Goal: Task Accomplishment & Management: Complete application form

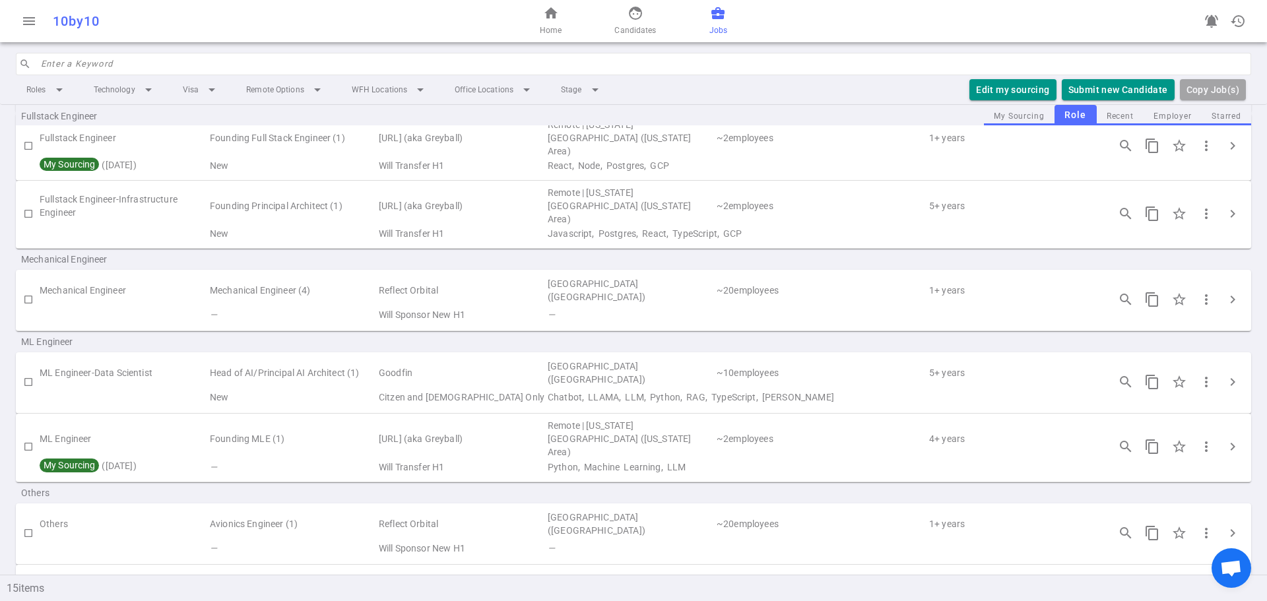
scroll to position [406, 0]
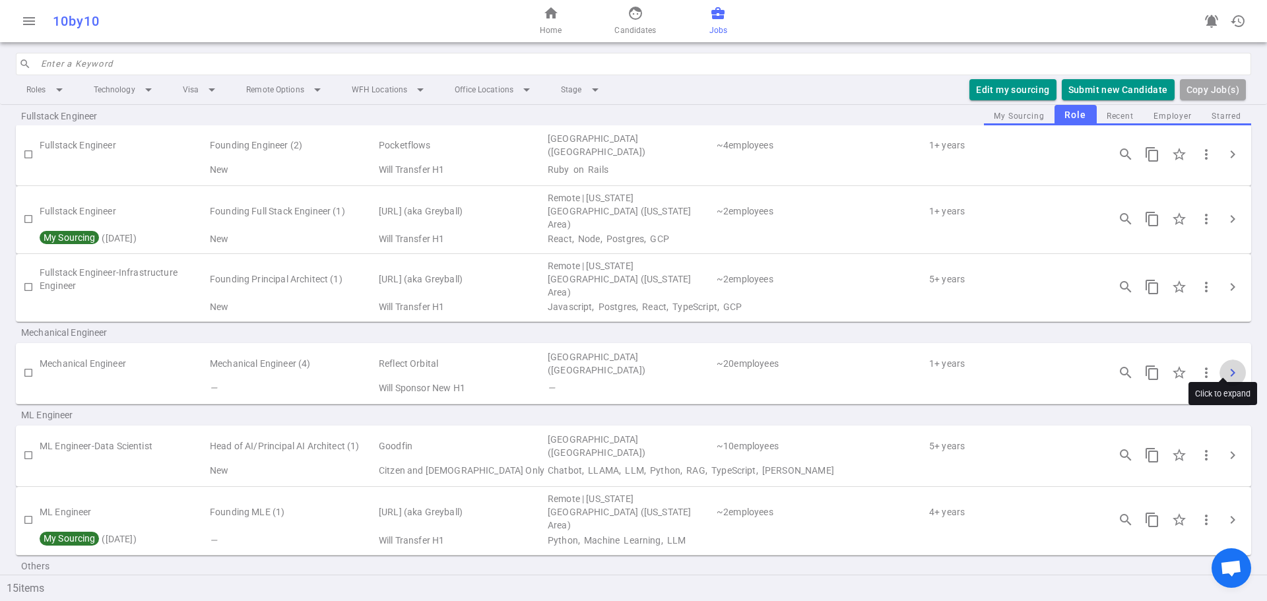
click at [1224, 365] on span "chevron_right" at bounding box center [1232, 373] width 16 height 16
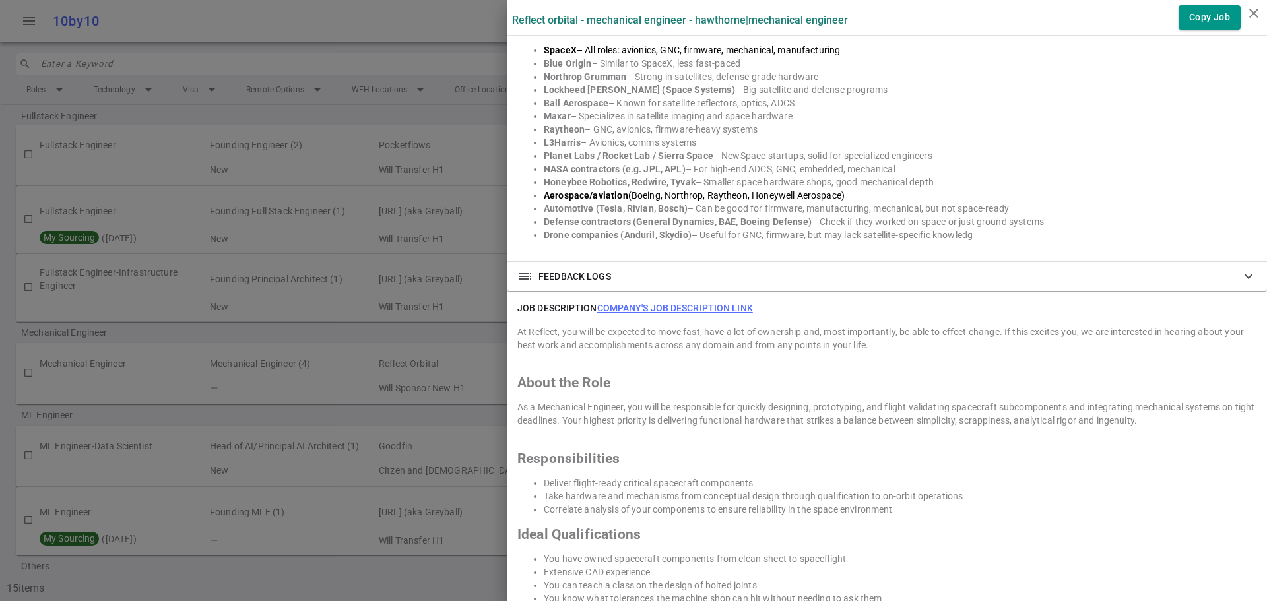
scroll to position [1122, 0]
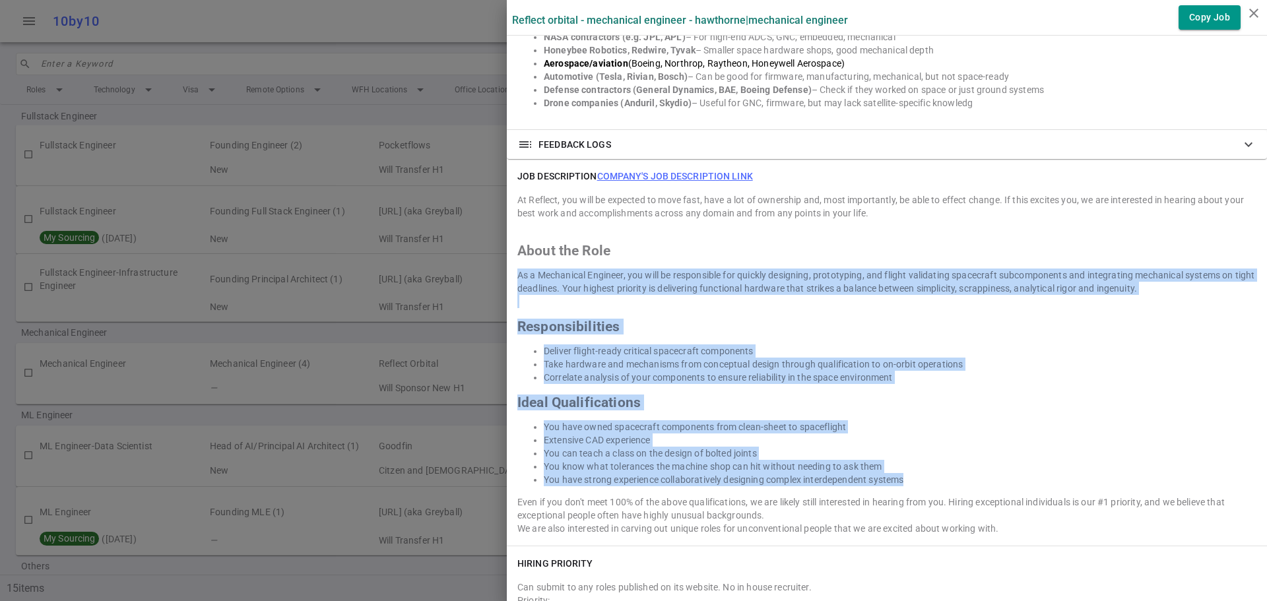
drag, startPoint x: 910, startPoint y: 470, endPoint x: 499, endPoint y: 267, distance: 458.2
click at [507, 266] on div "JOB DESCRIPTION Company's job description link At Reflect, you will be expected…" at bounding box center [887, 352] width 760 height 387
copy div "As a Mechanical Engineer, you will be responsible for quickly designing, protot…"
click at [1252, 11] on icon "close" at bounding box center [1254, 13] width 16 height 16
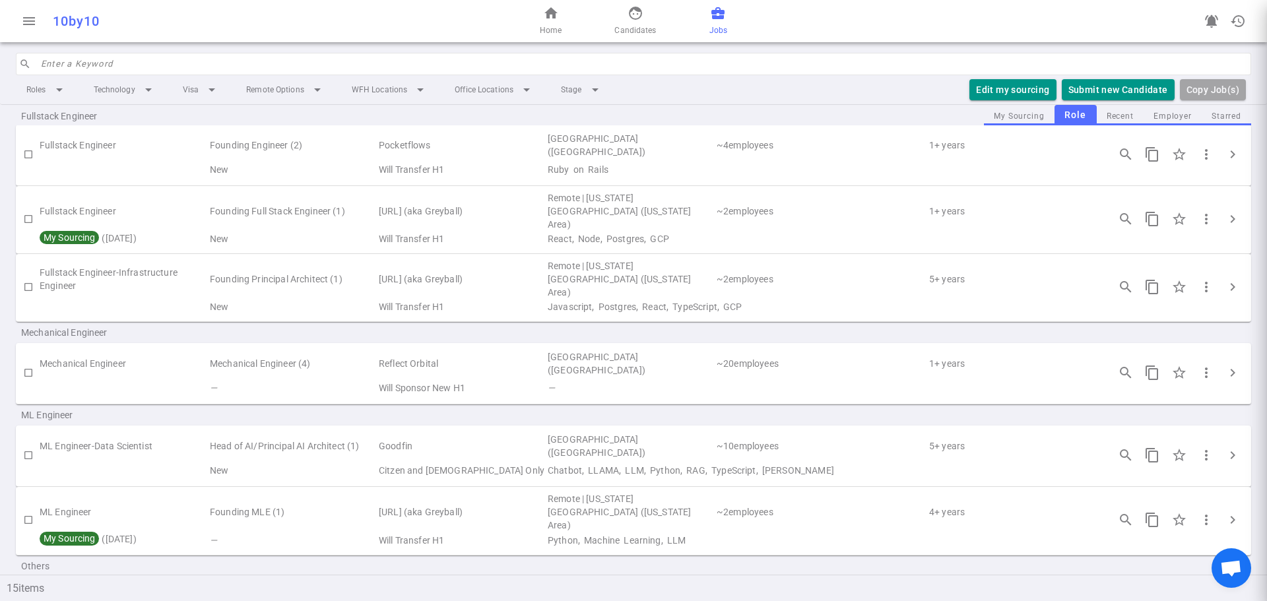
scroll to position [0, 0]
click at [71, 61] on input "search" at bounding box center [642, 63] width 1202 height 21
drag, startPoint x: 631, startPoint y: 13, endPoint x: 610, endPoint y: 23, distance: 23.6
click at [631, 12] on span "face" at bounding box center [635, 13] width 16 height 16
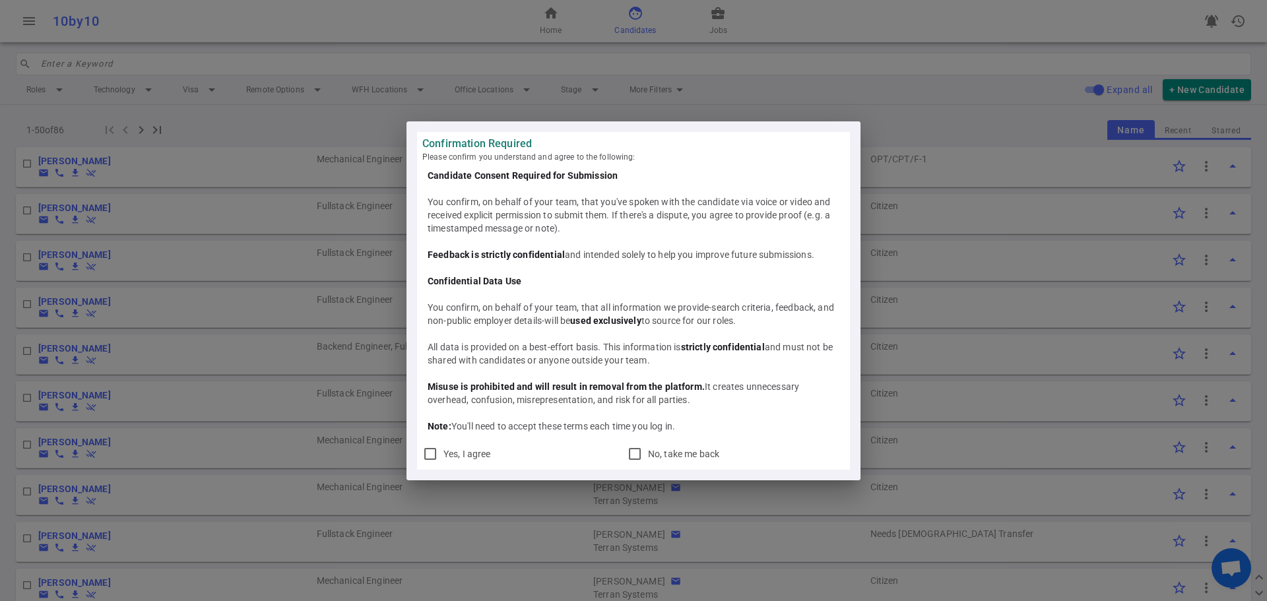
click at [86, 60] on div "Confirmation Required Please confirm you understand and agree to the following:…" at bounding box center [633, 300] width 1267 height 601
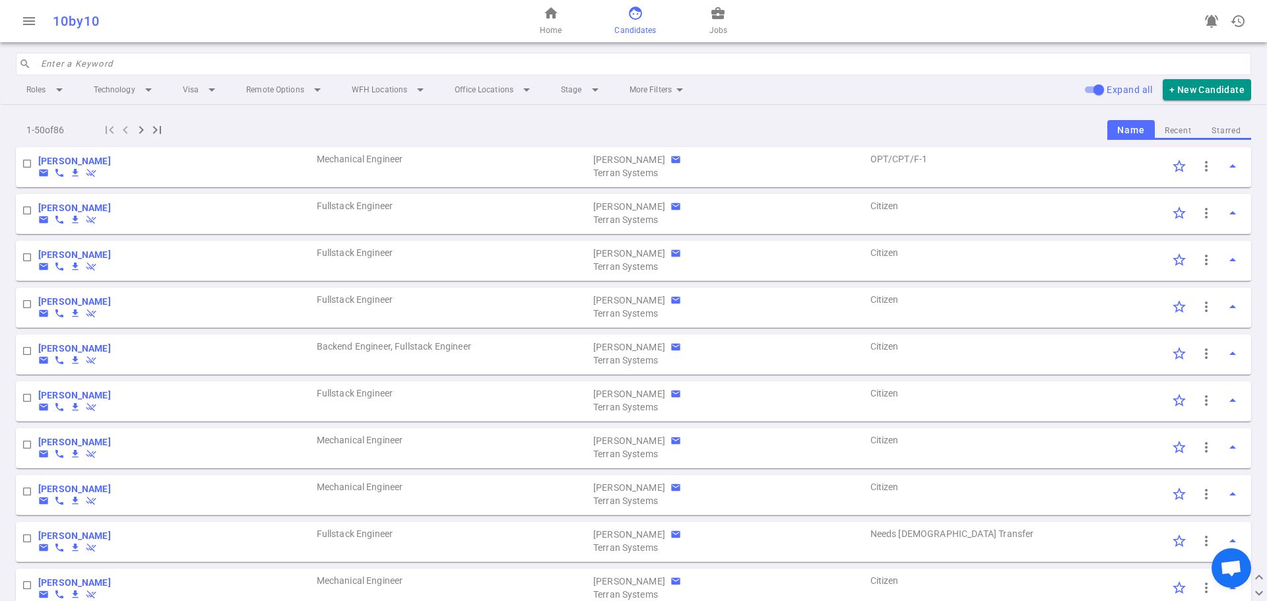
click at [94, 62] on input "search" at bounding box center [642, 63] width 1202 height 21
paste input "[PERSON_NAME]"
type input "[PERSON_NAME]"
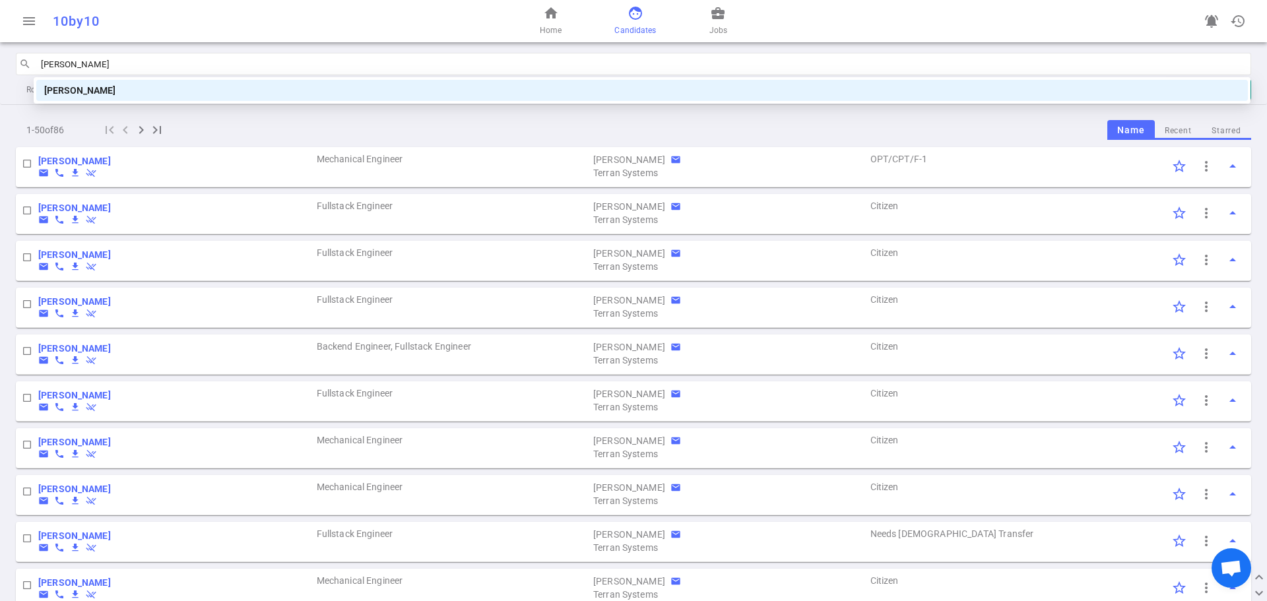
click at [100, 89] on div "[PERSON_NAME]" at bounding box center [641, 90] width 1195 height 15
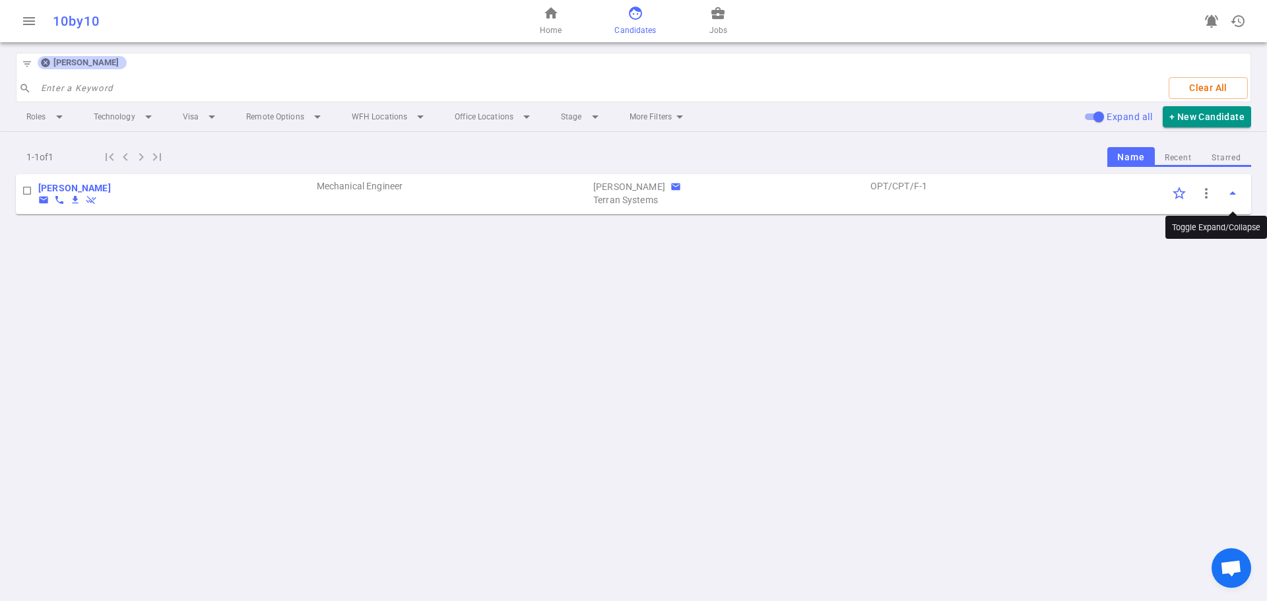
click at [1234, 191] on span "arrow_drop_up" at bounding box center [1232, 193] width 16 height 16
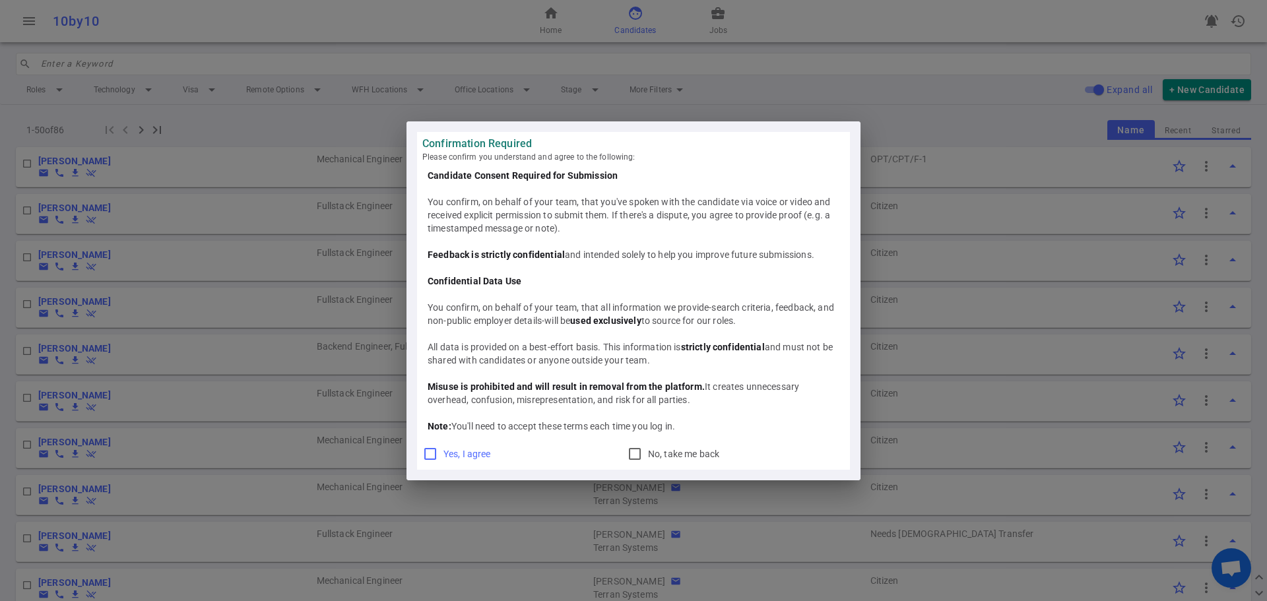
click at [431, 450] on input "Yes, I agree" at bounding box center [430, 454] width 16 height 16
checkbox input "true"
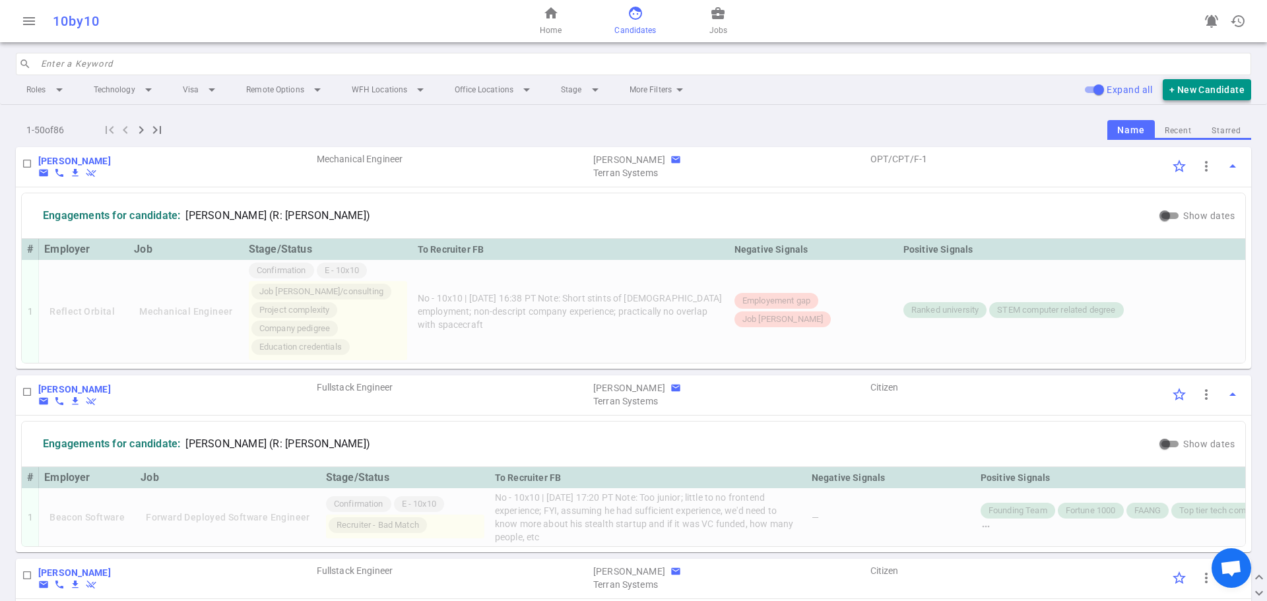
click at [1198, 90] on button "+ New Candidate" at bounding box center [1206, 90] width 88 height 22
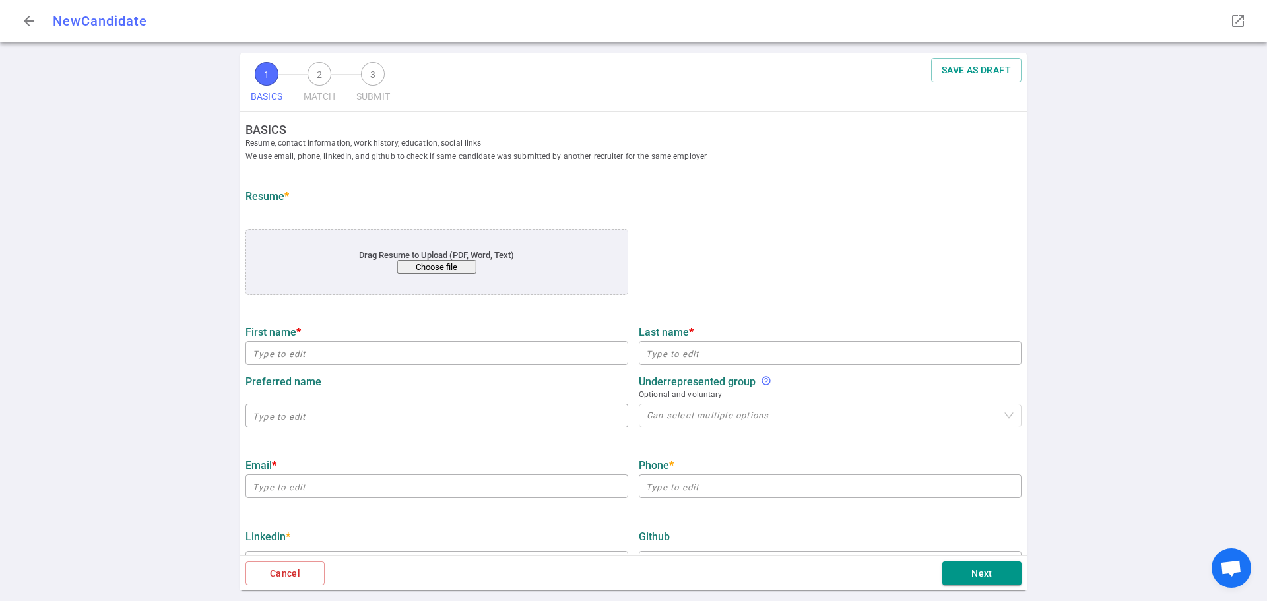
click at [447, 267] on button "Choose file" at bounding box center [436, 267] width 79 height 14
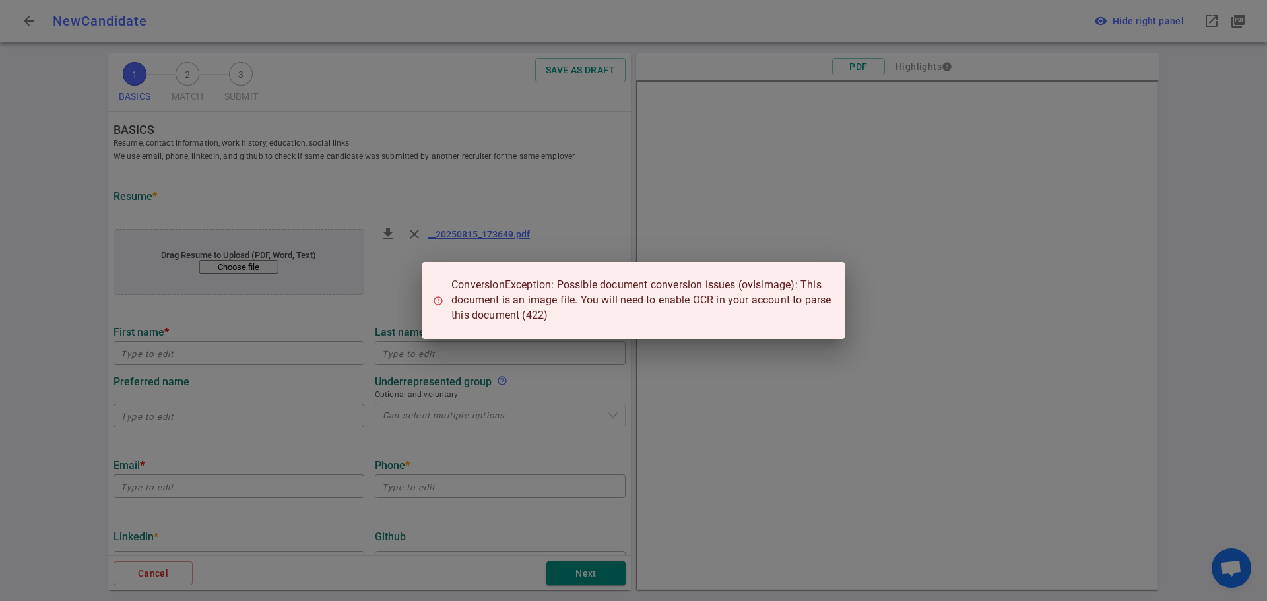
click at [363, 320] on div "ConversionException: Possible document conversion issues (ovIsImage): This docu…" at bounding box center [633, 300] width 1267 height 601
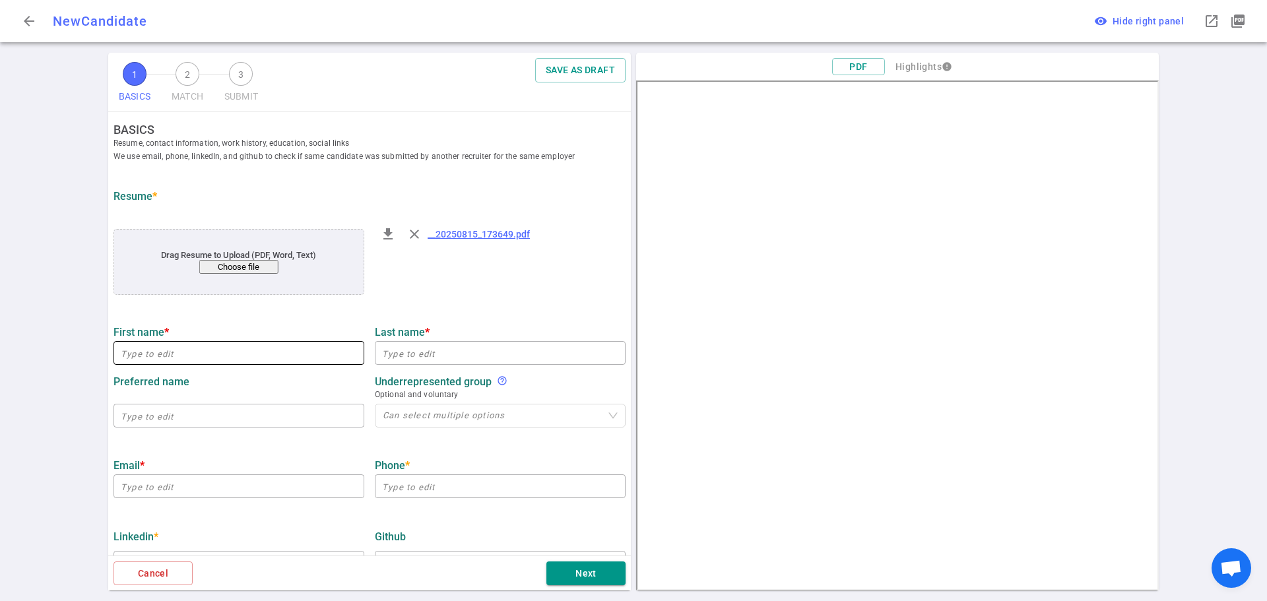
click at [153, 361] on input "text" at bounding box center [238, 352] width 251 height 21
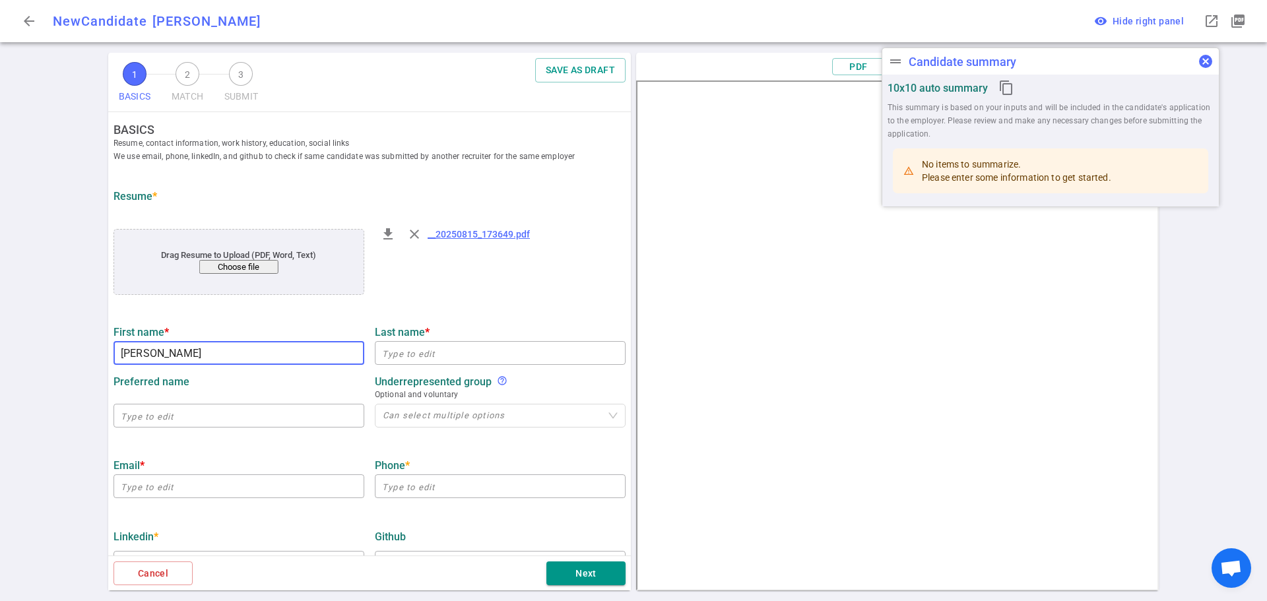
type input "[PERSON_NAME]"
drag, startPoint x: 1202, startPoint y: 59, endPoint x: 1157, endPoint y: 96, distance: 58.1
click at [1202, 59] on span "cancel" at bounding box center [1205, 61] width 16 height 16
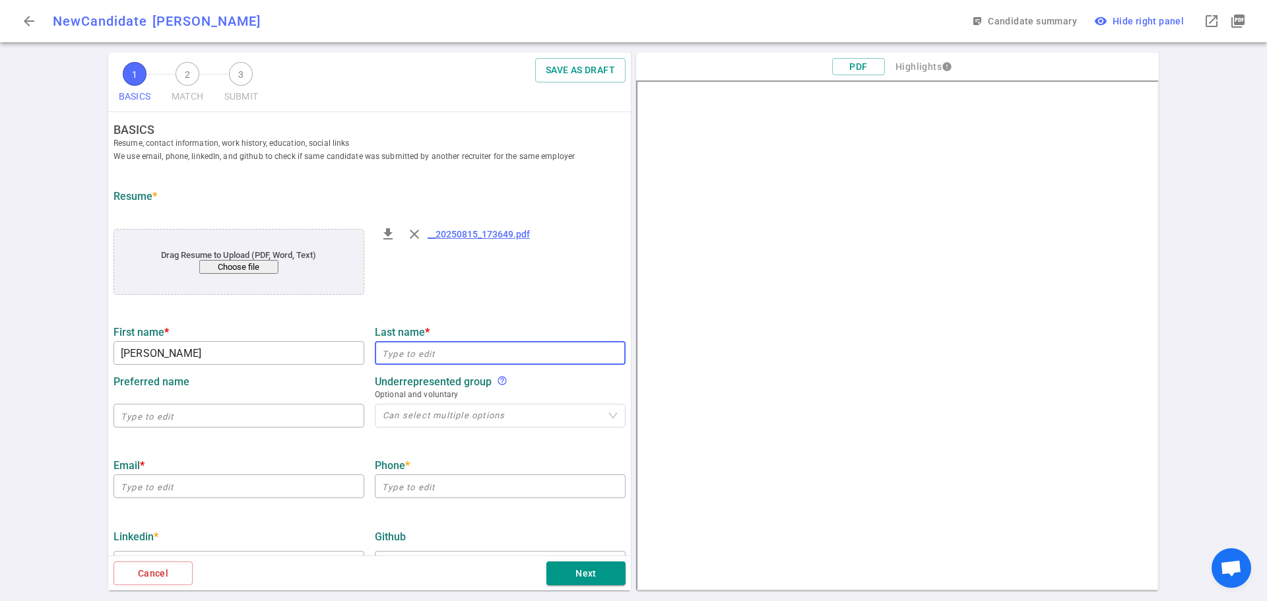
click at [422, 348] on input "text" at bounding box center [500, 352] width 251 height 21
type input "[PERSON_NAME]"
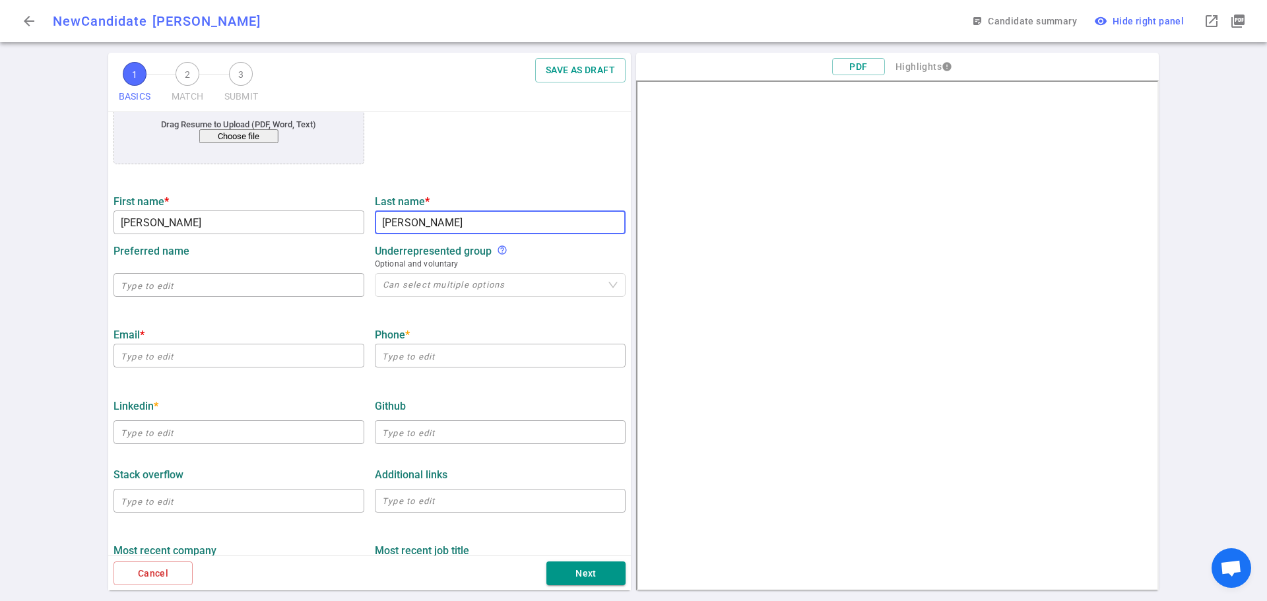
scroll to position [132, 0]
click at [166, 362] on input "email" at bounding box center [238, 354] width 251 height 21
paste input "L ipsu do sitamet con adipis elit se Doei Tempo Incidid, utlab etd magnaali eni…"
type input "I"
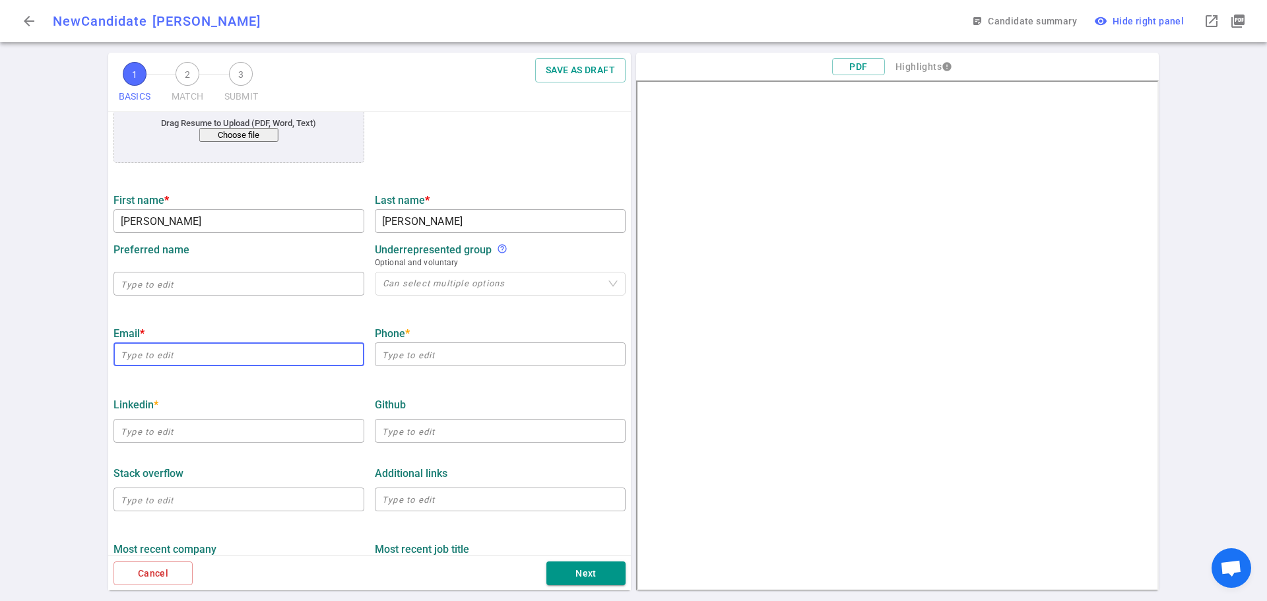
click at [166, 356] on input "email" at bounding box center [238, 354] width 251 height 21
paste input "[EMAIL_ADDRESS][DOMAIN_NAME]"
type input "[EMAIL_ADDRESS][DOMAIN_NAME]"
click at [412, 361] on input "text" at bounding box center [500, 354] width 251 height 21
paste input "[PHONE_NUMBER]"
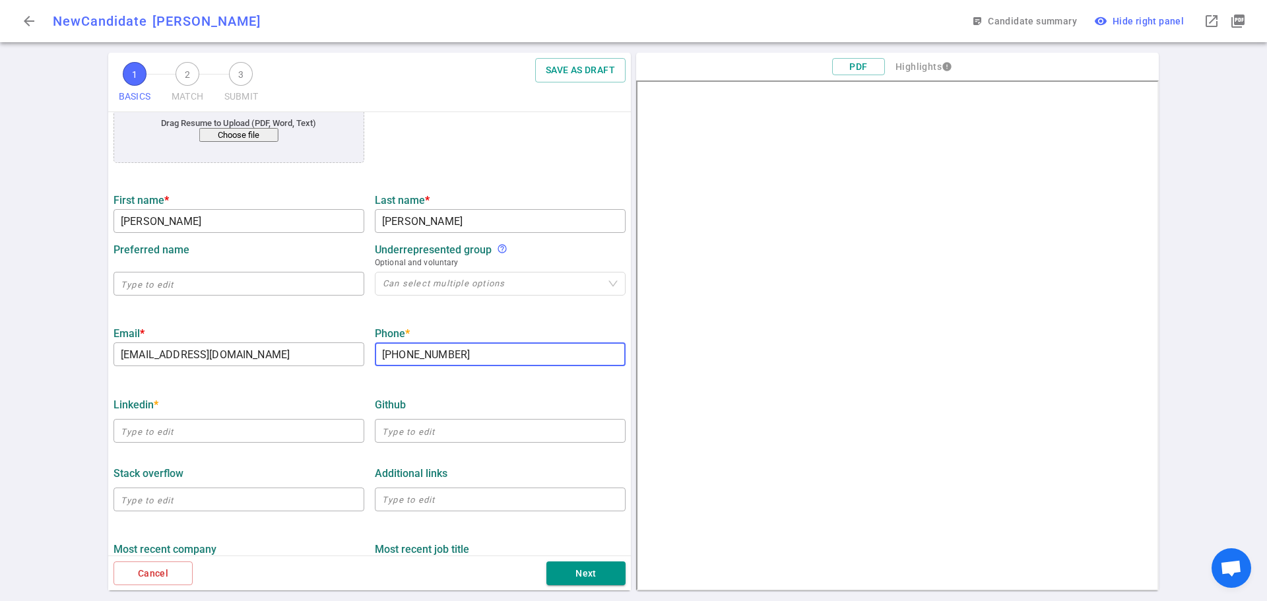
type input "[PHONE_NUMBER]"
click at [188, 437] on input "text" at bounding box center [238, 430] width 251 height 21
paste input "[URL][DOMAIN_NAME]"
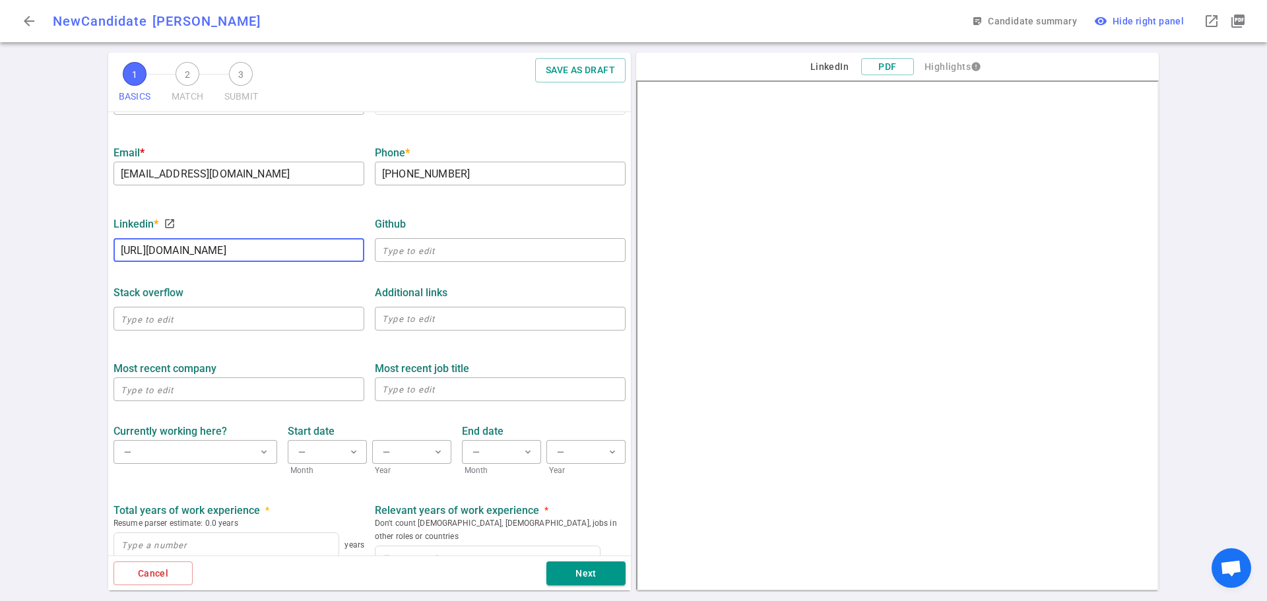
scroll to position [330, 0]
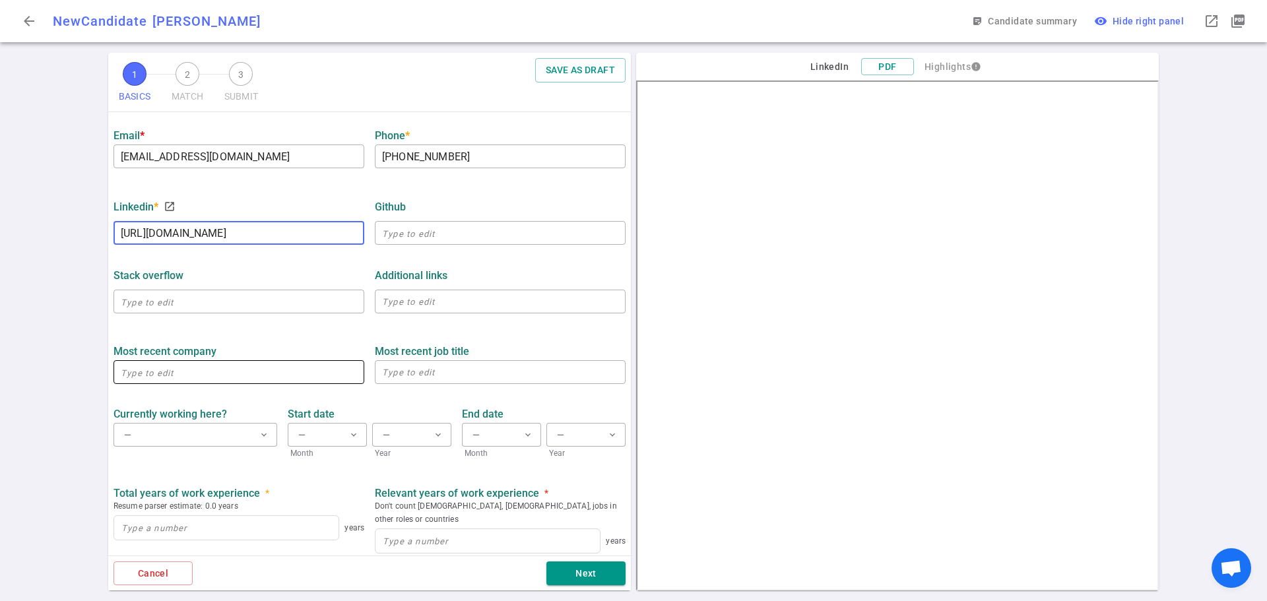
type input "[URL][DOMAIN_NAME]"
click at [243, 383] on input "text" at bounding box center [238, 372] width 251 height 21
type input "Space Vector"
click at [403, 373] on textarea at bounding box center [500, 372] width 236 height 15
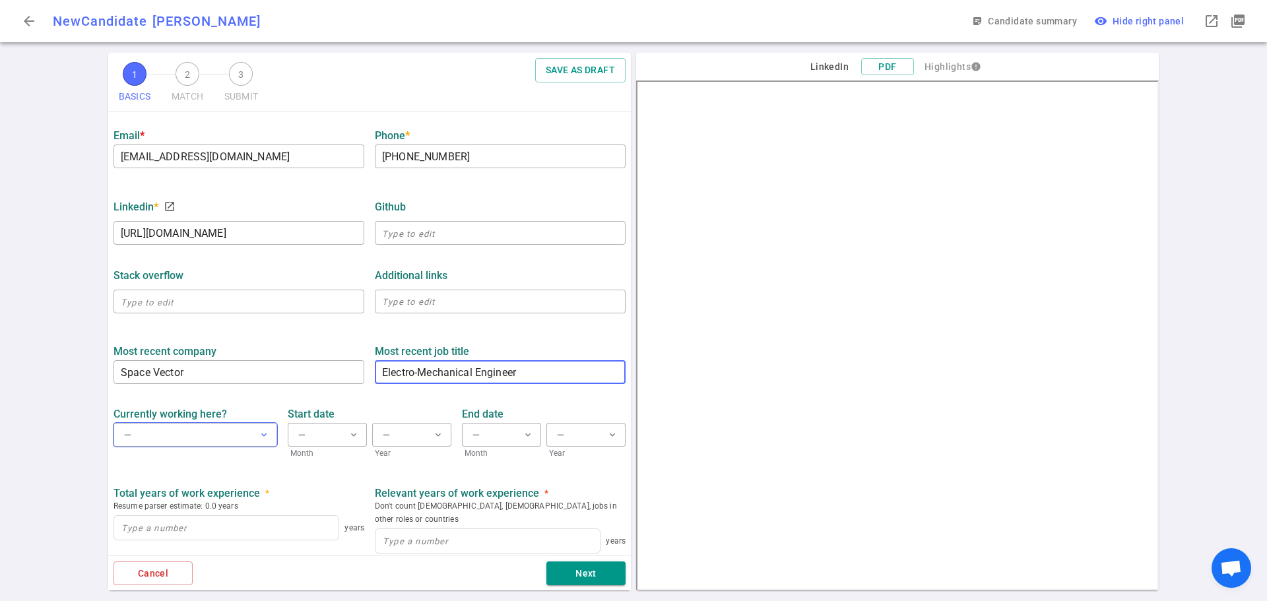
type textarea "Electro-Mechanical Engineer"
click at [181, 445] on button "— expand_more" at bounding box center [195, 435] width 164 height 24
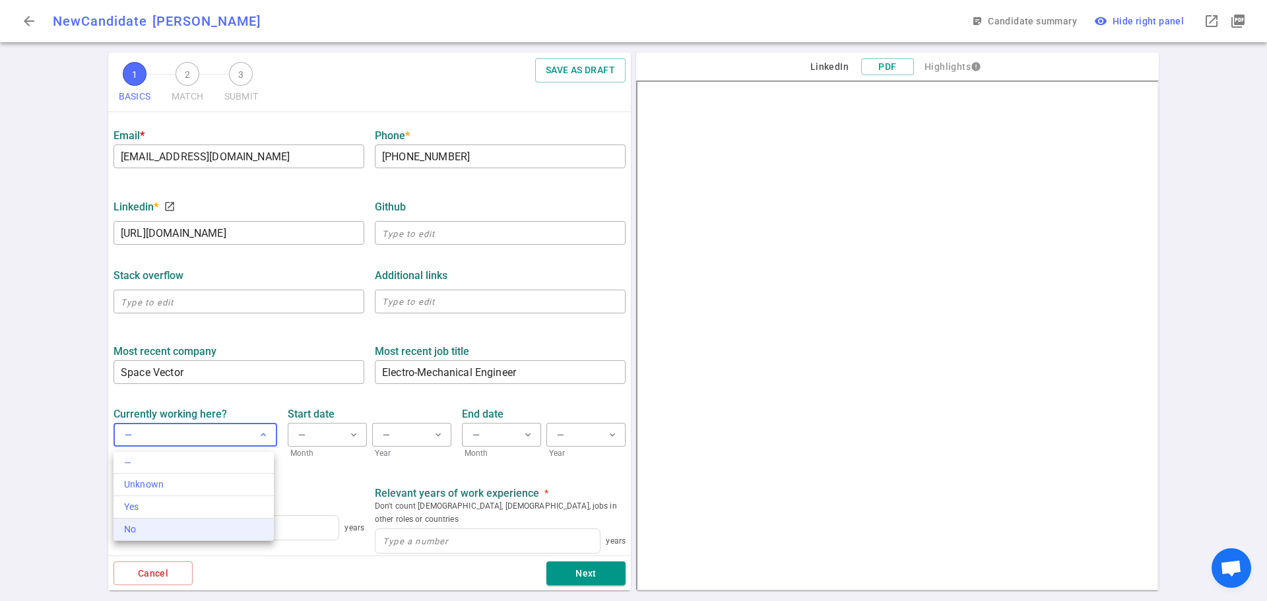
click at [147, 534] on div "No" at bounding box center [193, 530] width 139 height 14
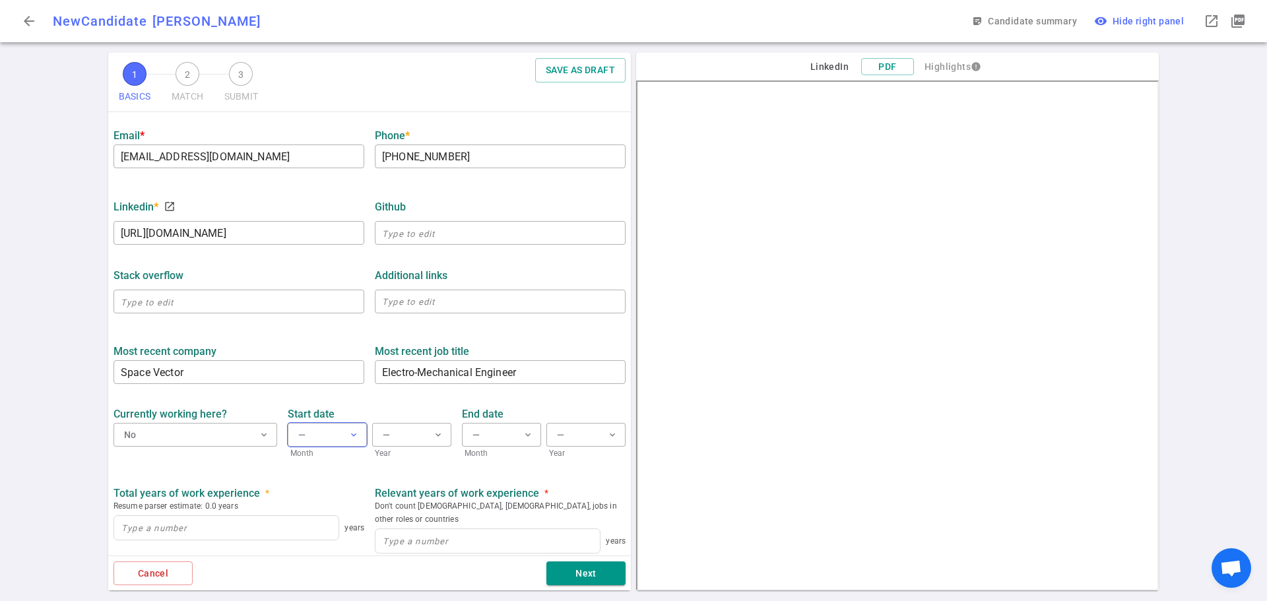
click at [354, 439] on span "expand_more" at bounding box center [353, 434] width 11 height 11
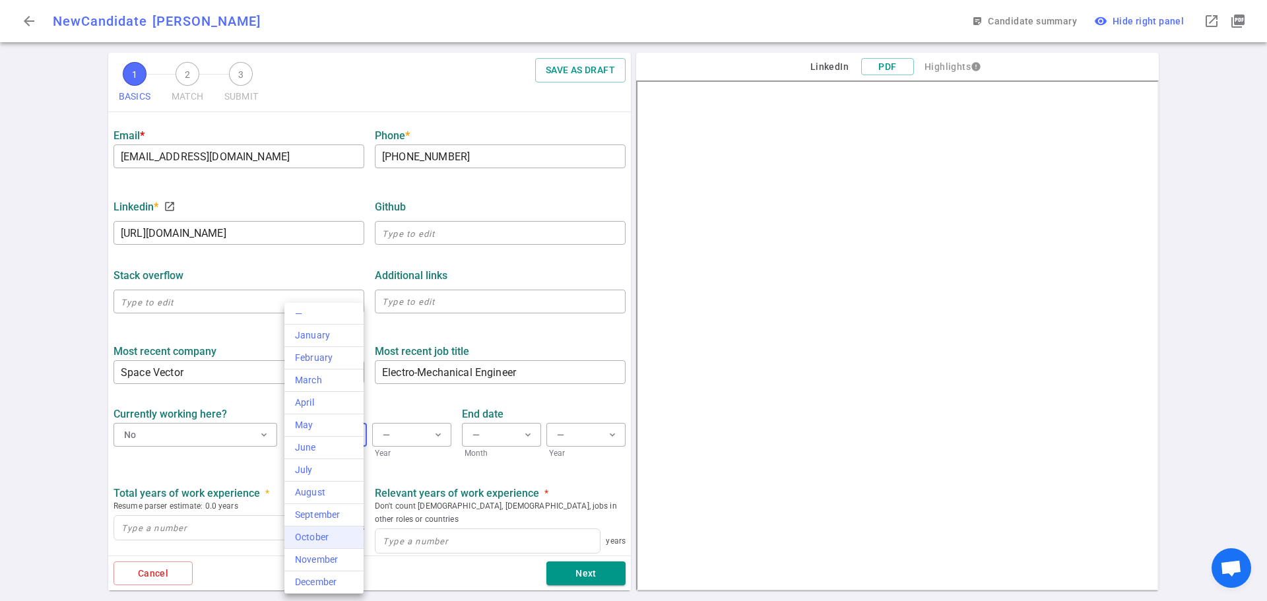
click at [323, 540] on div "October" at bounding box center [324, 537] width 58 height 14
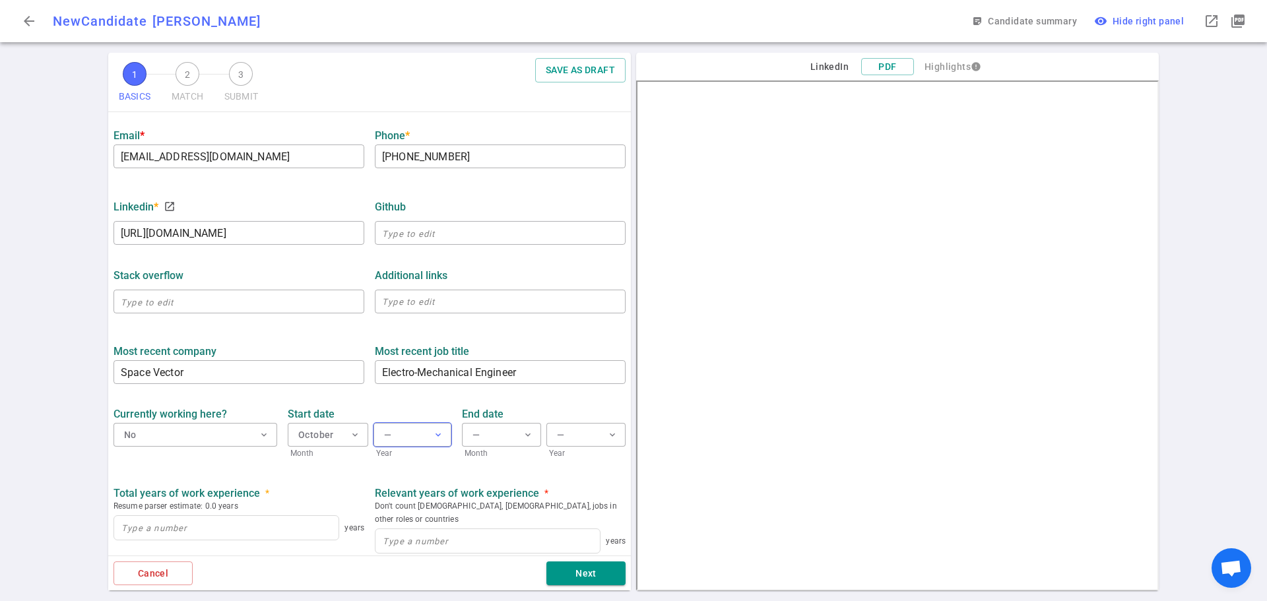
click at [435, 437] on span "expand_more" at bounding box center [438, 434] width 11 height 11
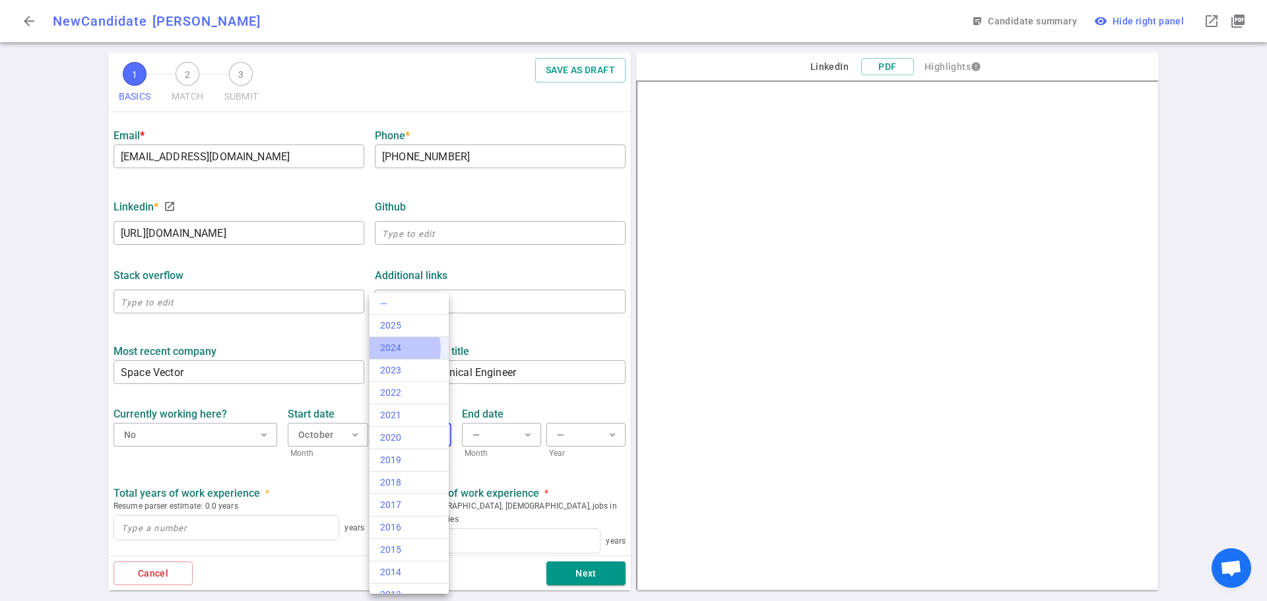
click at [395, 348] on div "2024" at bounding box center [409, 348] width 58 height 14
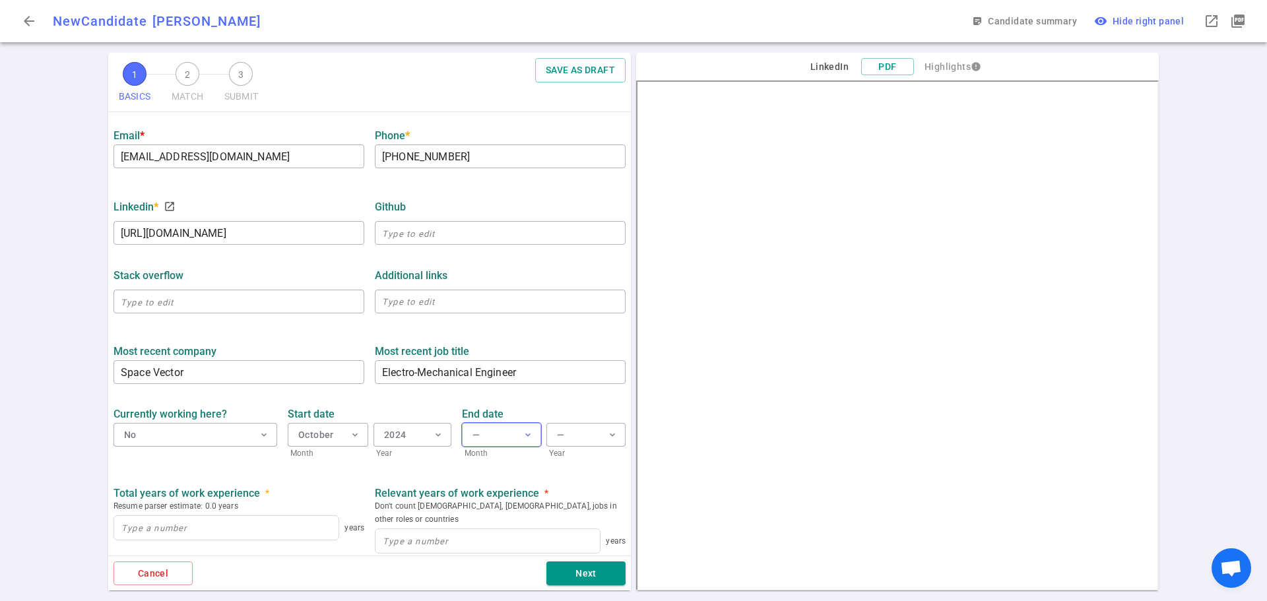
click at [484, 437] on button "— expand_more" at bounding box center [501, 435] width 79 height 24
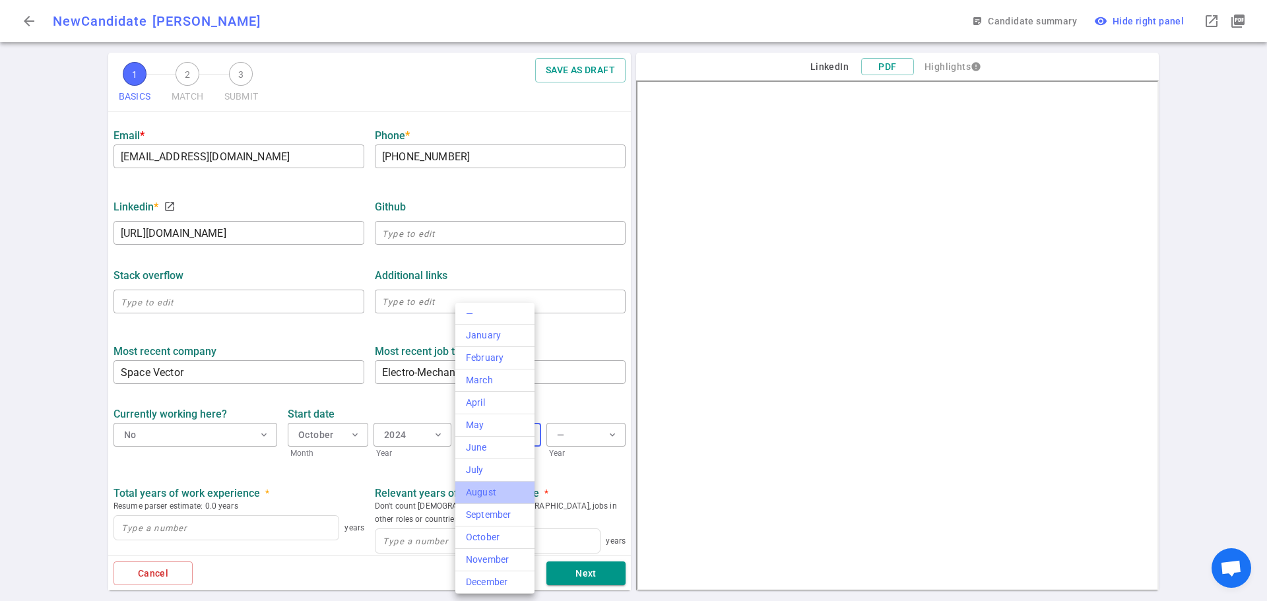
click at [490, 497] on div "August" at bounding box center [495, 493] width 58 height 14
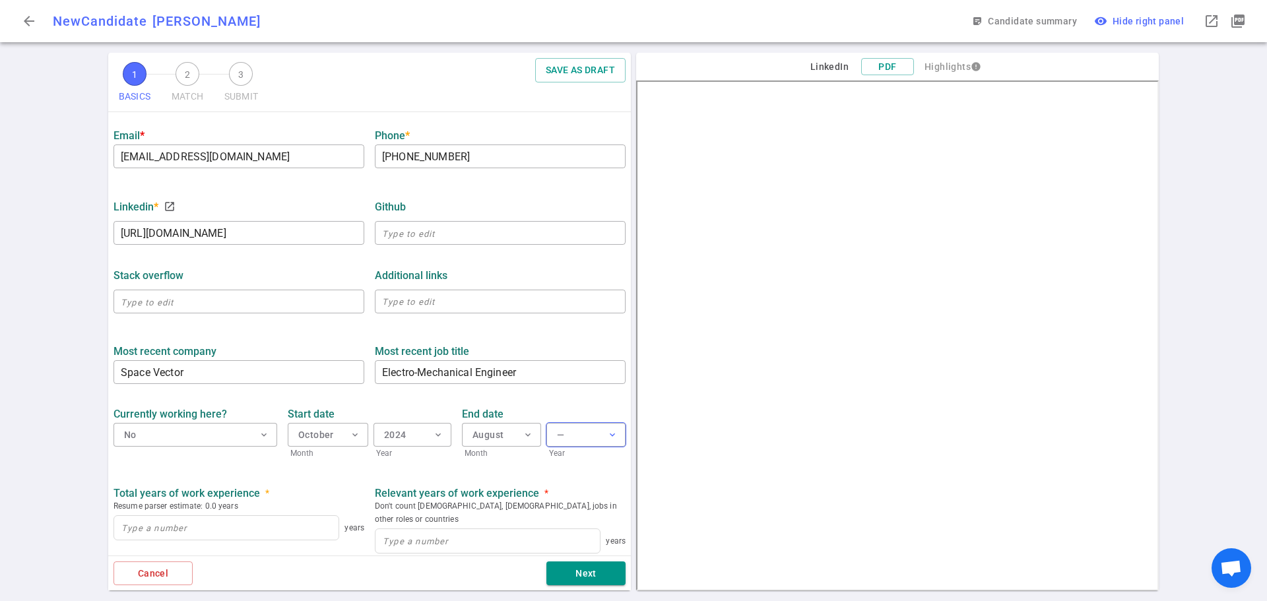
click at [577, 428] on button "— expand_more" at bounding box center [585, 435] width 79 height 24
click at [564, 330] on div "2025" at bounding box center [578, 326] width 58 height 14
click at [212, 524] on input at bounding box center [226, 528] width 224 height 24
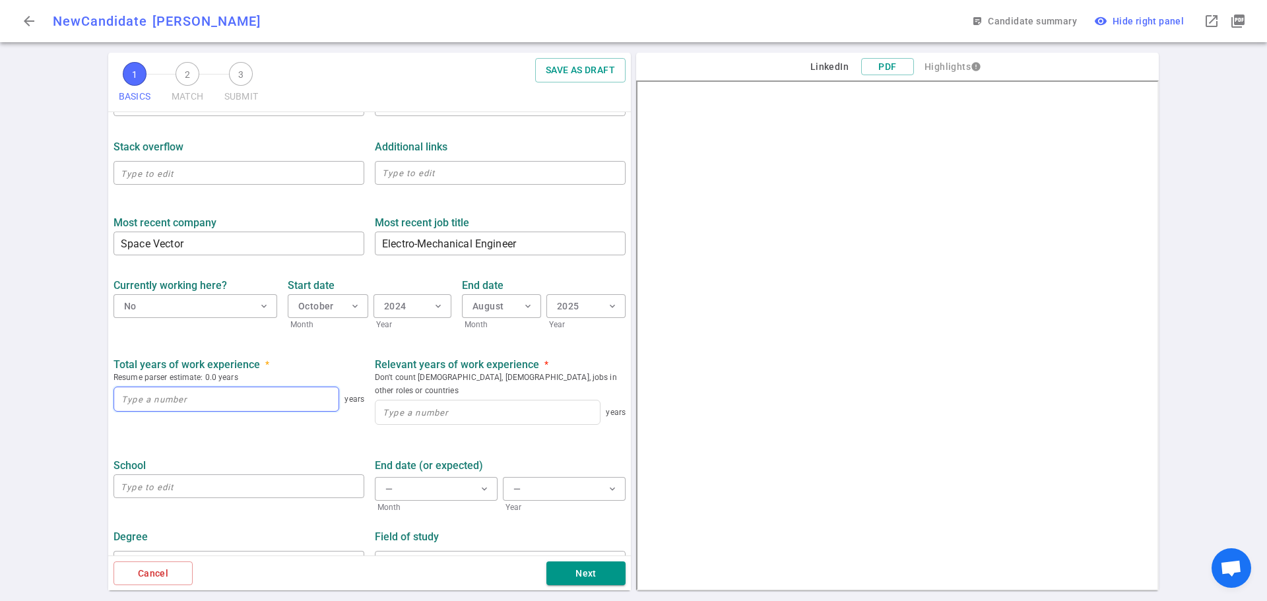
scroll to position [462, 0]
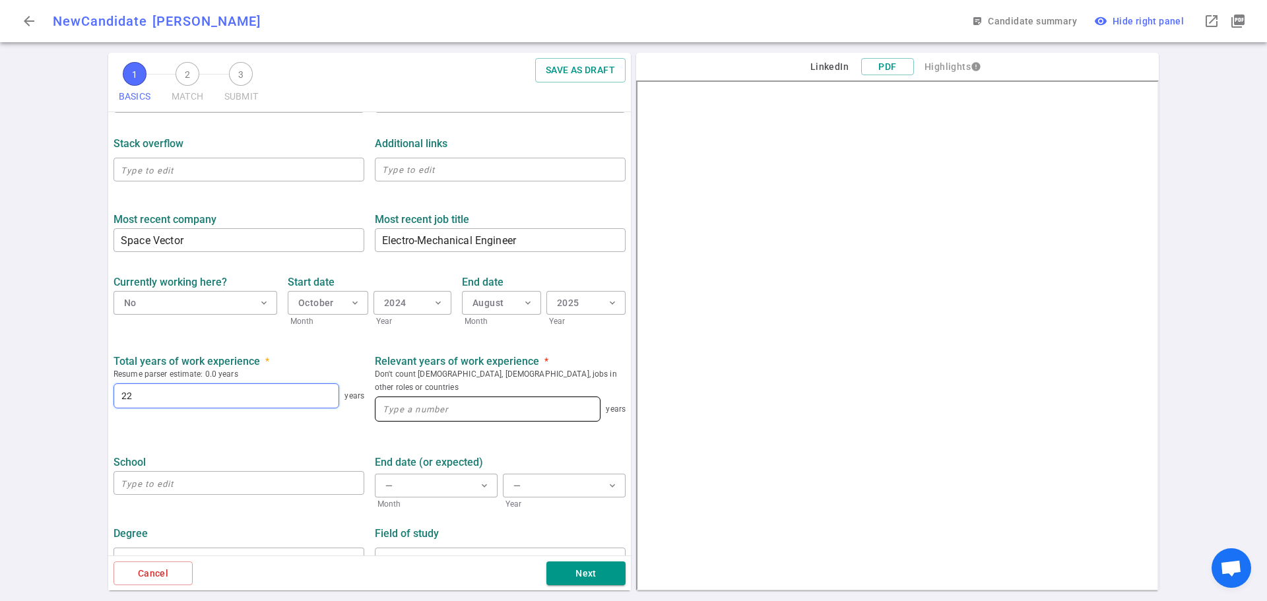
type input "22"
click at [386, 406] on input at bounding box center [487, 409] width 224 height 24
type input "22"
click at [167, 472] on input "text" at bounding box center [238, 482] width 251 height 21
click at [118, 472] on input "Notre Dame" at bounding box center [238, 482] width 251 height 21
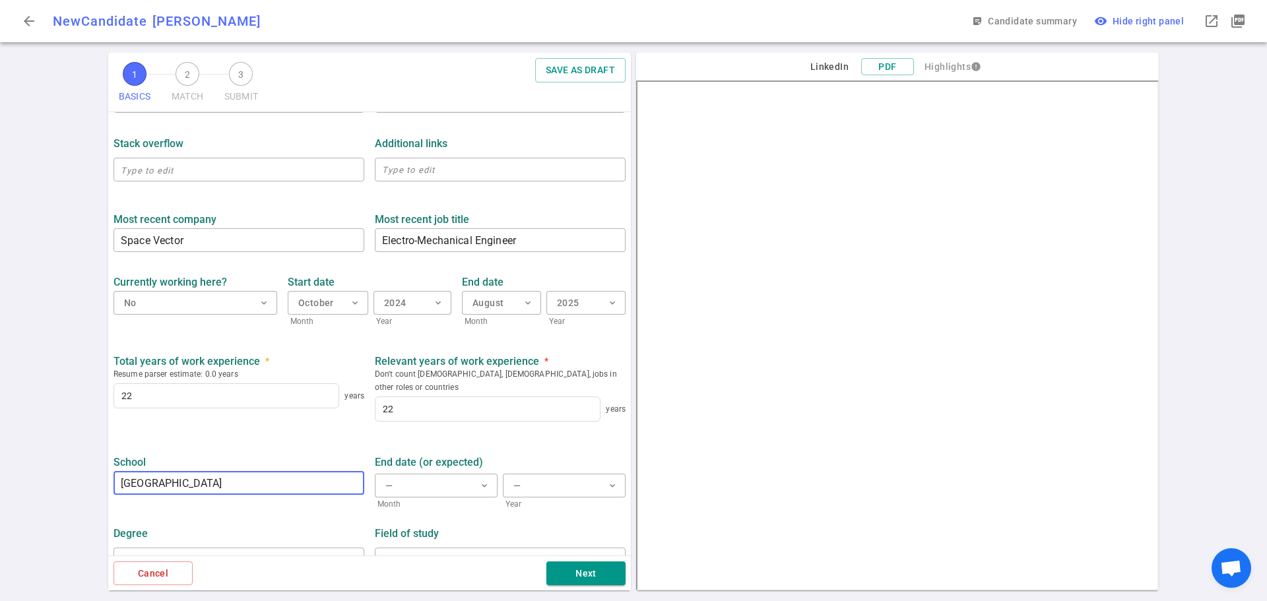
scroll to position [474, 0]
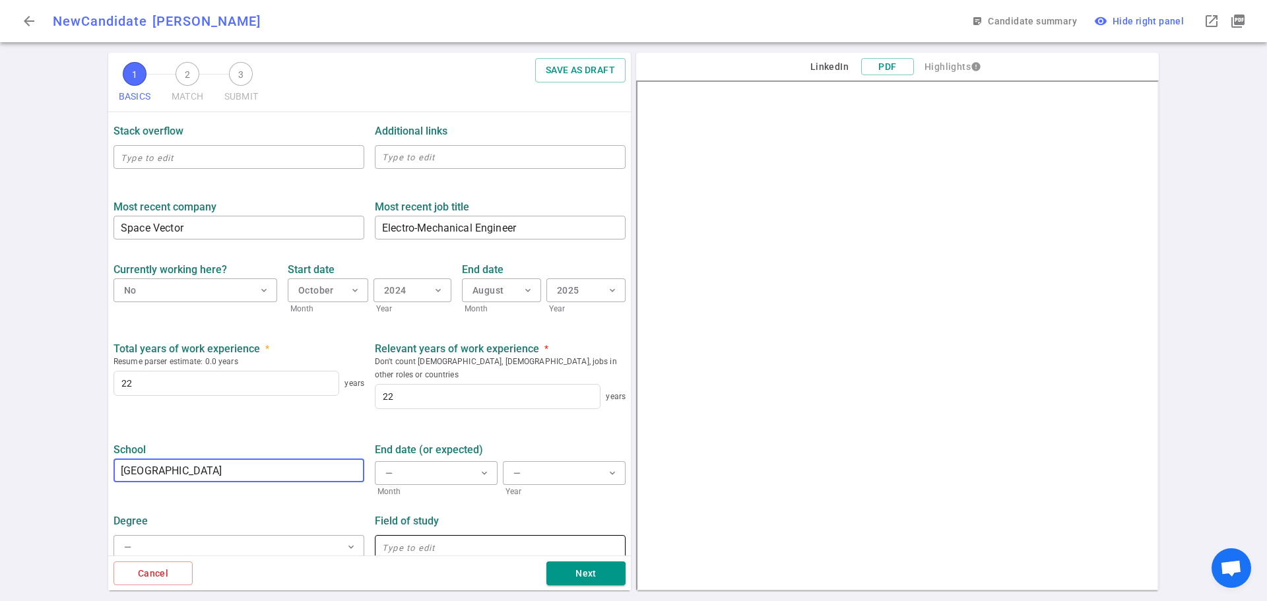
type input "[GEOGRAPHIC_DATA]"
click at [391, 544] on input "text" at bounding box center [500, 546] width 251 height 21
type input "Mechanical Engineering"
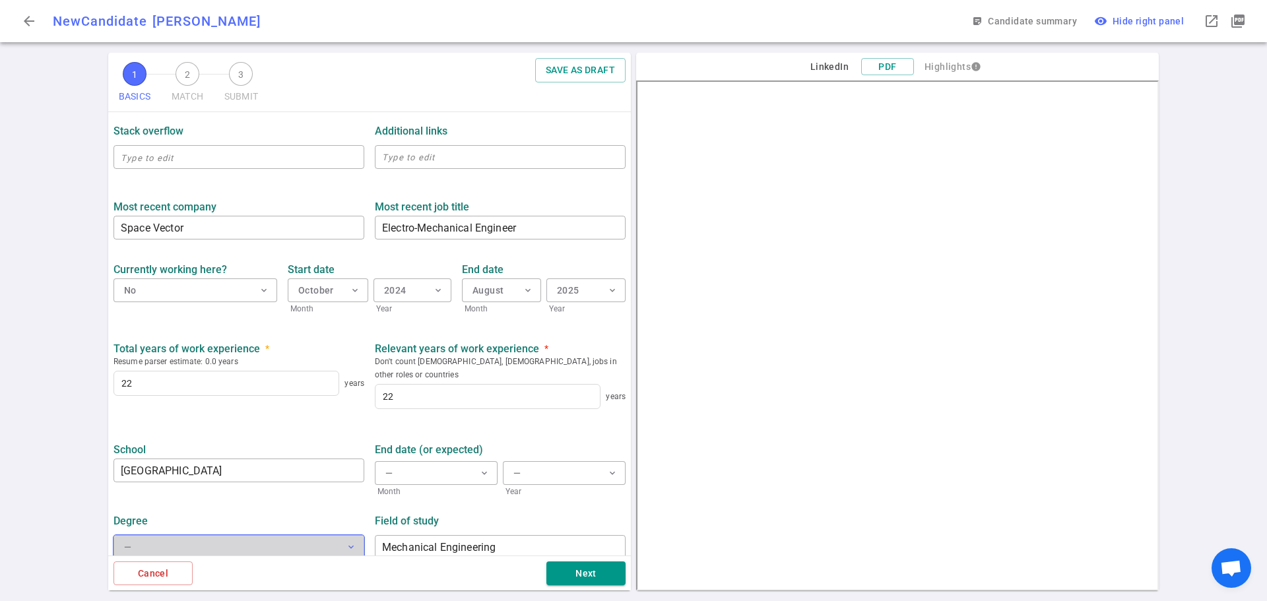
click at [274, 535] on button "— expand_more" at bounding box center [238, 547] width 251 height 24
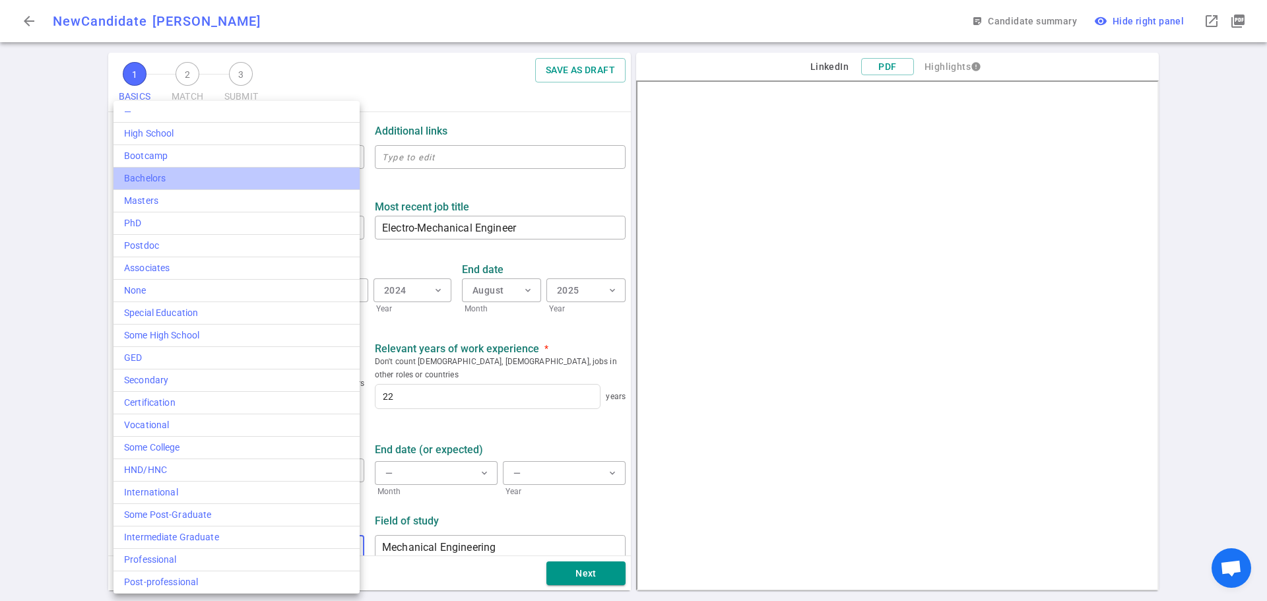
click at [151, 171] on li "Bachelors" at bounding box center [236, 179] width 246 height 22
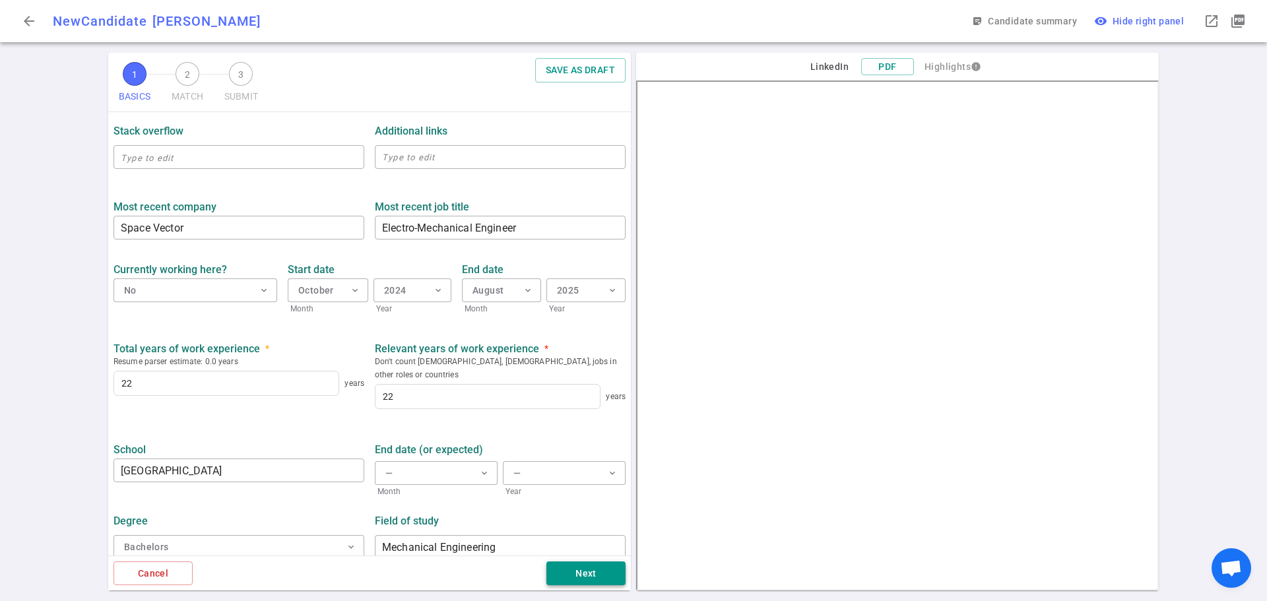
click at [591, 565] on button "Next" at bounding box center [585, 573] width 79 height 24
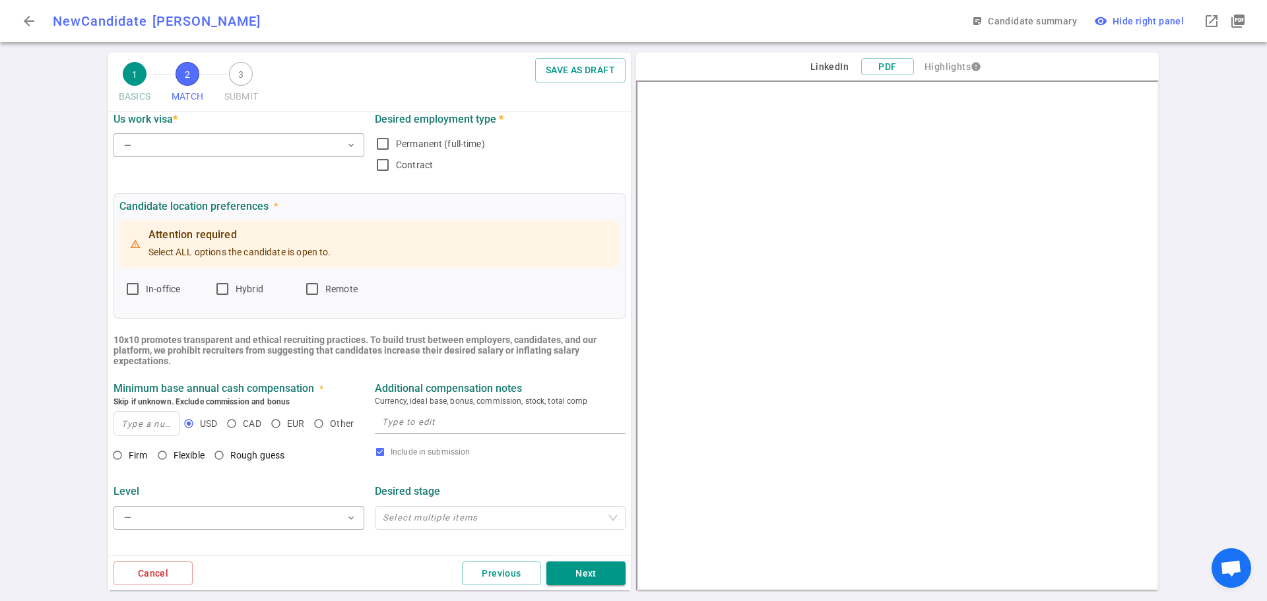
scroll to position [0, 0]
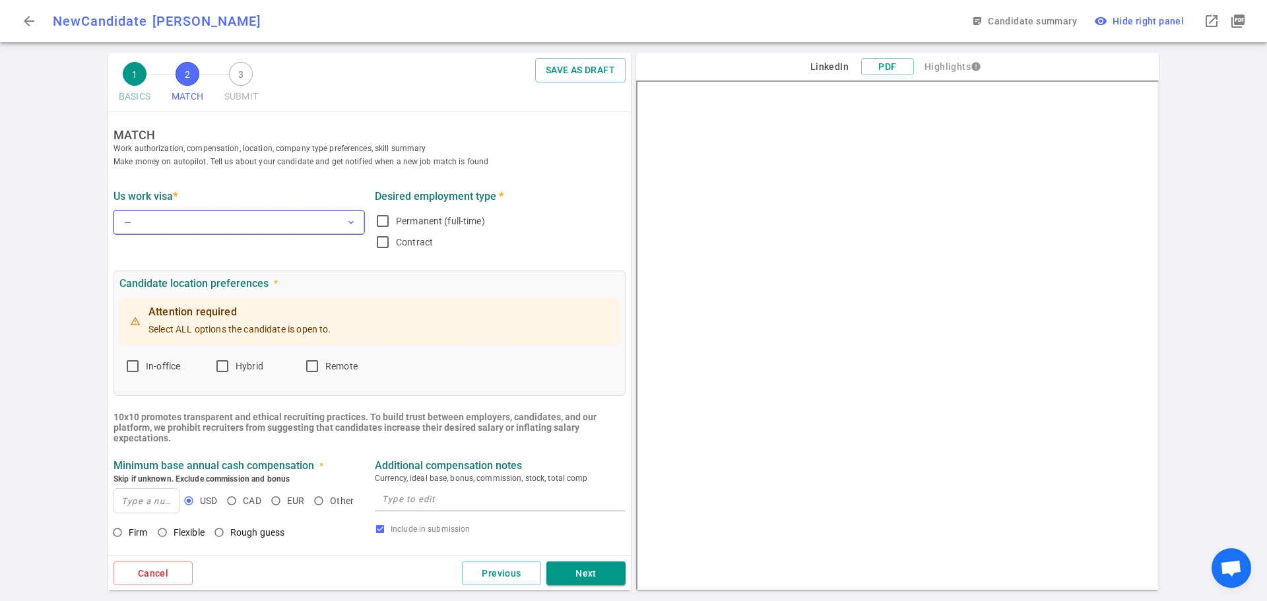
click at [164, 220] on button "— expand_more" at bounding box center [238, 222] width 251 height 24
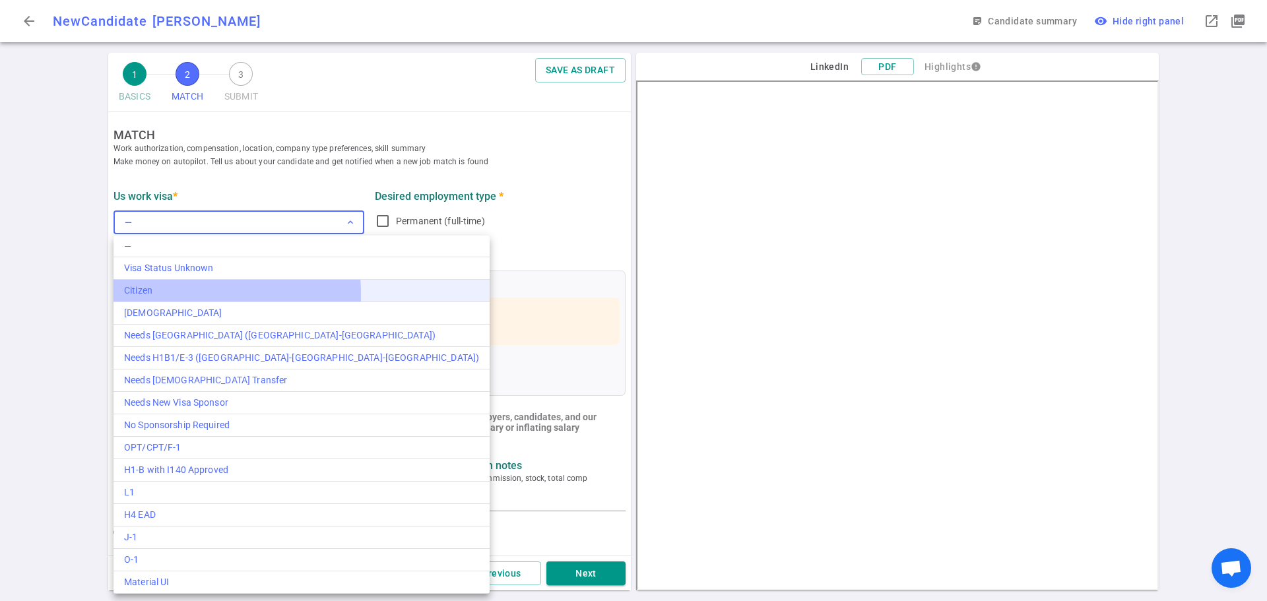
click at [155, 294] on div "Citizen" at bounding box center [301, 291] width 355 height 14
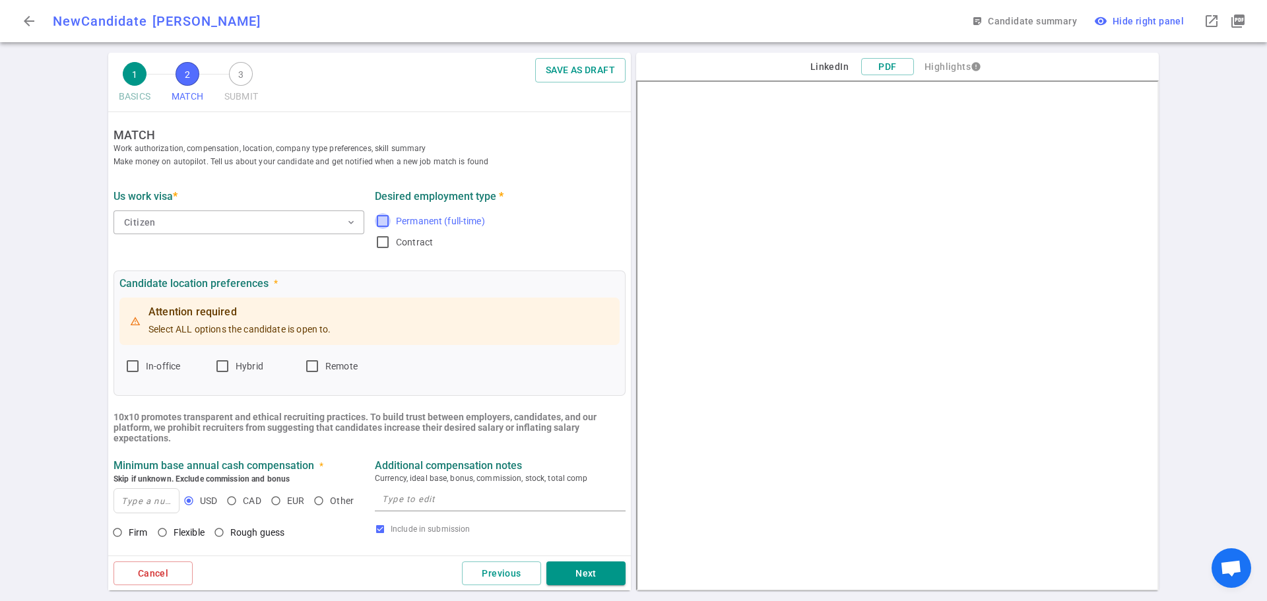
click at [378, 224] on input "Permanent (full-time)" at bounding box center [383, 221] width 16 height 16
checkbox input "true"
click at [131, 370] on input "In-office" at bounding box center [133, 366] width 16 height 16
checkbox input "true"
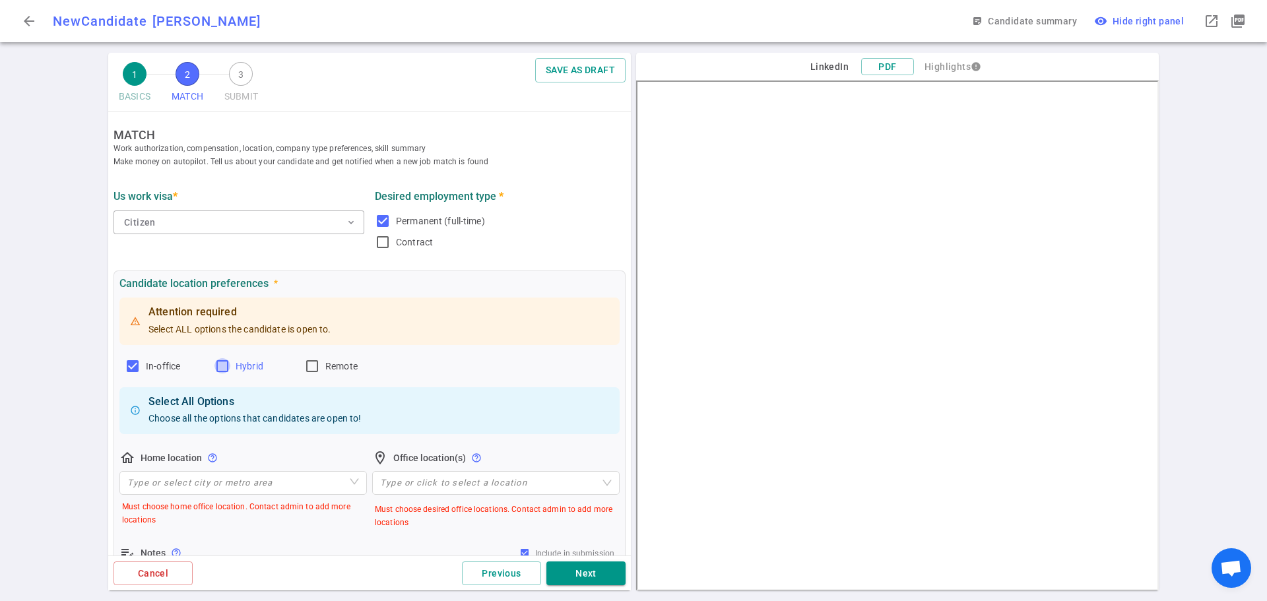
click at [220, 365] on input "Hybrid" at bounding box center [222, 366] width 16 height 16
checkbox input "true"
click at [308, 367] on input "Remote" at bounding box center [312, 366] width 16 height 16
checkbox input "true"
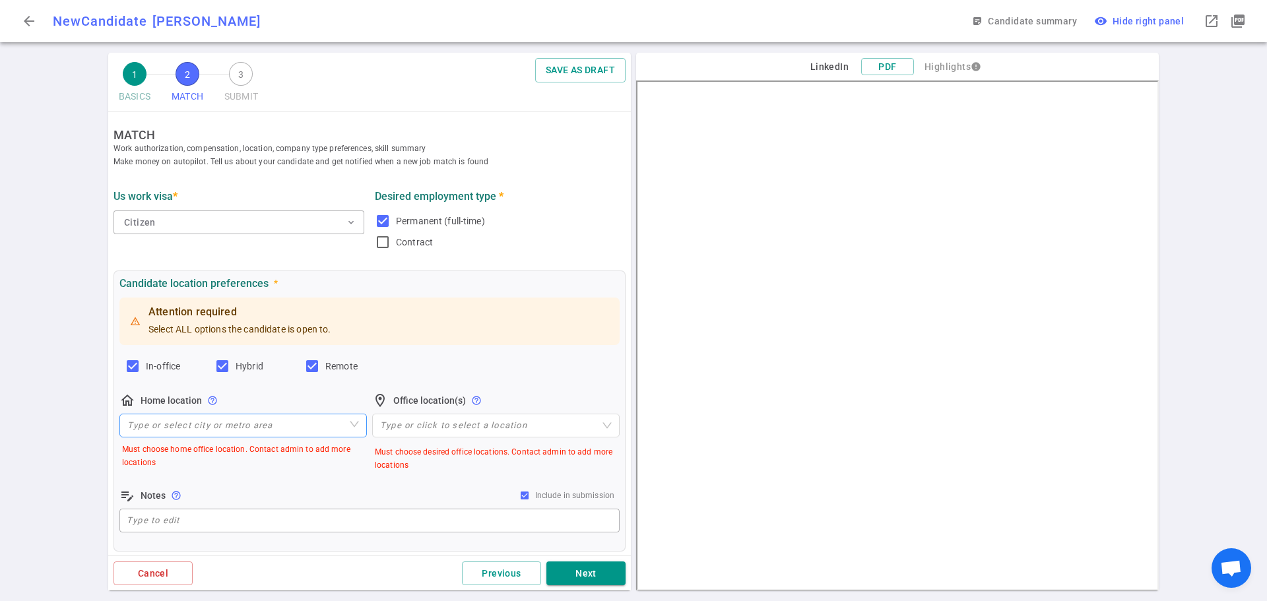
click at [148, 426] on input "search" at bounding box center [243, 425] width 232 height 22
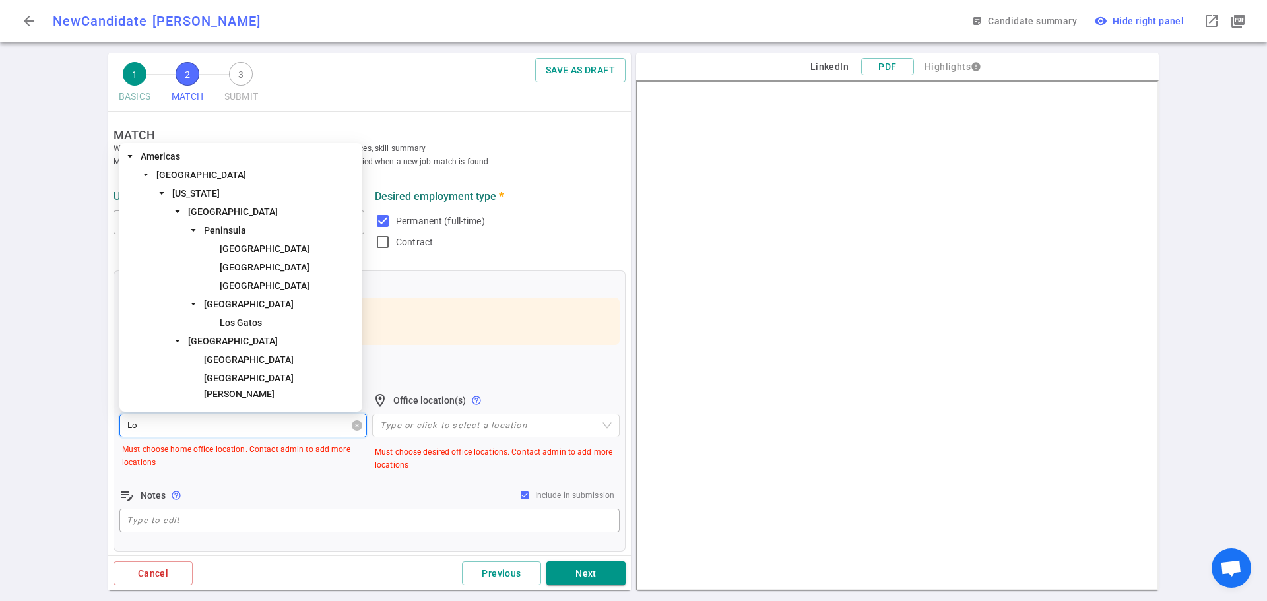
type input "Los"
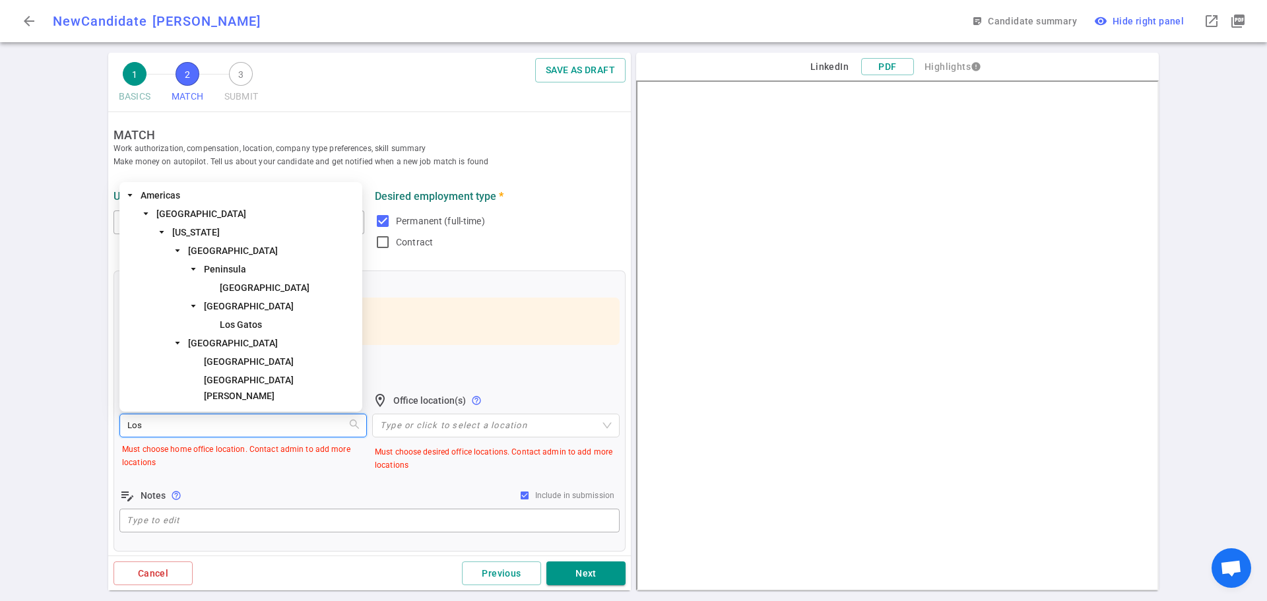
click at [221, 367] on span "[GEOGRAPHIC_DATA]" at bounding box center [249, 361] width 90 height 11
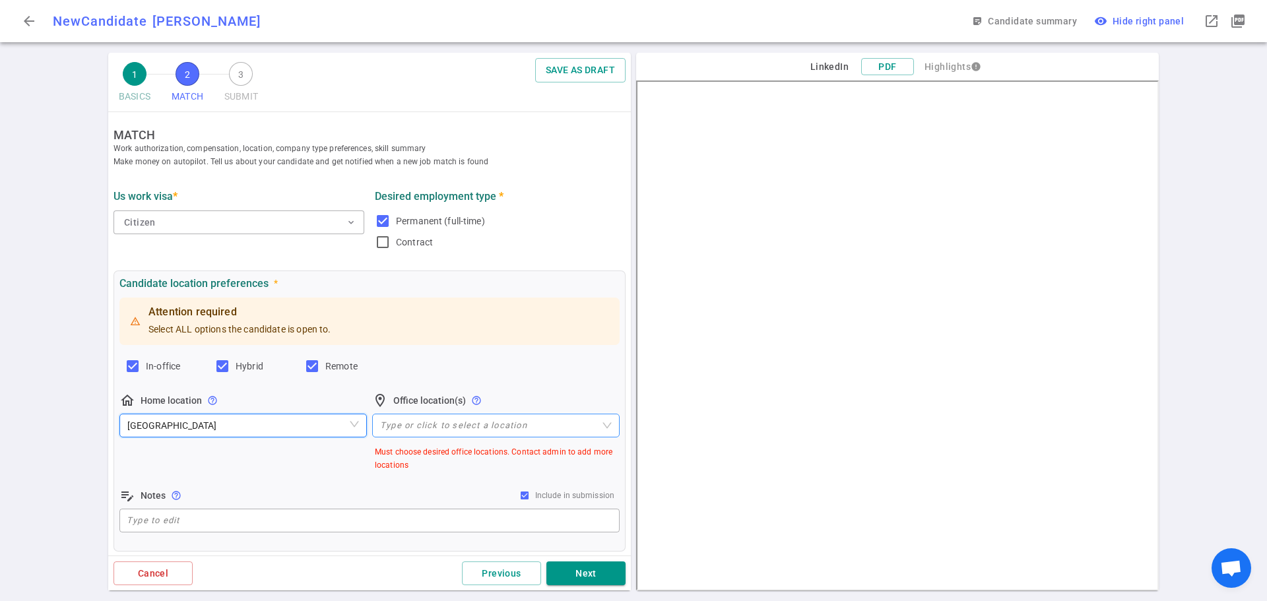
click at [400, 418] on div "Type or click to select a location" at bounding box center [495, 426] width 247 height 24
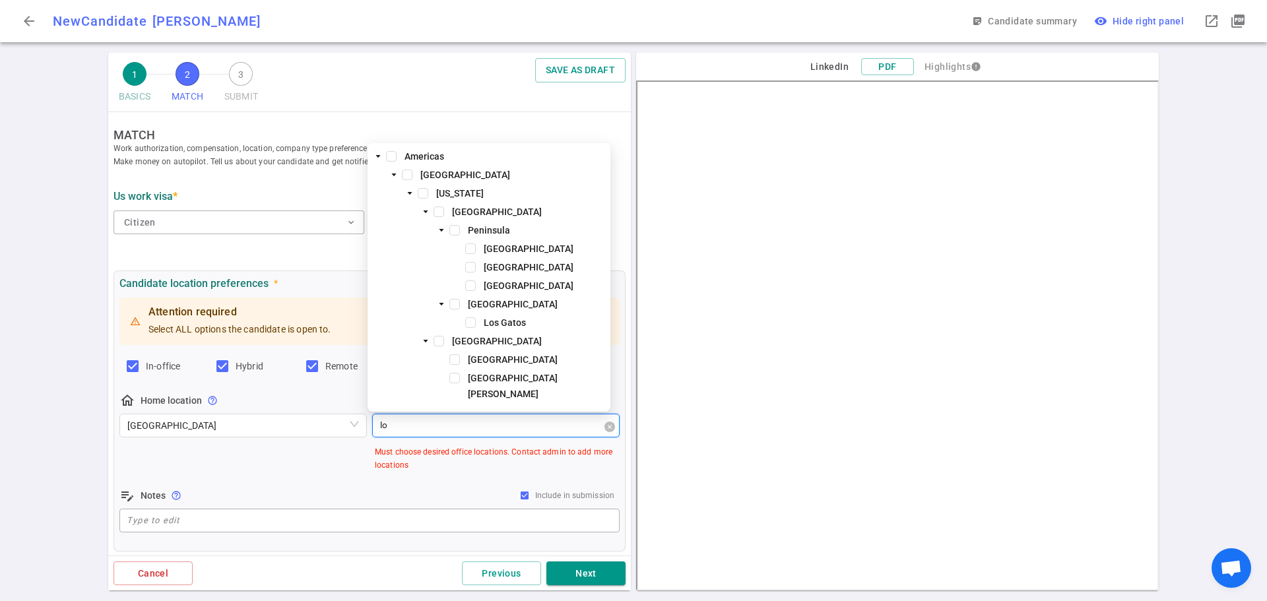
type input "los"
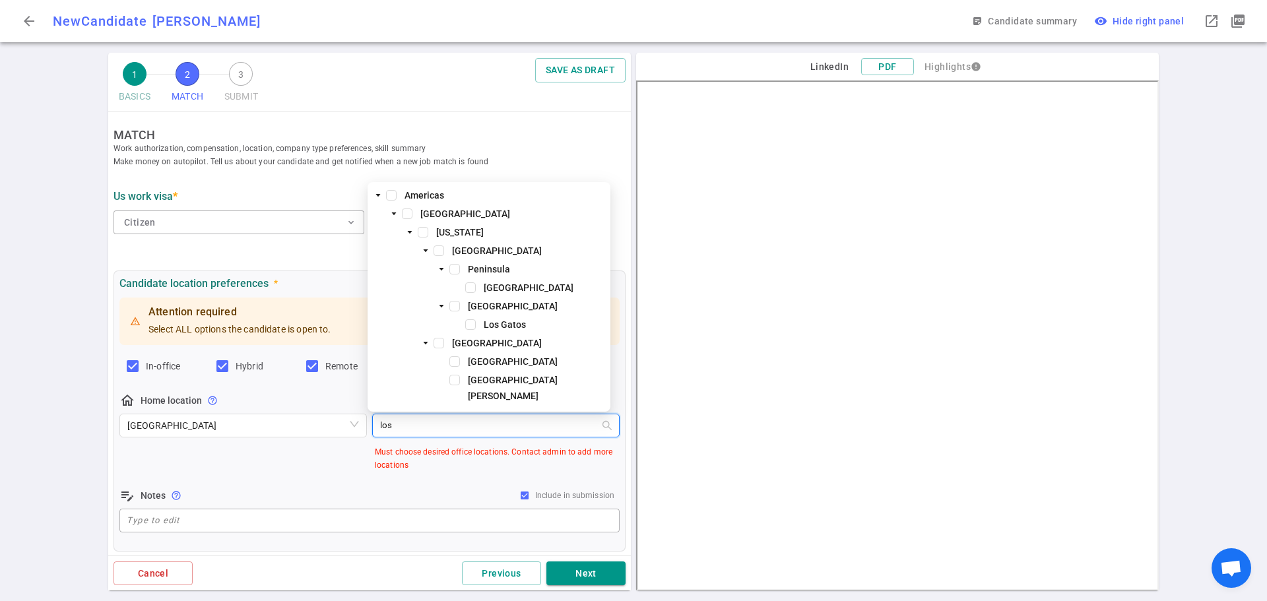
drag, startPoint x: 437, startPoint y: 359, endPoint x: 412, endPoint y: 381, distance: 34.1
click at [437, 348] on span at bounding box center [438, 343] width 11 height 11
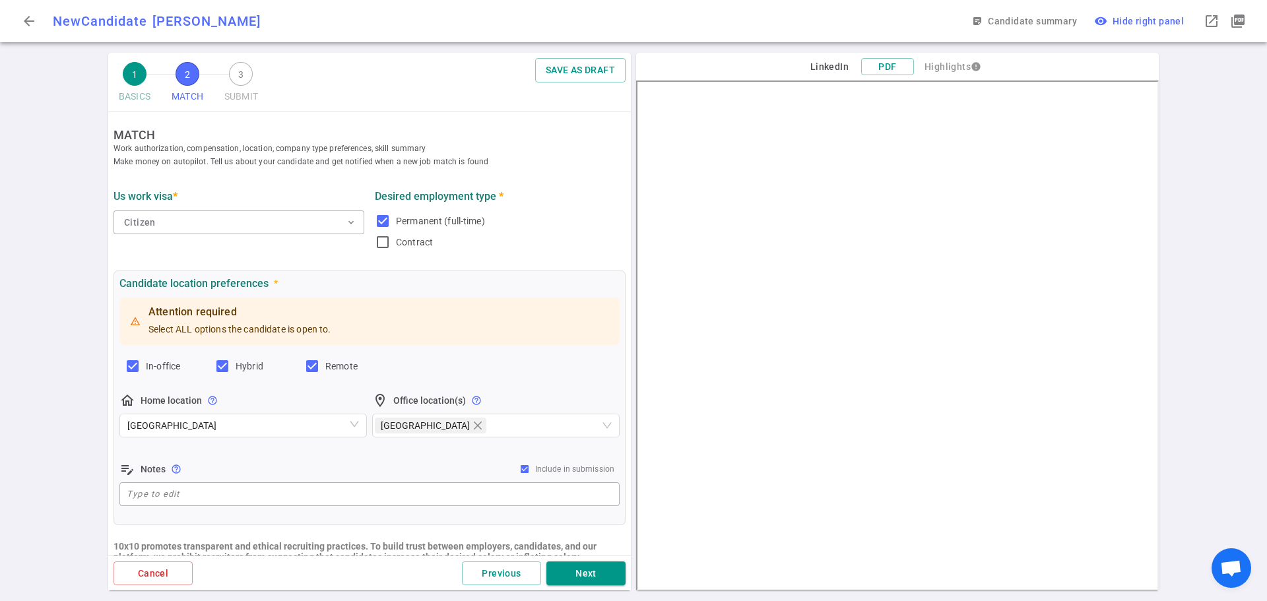
click at [274, 448] on div "Attention required Select ALL options the candidate is open to. In-office Hybri…" at bounding box center [369, 402] width 500 height 214
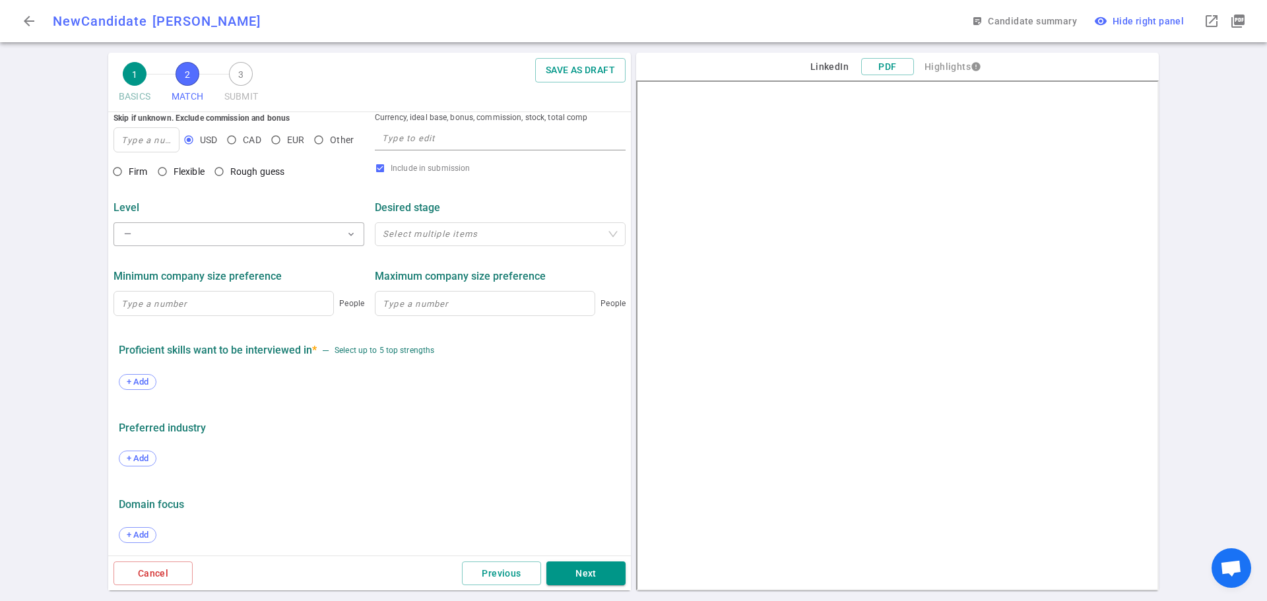
scroll to position [496, 0]
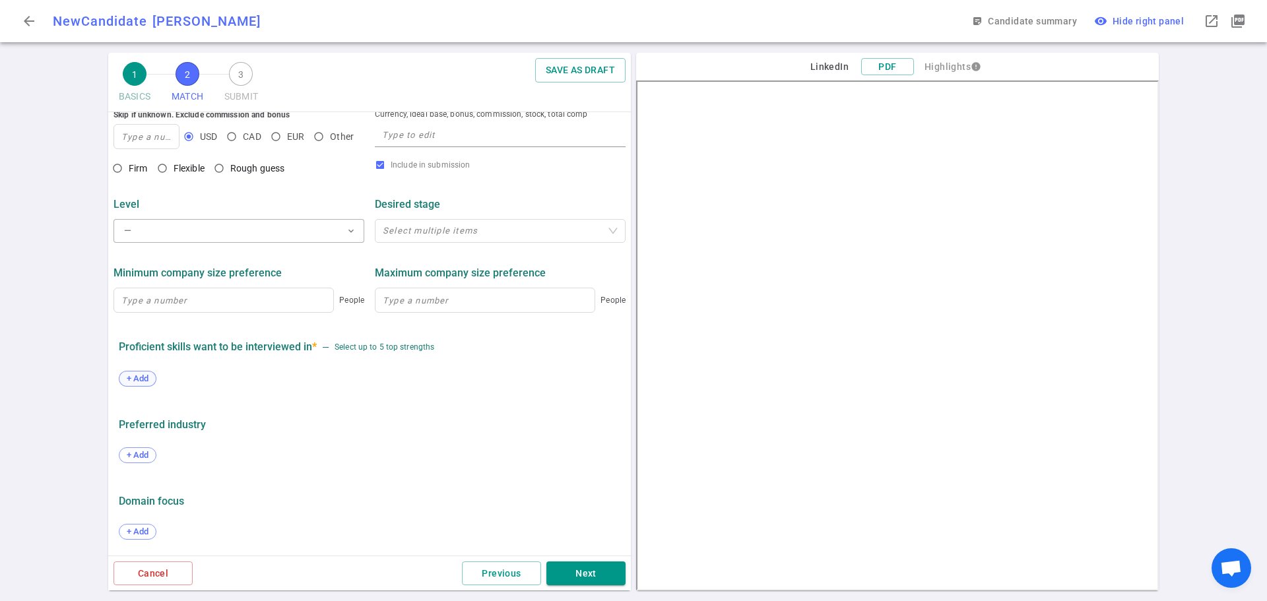
click at [137, 382] on span "+ Add" at bounding box center [137, 378] width 31 height 10
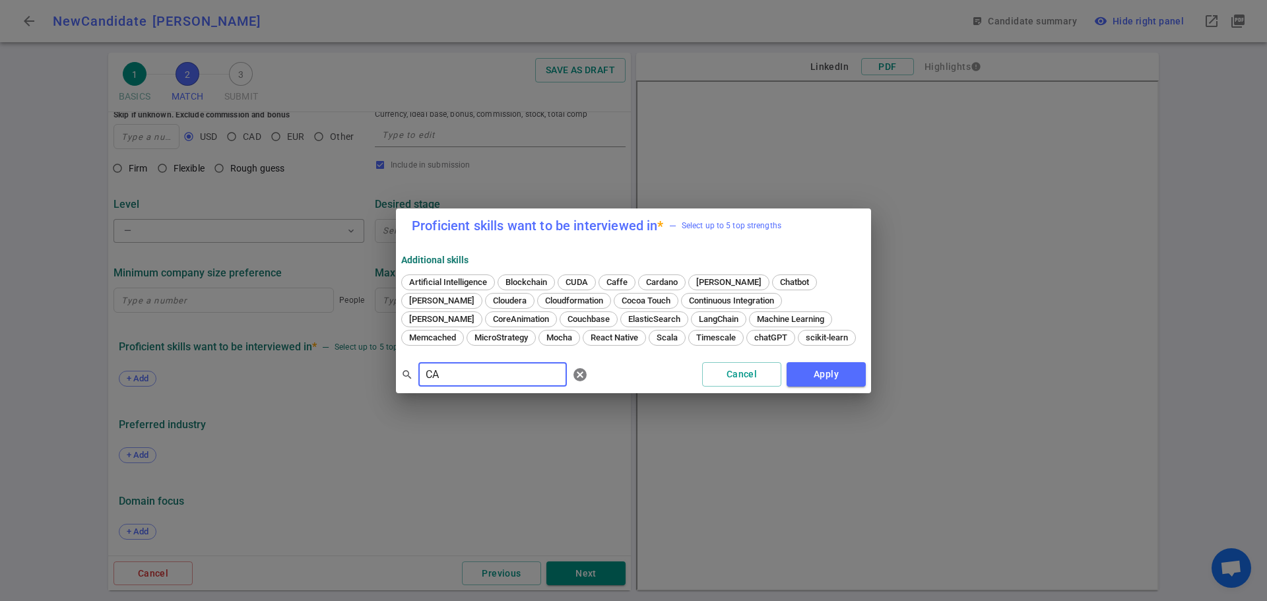
type input "C"
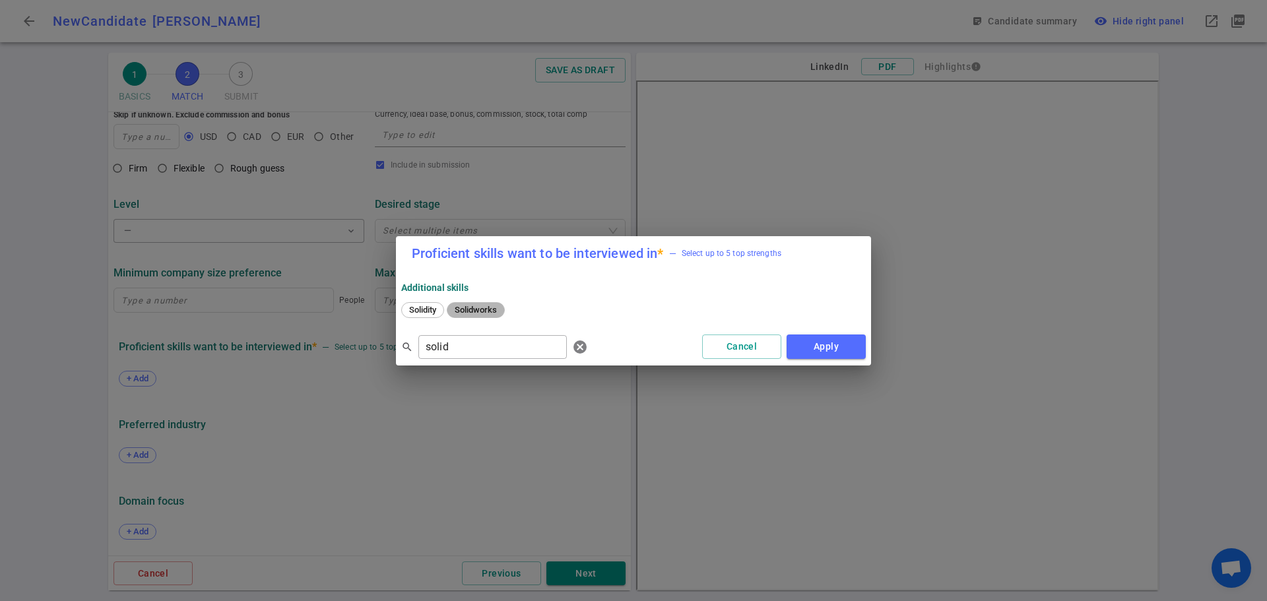
click at [479, 310] on span "Solidworks" at bounding box center [475, 310] width 51 height 10
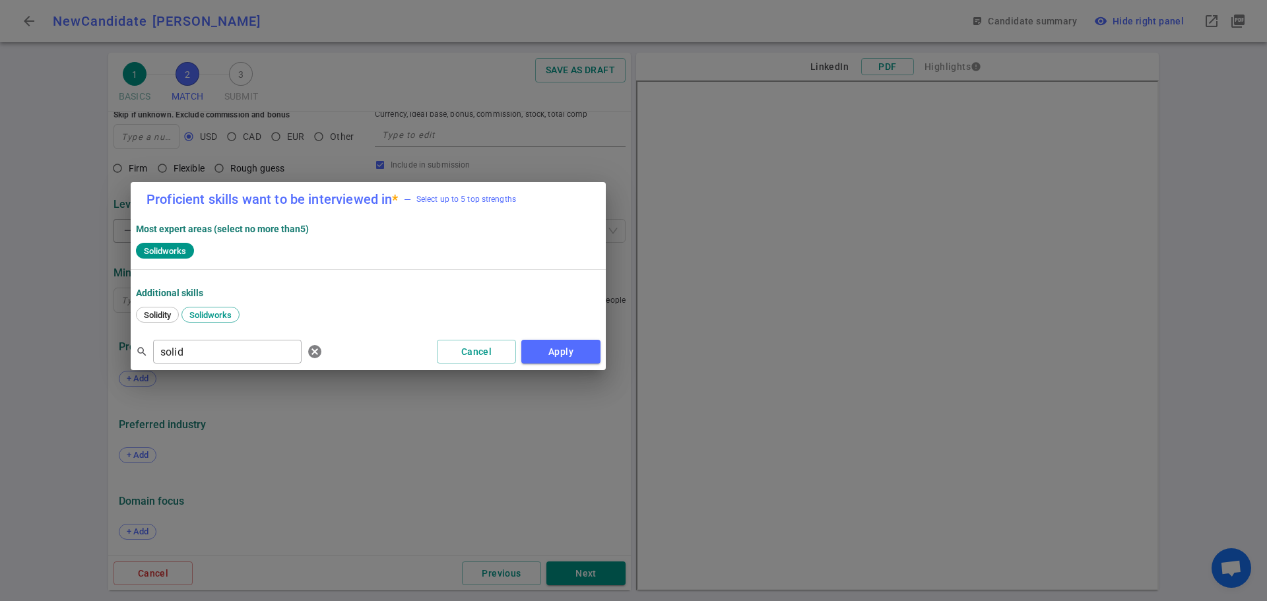
drag, startPoint x: 724, startPoint y: 224, endPoint x: 491, endPoint y: 214, distance: 233.1
click at [454, 201] on span "— Select up to 5 top strengths" at bounding box center [460, 199] width 112 height 13
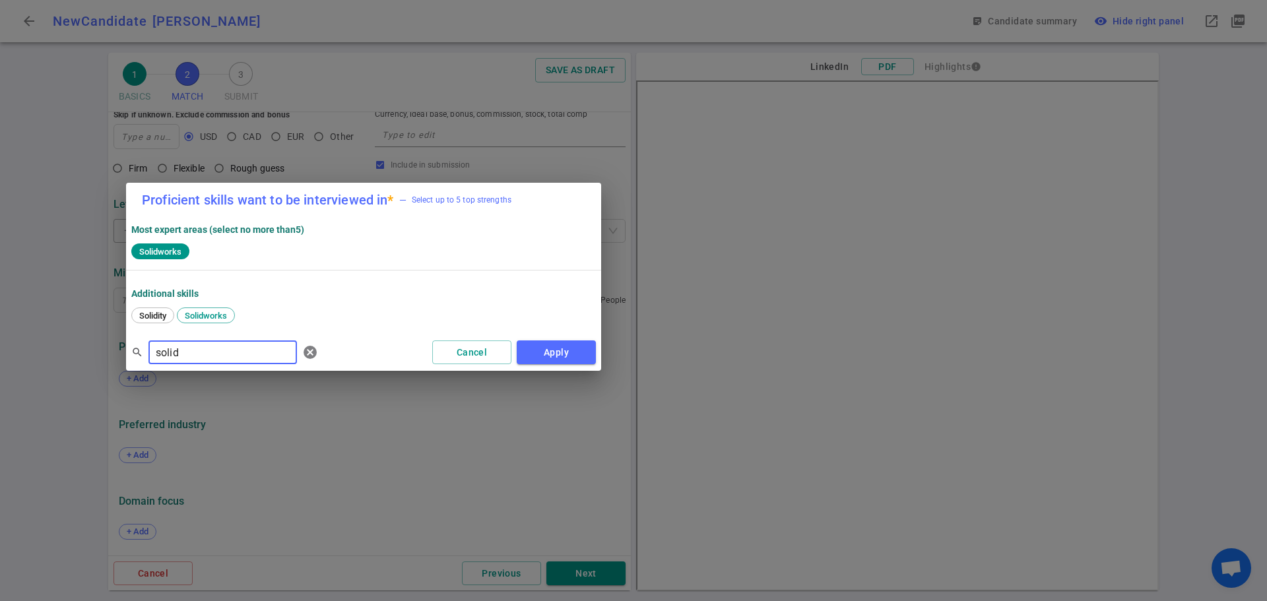
drag, startPoint x: 213, startPoint y: 347, endPoint x: 79, endPoint y: 340, distance: 134.8
click at [79, 340] on div "Proficient skills want to be interviewed in * — Select up to 5 top strengths Mo…" at bounding box center [633, 300] width 1267 height 601
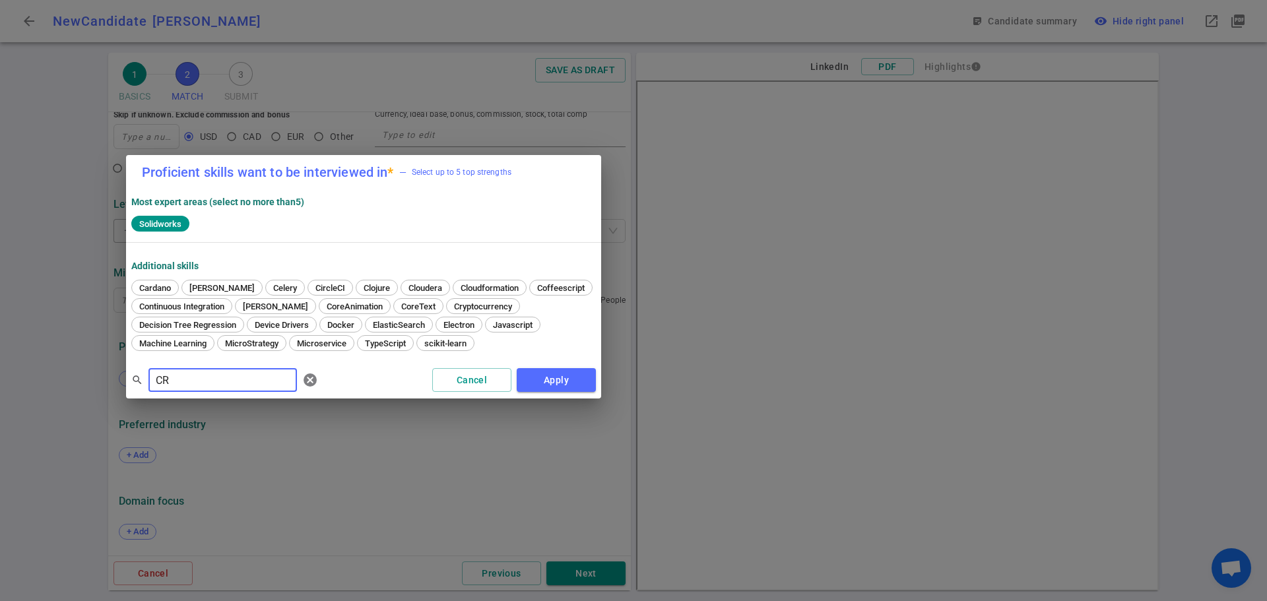
type input "CRE"
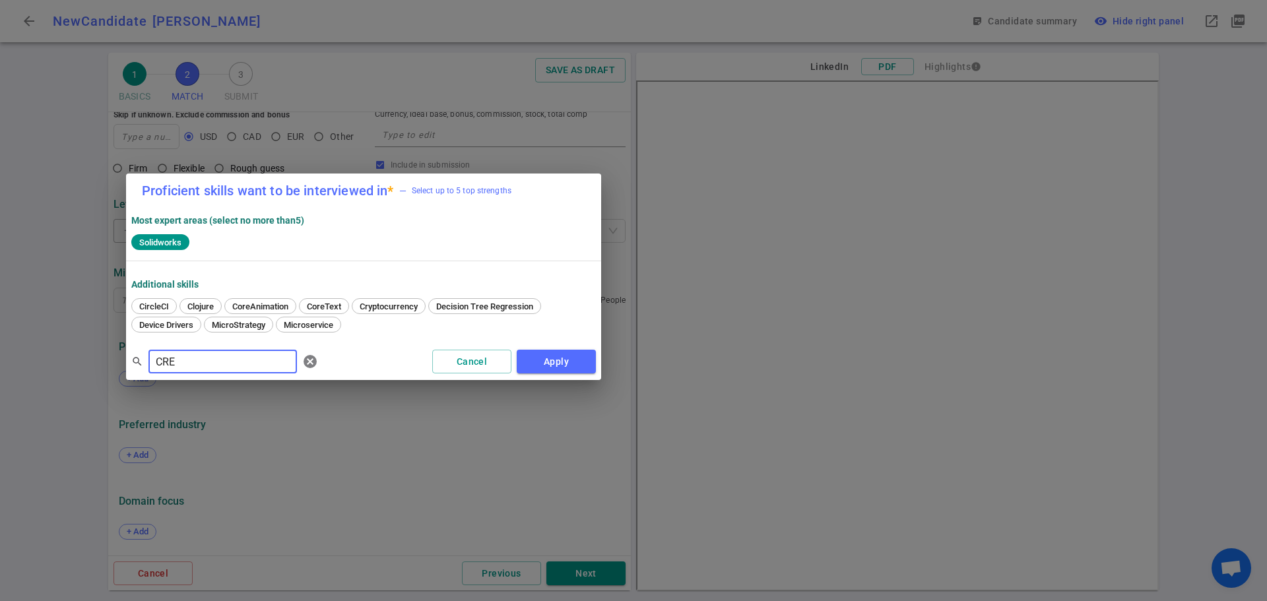
drag, startPoint x: 185, startPoint y: 367, endPoint x: 128, endPoint y: 355, distance: 58.6
click at [128, 355] on div "search CRE ​ [PERSON_NAME] Apply" at bounding box center [363, 361] width 475 height 37
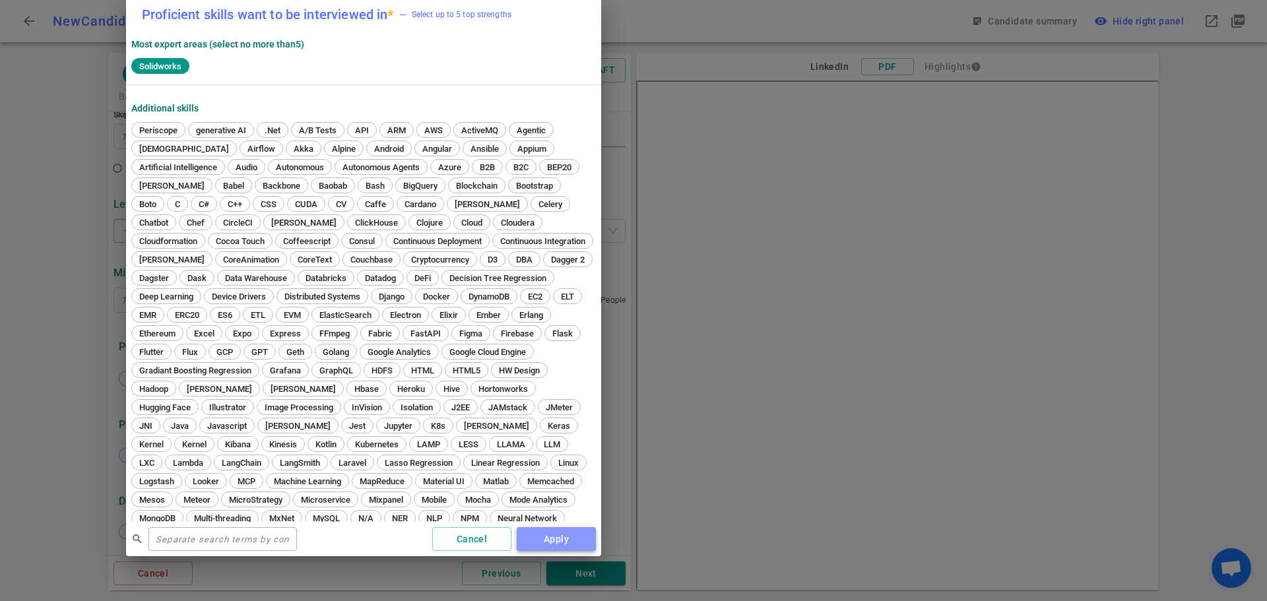
click at [556, 542] on button "Apply" at bounding box center [556, 539] width 79 height 24
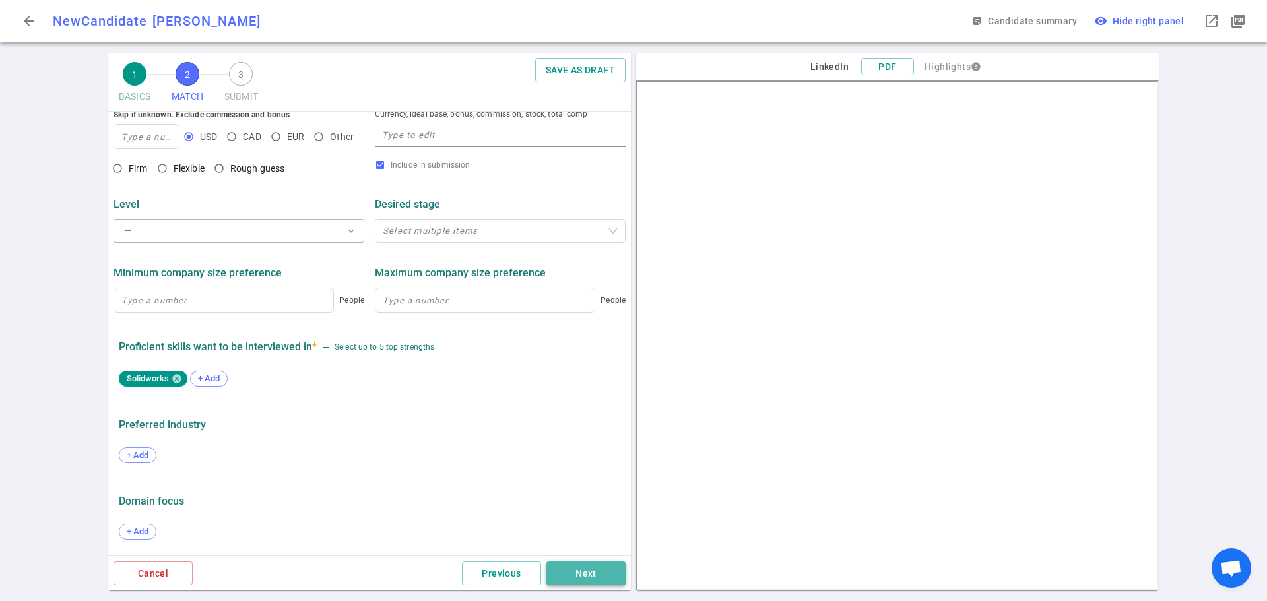
click at [595, 577] on button "Next" at bounding box center [585, 573] width 79 height 24
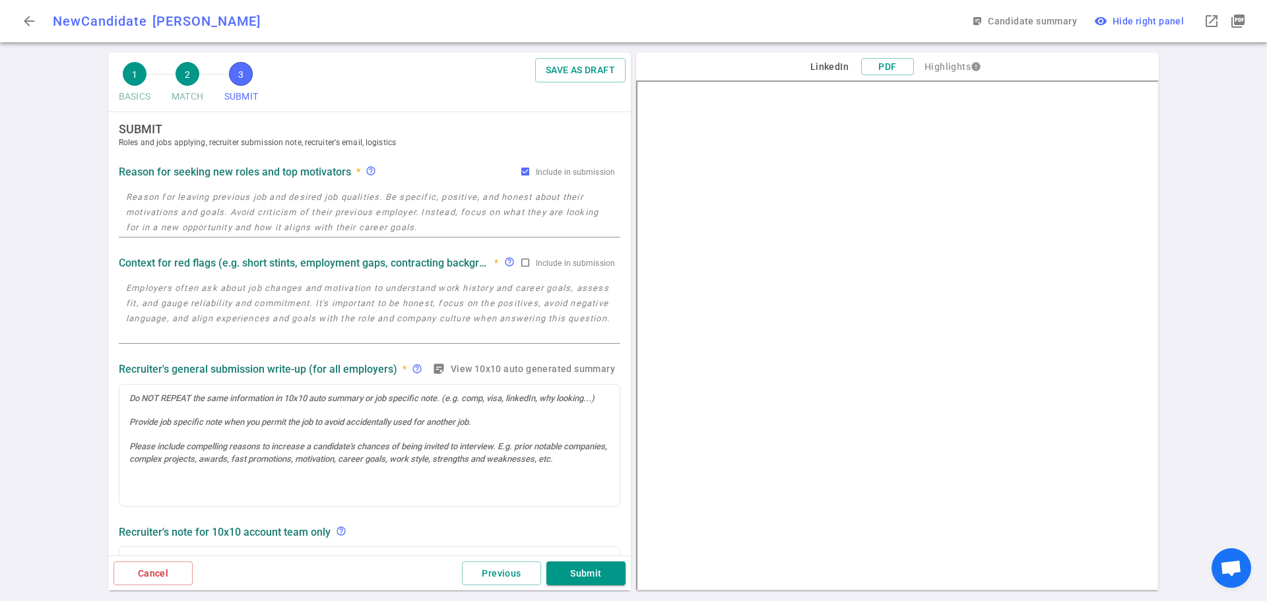
scroll to position [0, 0]
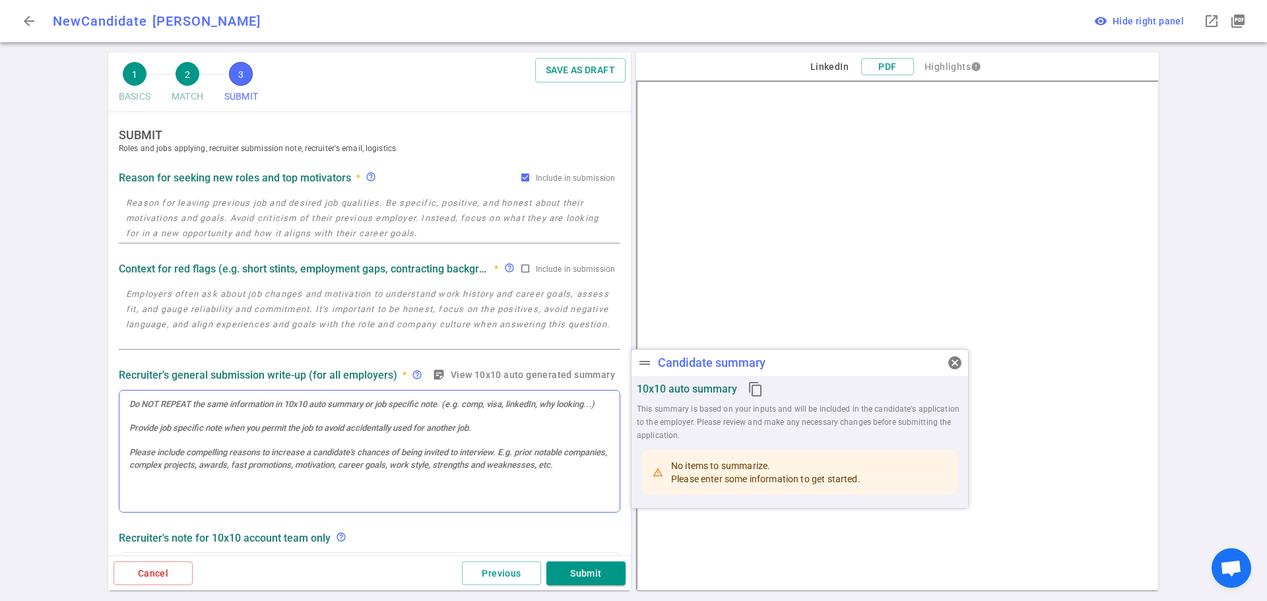
click at [174, 425] on div at bounding box center [369, 452] width 500 height 122
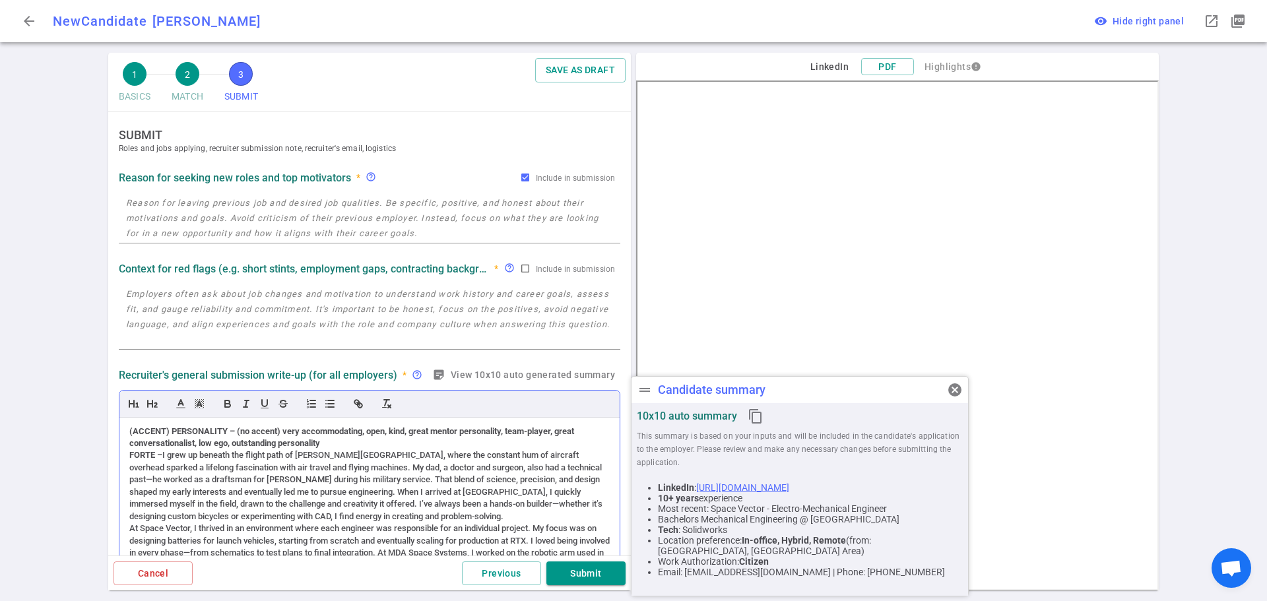
click at [129, 455] on strong "FORTE –" at bounding box center [145, 455] width 33 height 10
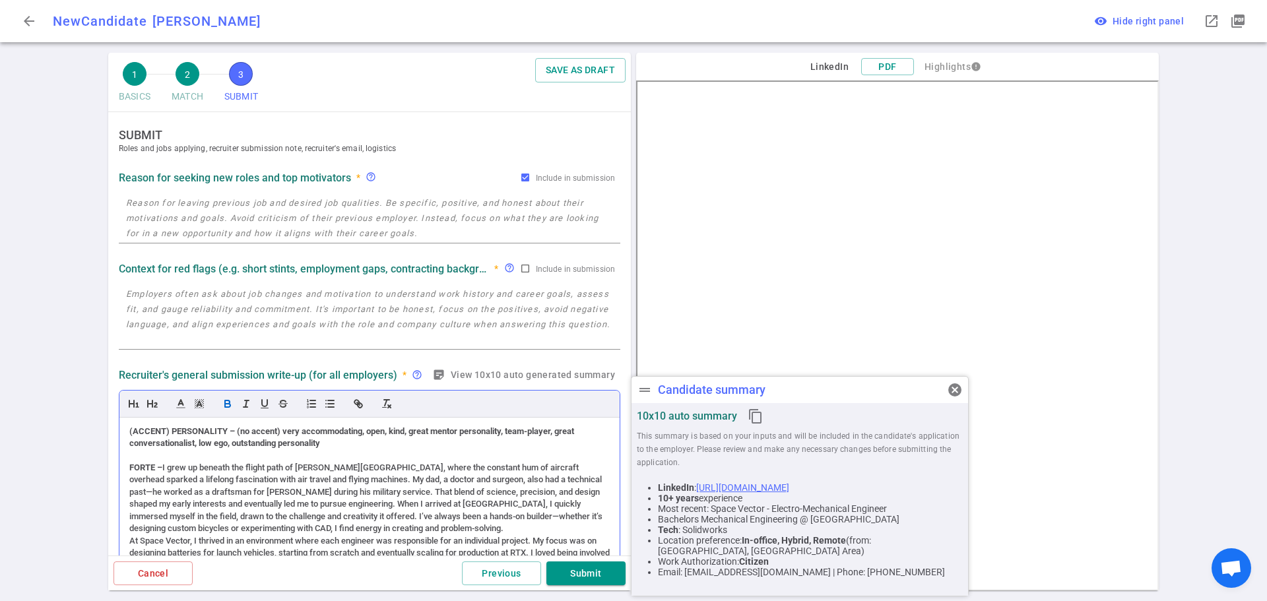
click at [127, 541] on div "(ACCENT) PERSONALITY – (no accent) very accommodating, open, kind, great mentor…" at bounding box center [369, 528] width 500 height 220
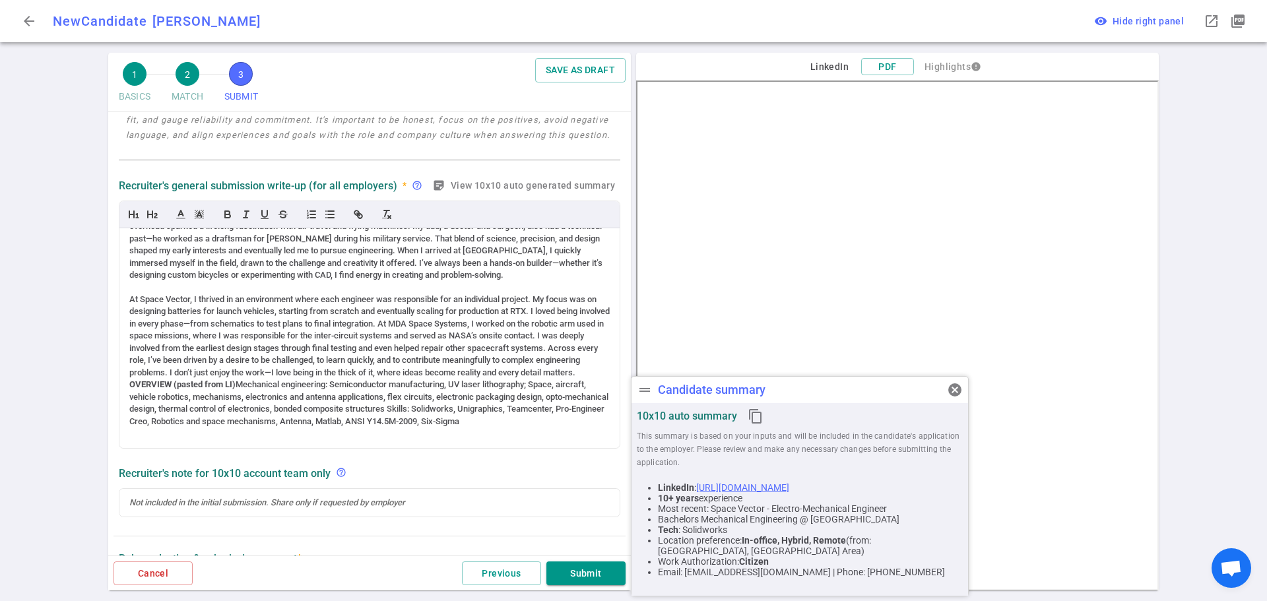
scroll to position [198, 0]
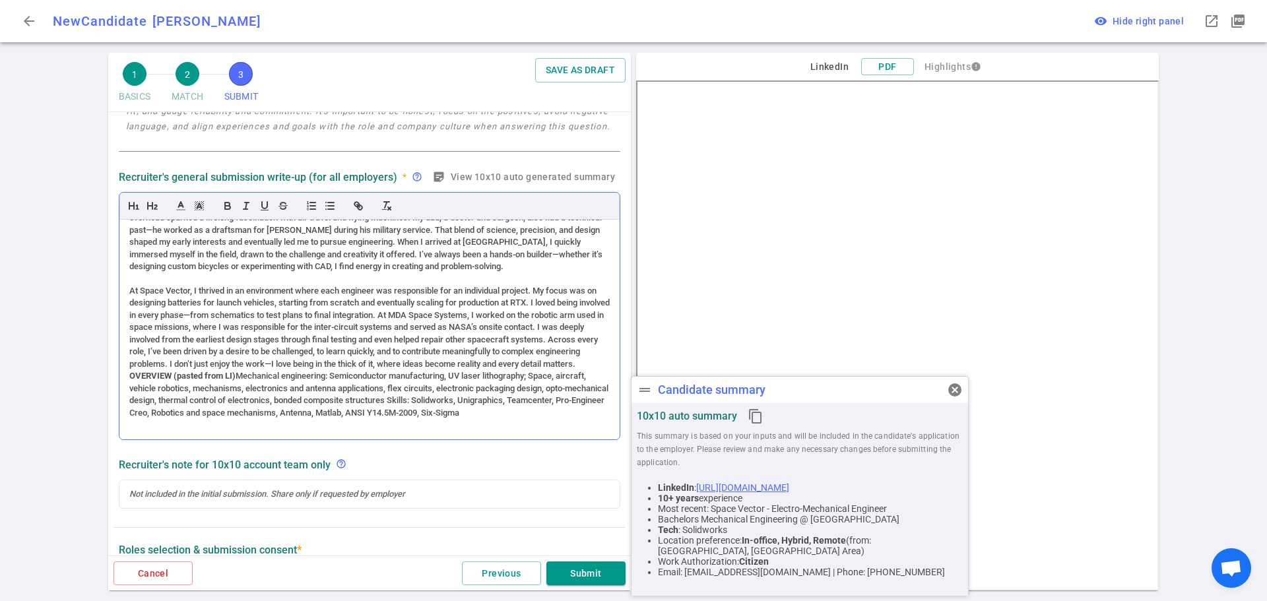
click at [126, 375] on div "(ACCENT) PERSONALITY – (no accent) very accommodating, open, kind, great mentor…" at bounding box center [369, 330] width 500 height 220
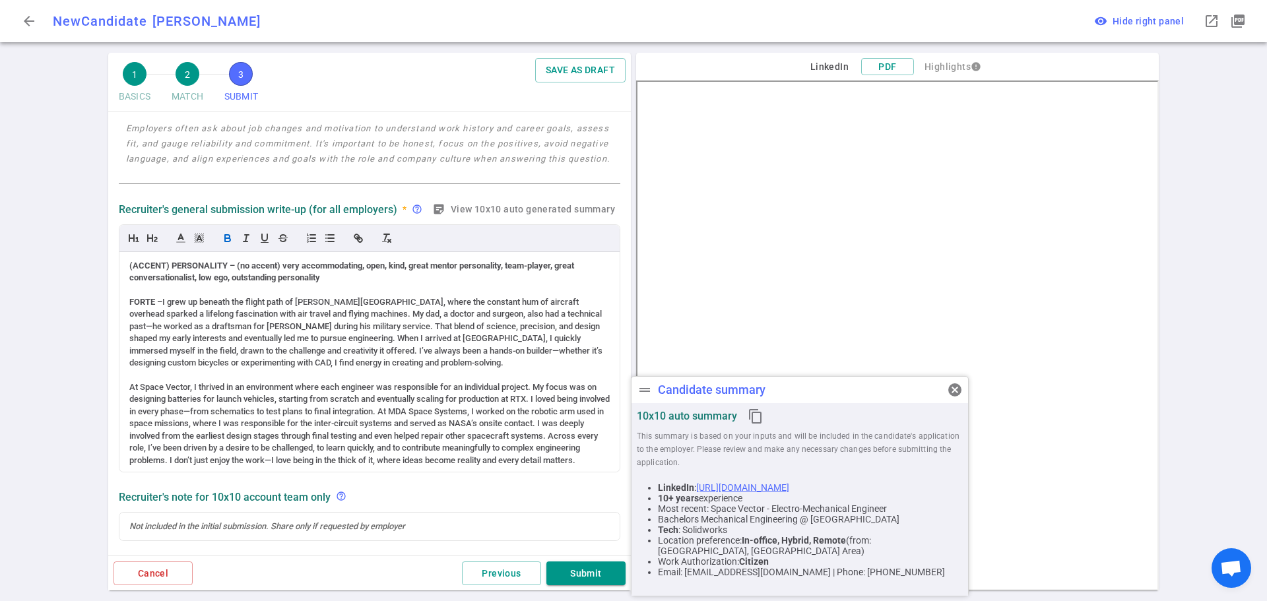
scroll to position [396, 0]
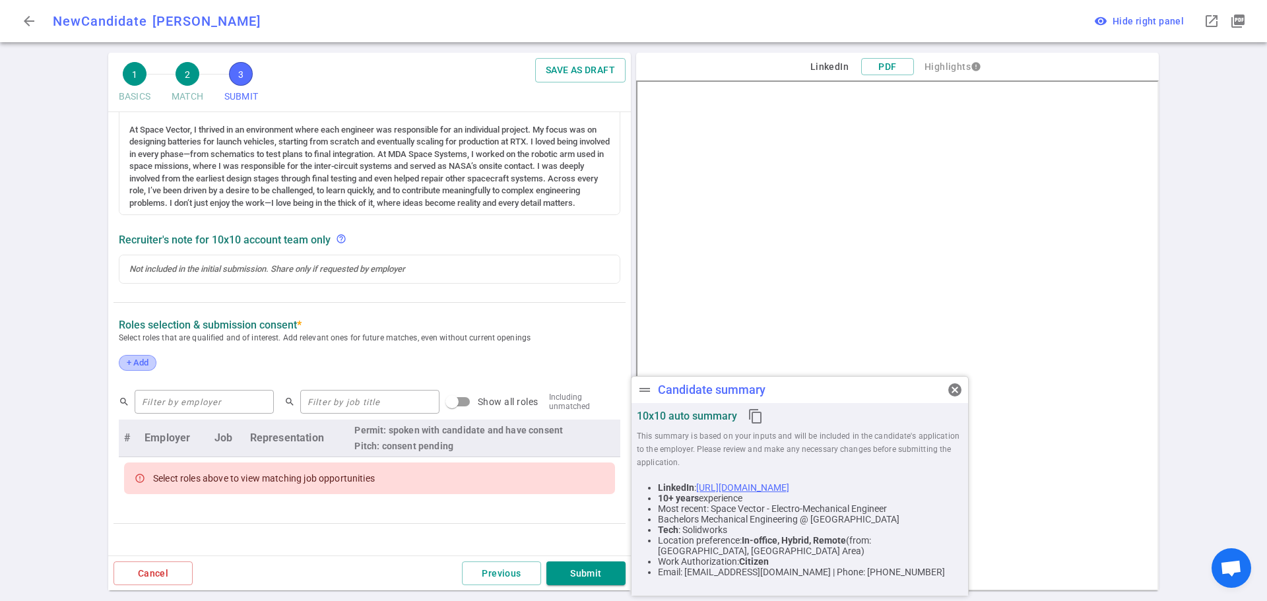
click at [147, 367] on span "+ Add" at bounding box center [137, 363] width 31 height 10
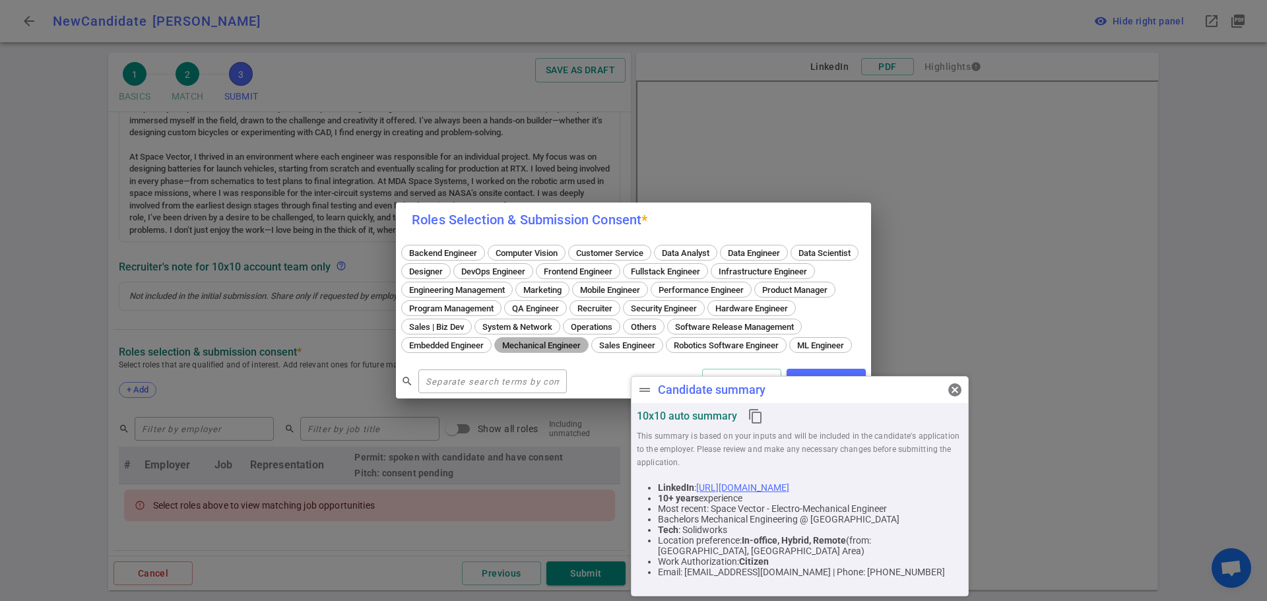
click at [585, 340] on span "Mechanical Engineer" at bounding box center [541, 345] width 88 height 10
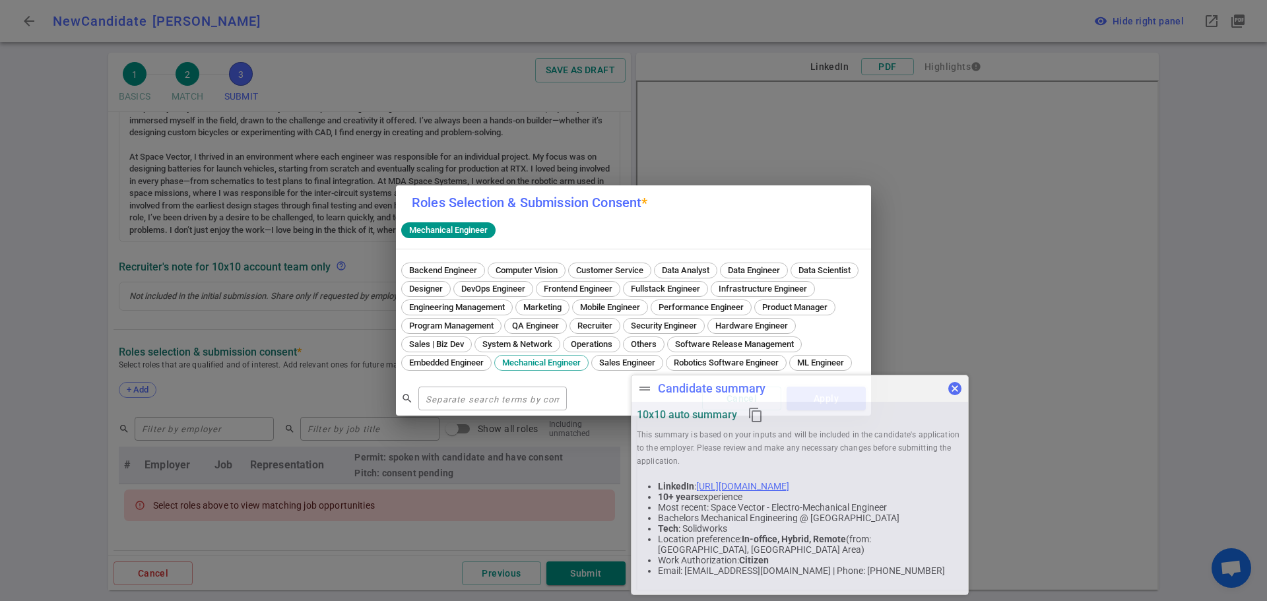
click at [959, 388] on span "cancel" at bounding box center [955, 389] width 16 height 16
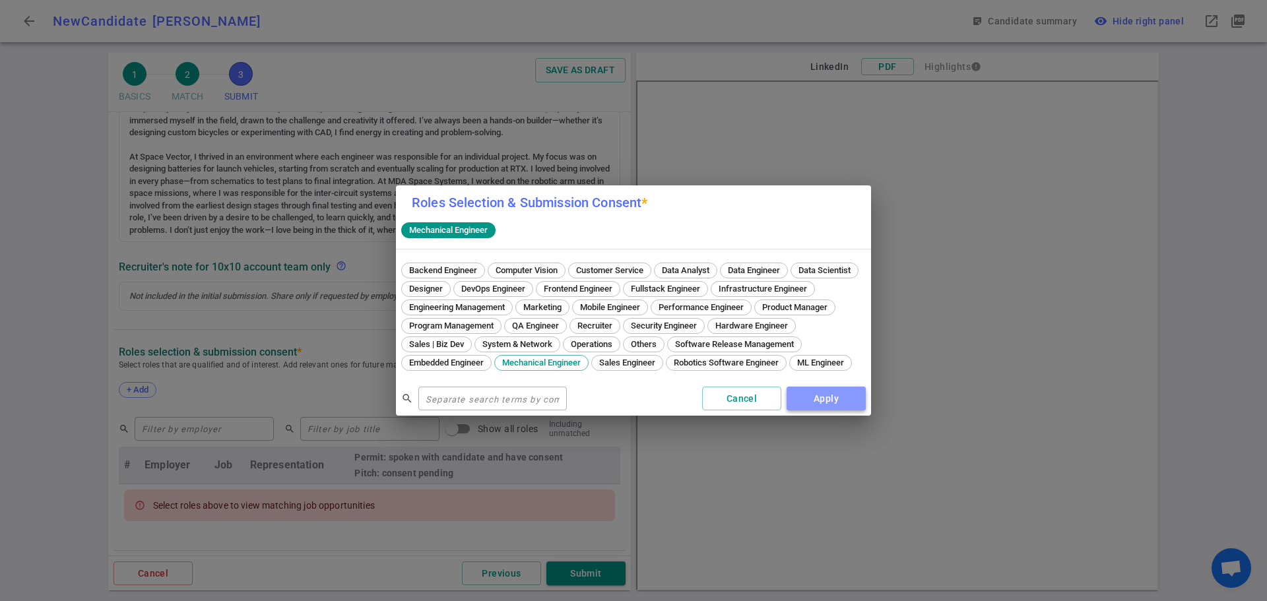
click at [838, 411] on button "Apply" at bounding box center [825, 399] width 79 height 24
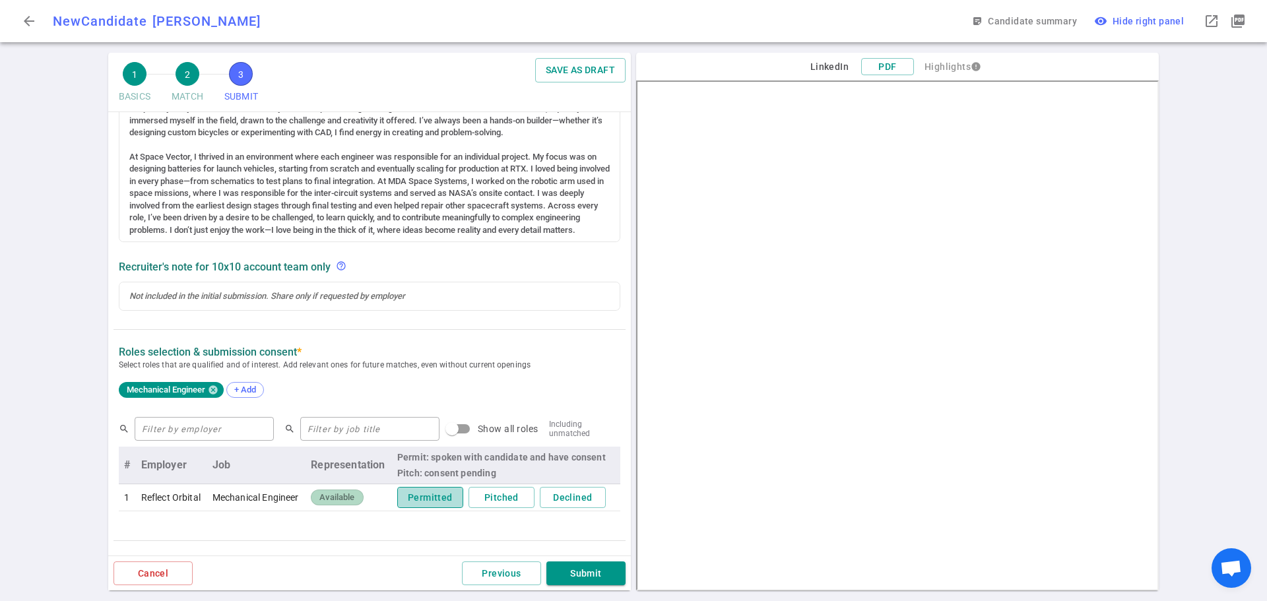
click at [406, 504] on button "Permitted" at bounding box center [430, 498] width 66 height 22
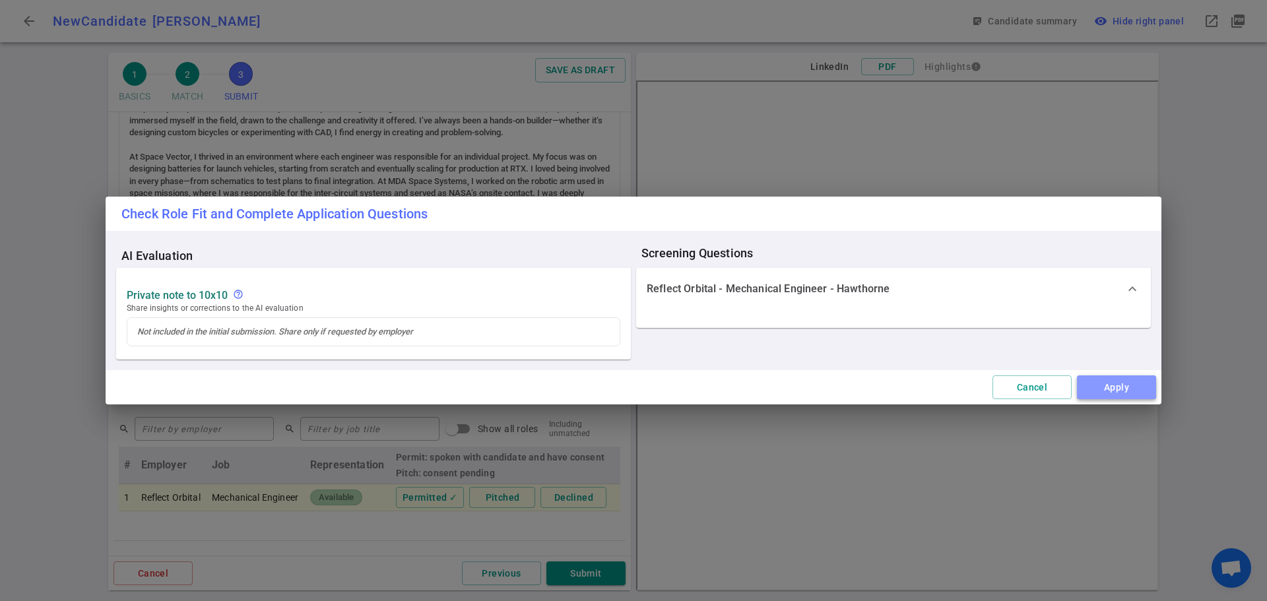
click at [1111, 389] on button "Apply" at bounding box center [1116, 387] width 79 height 24
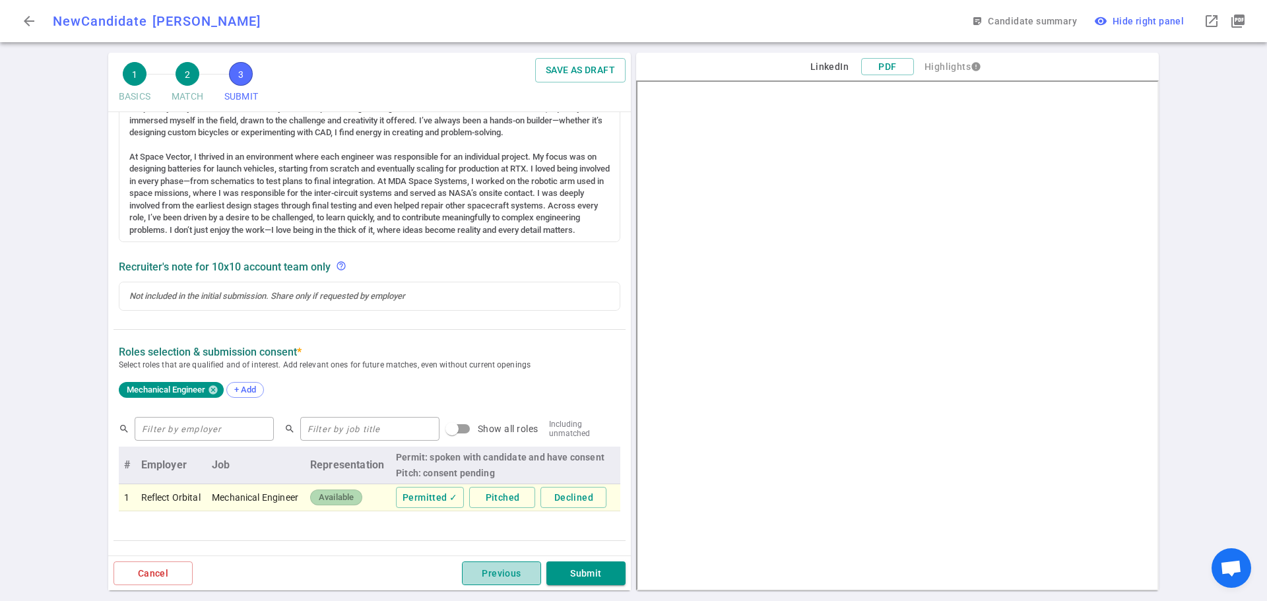
click at [507, 573] on button "Previous" at bounding box center [501, 573] width 79 height 24
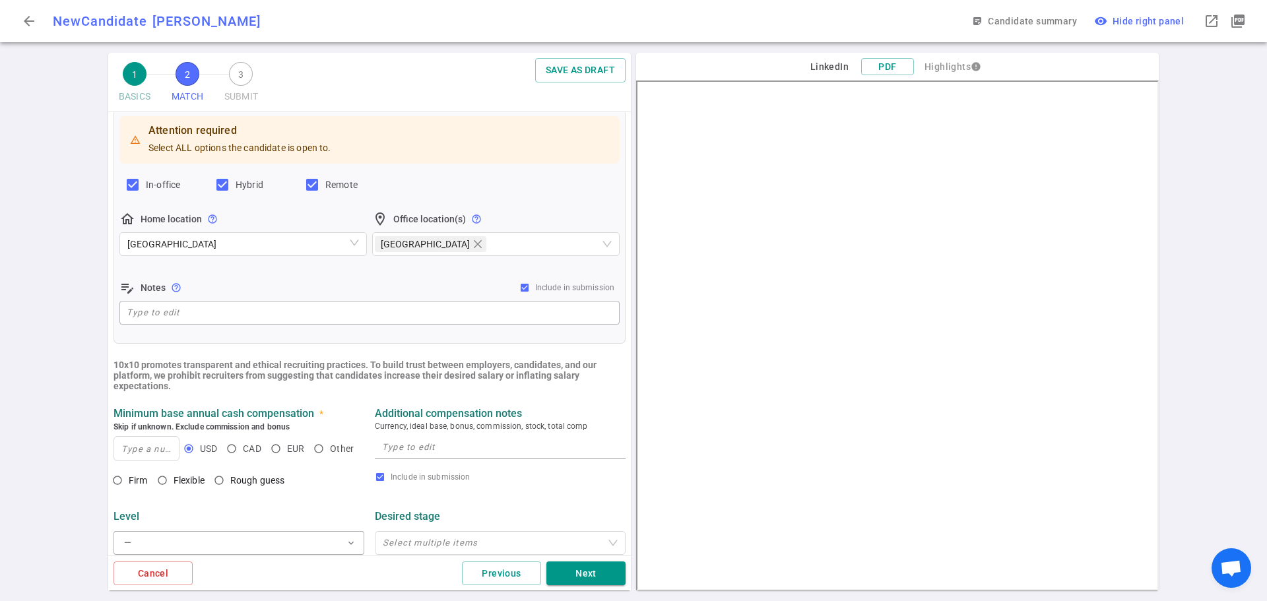
scroll to position [264, 0]
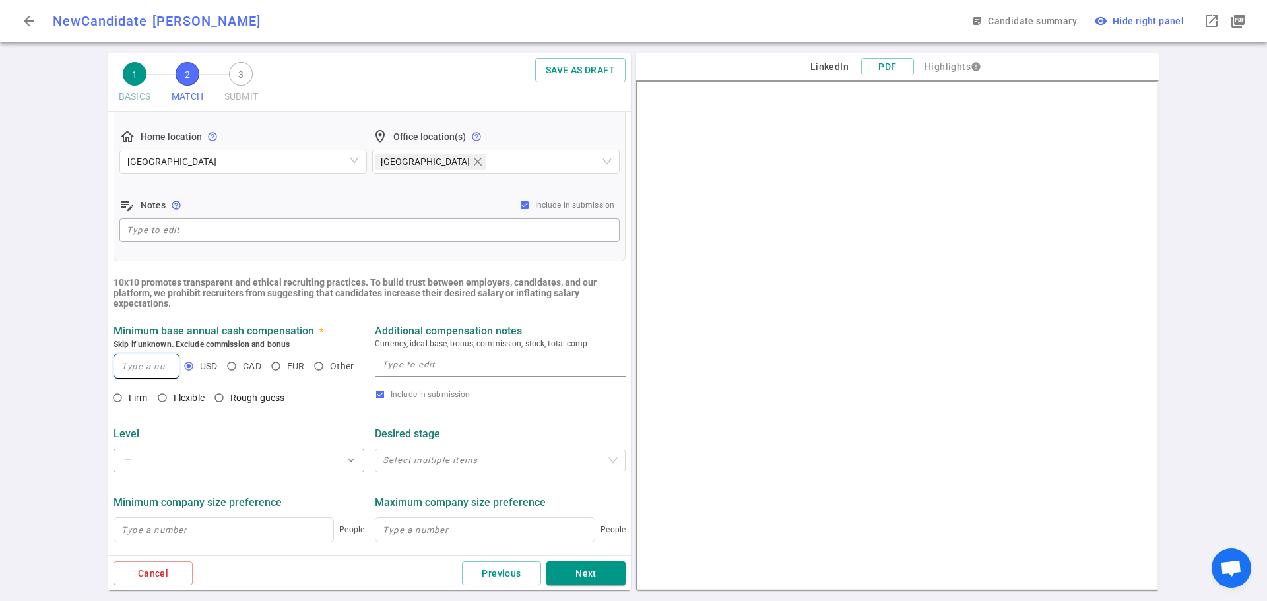
click at [131, 377] on input at bounding box center [146, 366] width 65 height 24
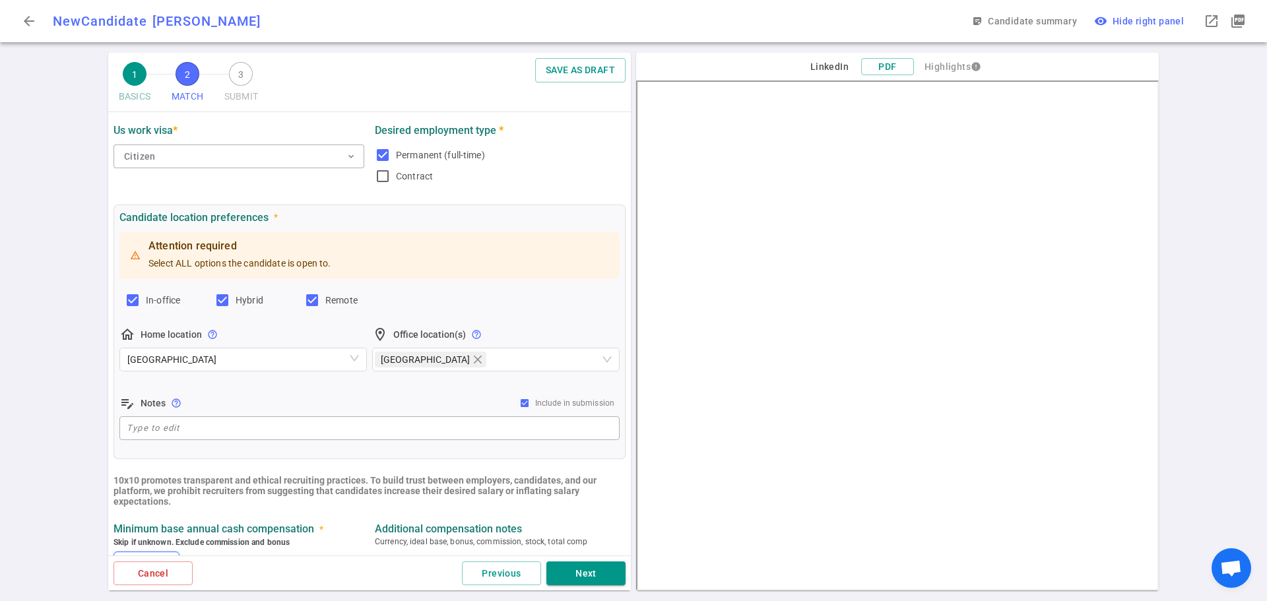
scroll to position [396, 0]
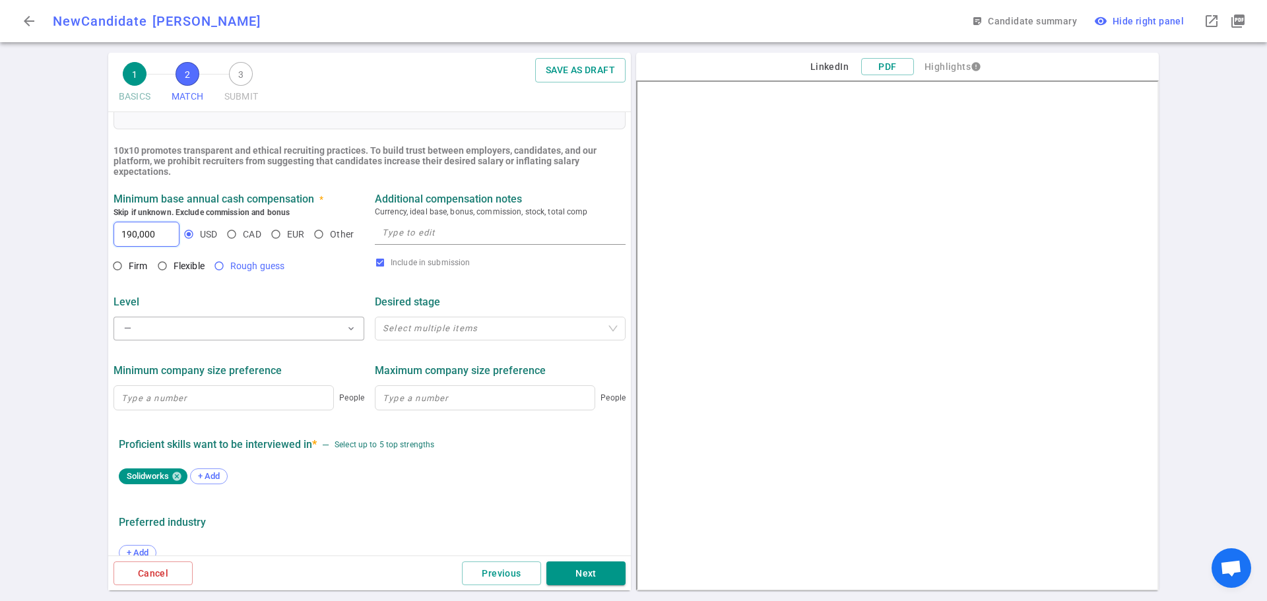
type input "190,000"
click at [219, 267] on input "Rough guess" at bounding box center [219, 266] width 22 height 22
radio input "true"
click at [574, 567] on button "Next" at bounding box center [585, 573] width 79 height 24
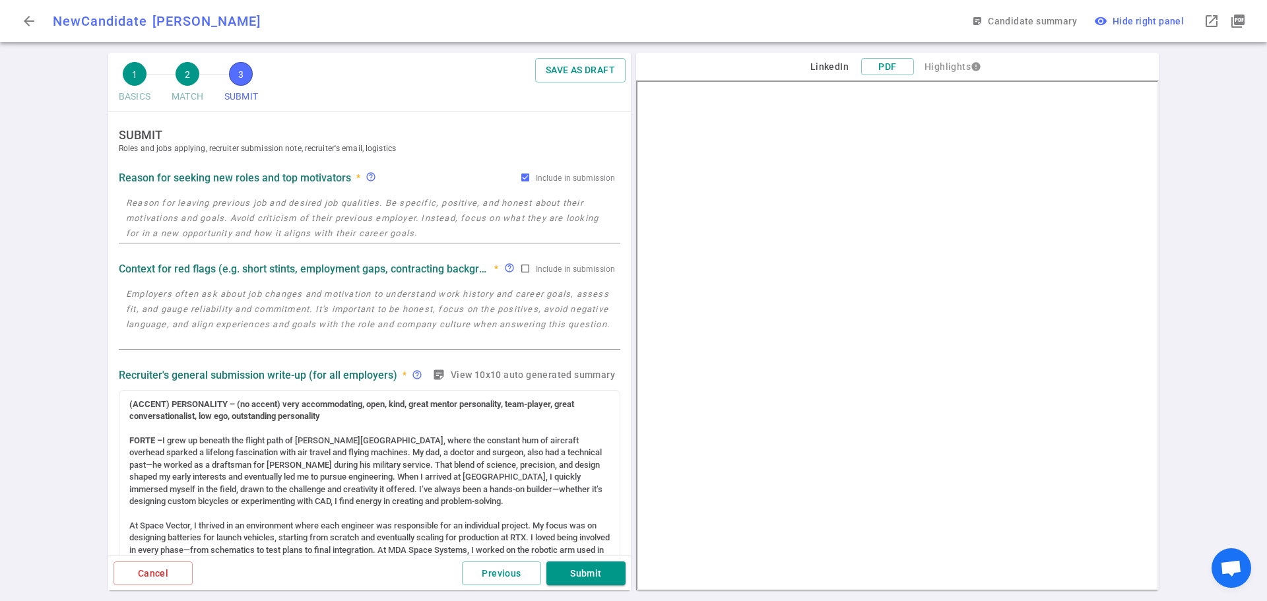
scroll to position [330, 0]
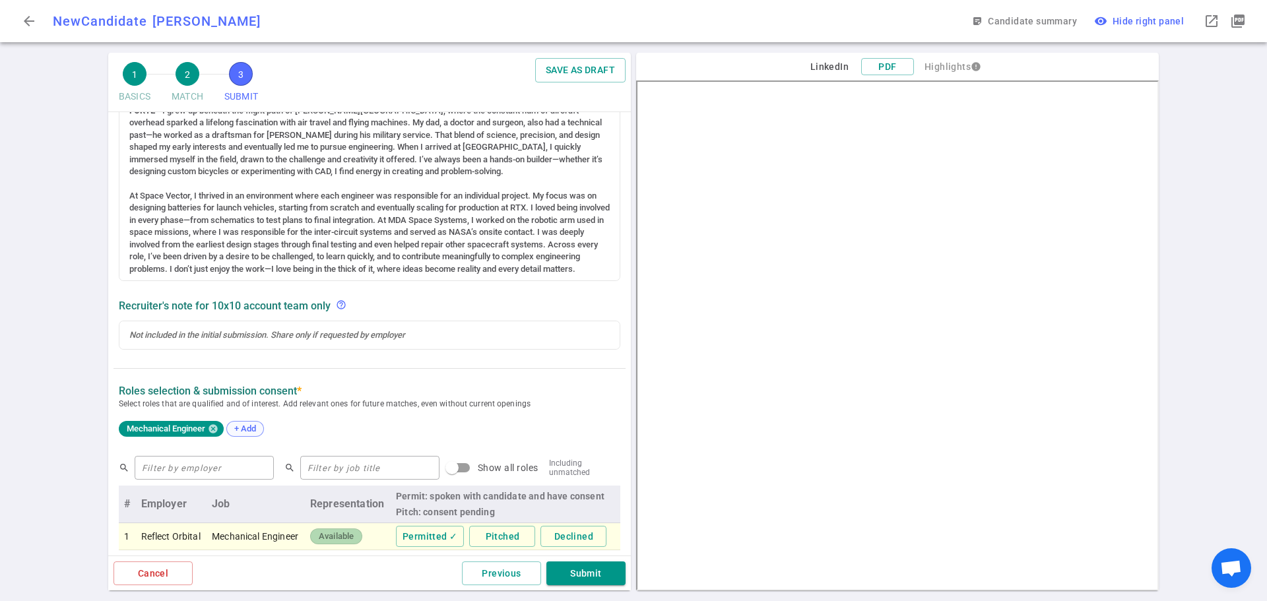
click at [240, 428] on span "+ Add" at bounding box center [245, 429] width 31 height 10
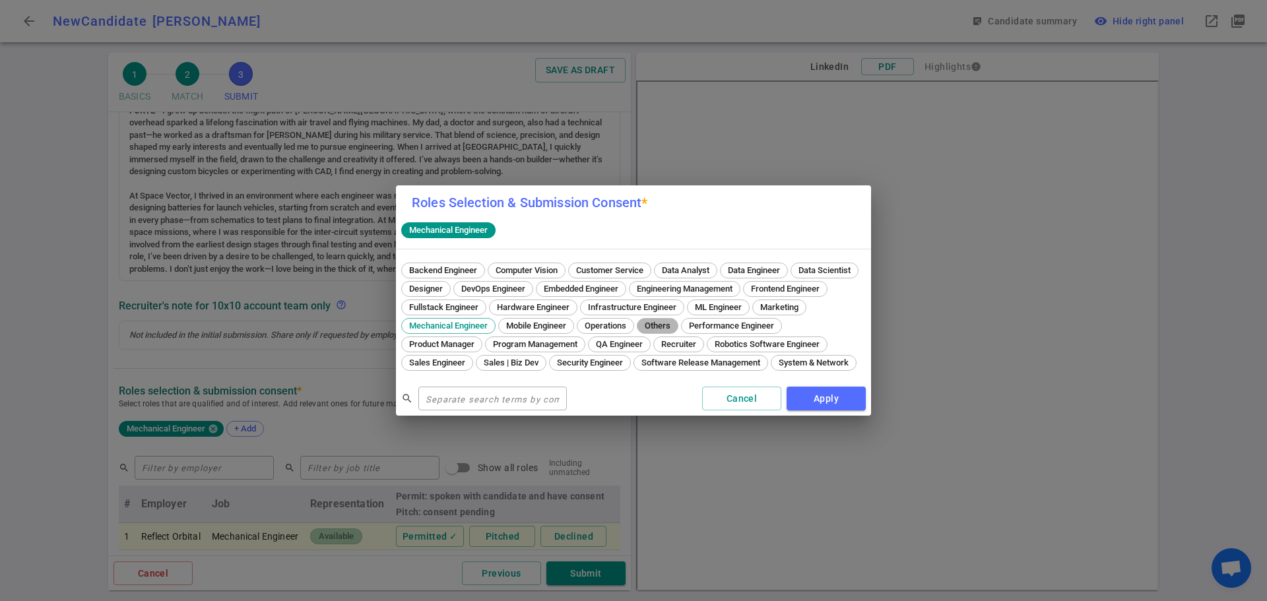
click at [675, 323] on span "Others" at bounding box center [657, 326] width 35 height 10
click at [810, 402] on button "Apply" at bounding box center [825, 399] width 79 height 24
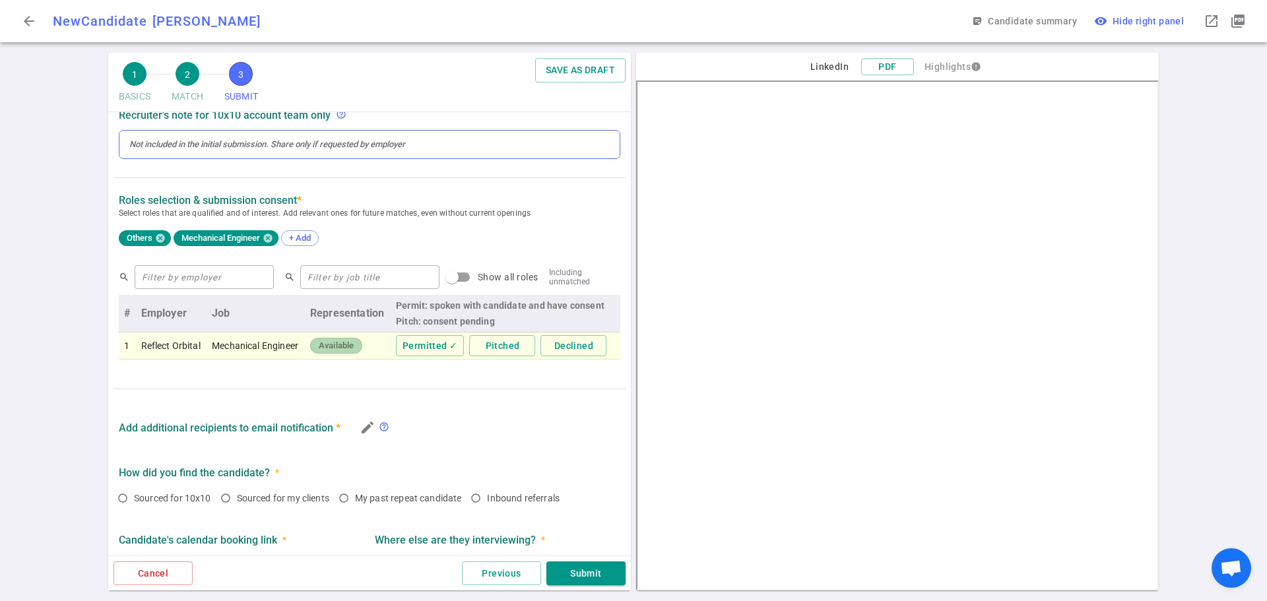
scroll to position [528, 0]
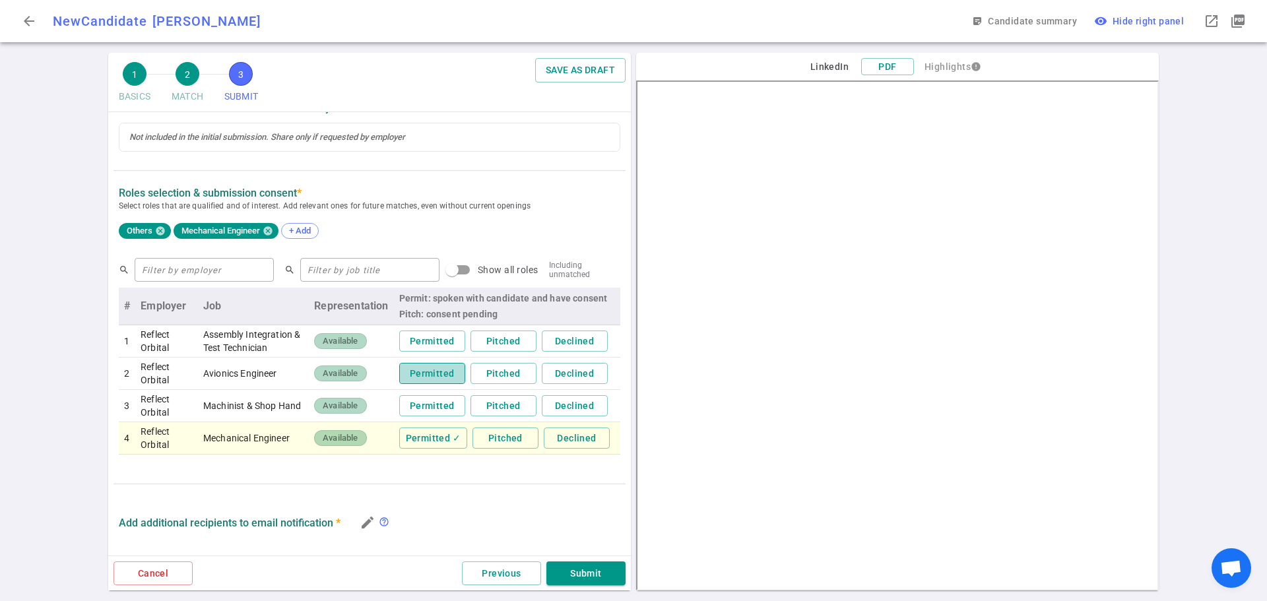
click at [430, 374] on button "Permitted" at bounding box center [432, 374] width 66 height 22
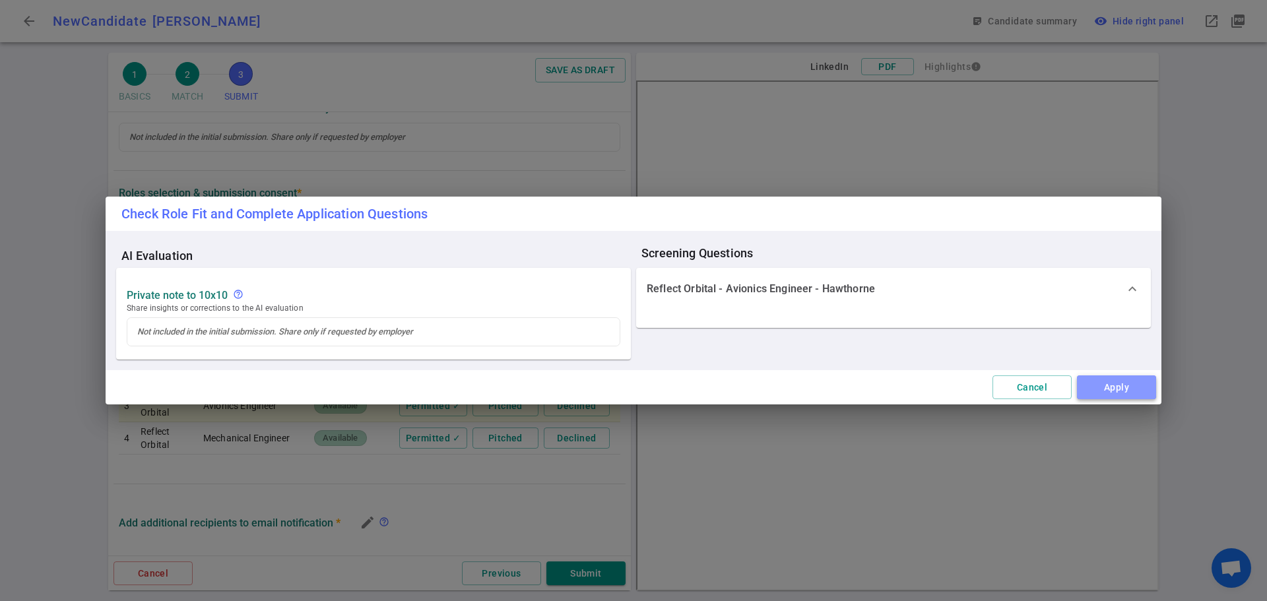
click at [1095, 384] on button "Apply" at bounding box center [1116, 387] width 79 height 24
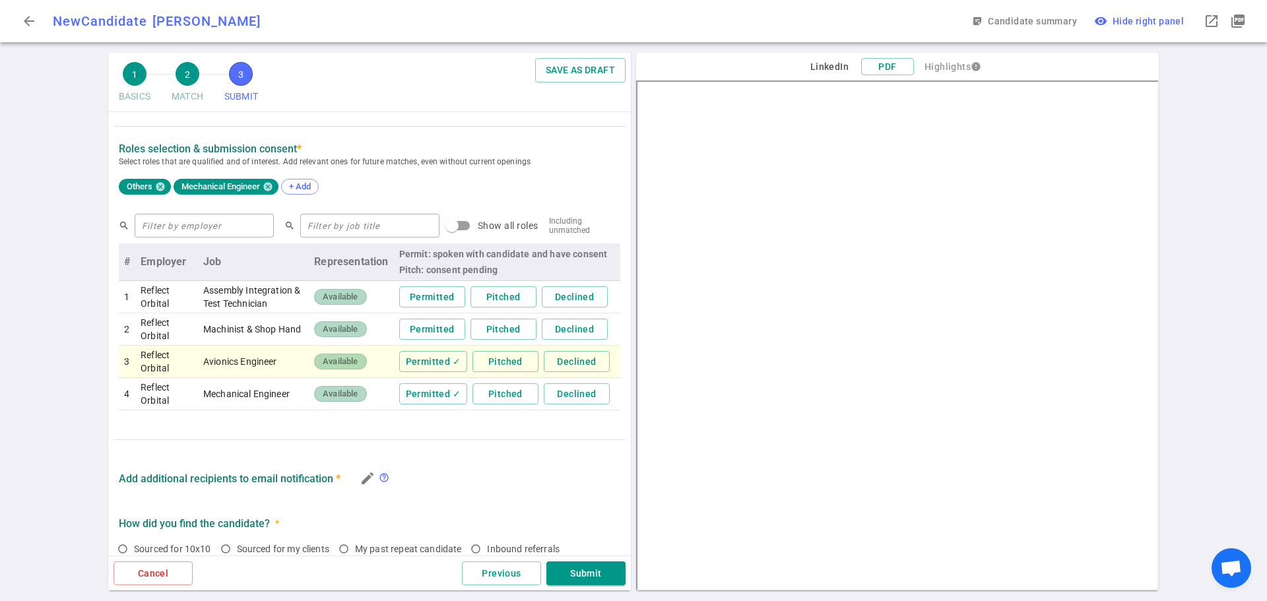
scroll to position [594, 0]
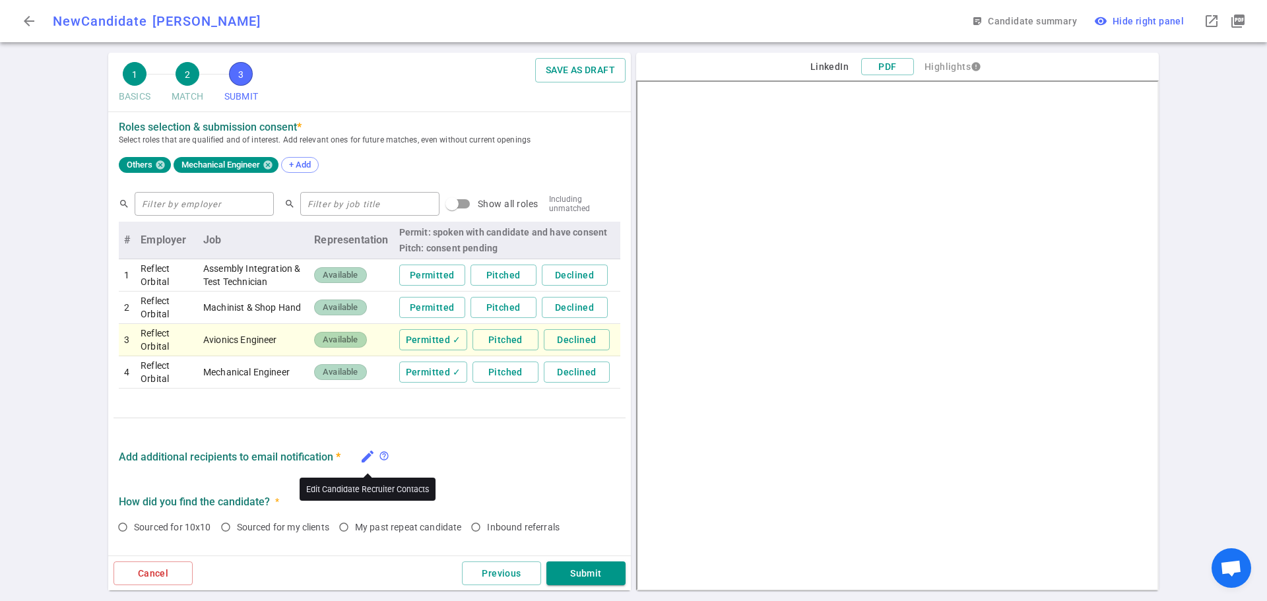
click at [373, 459] on icon "edit" at bounding box center [368, 457] width 16 height 16
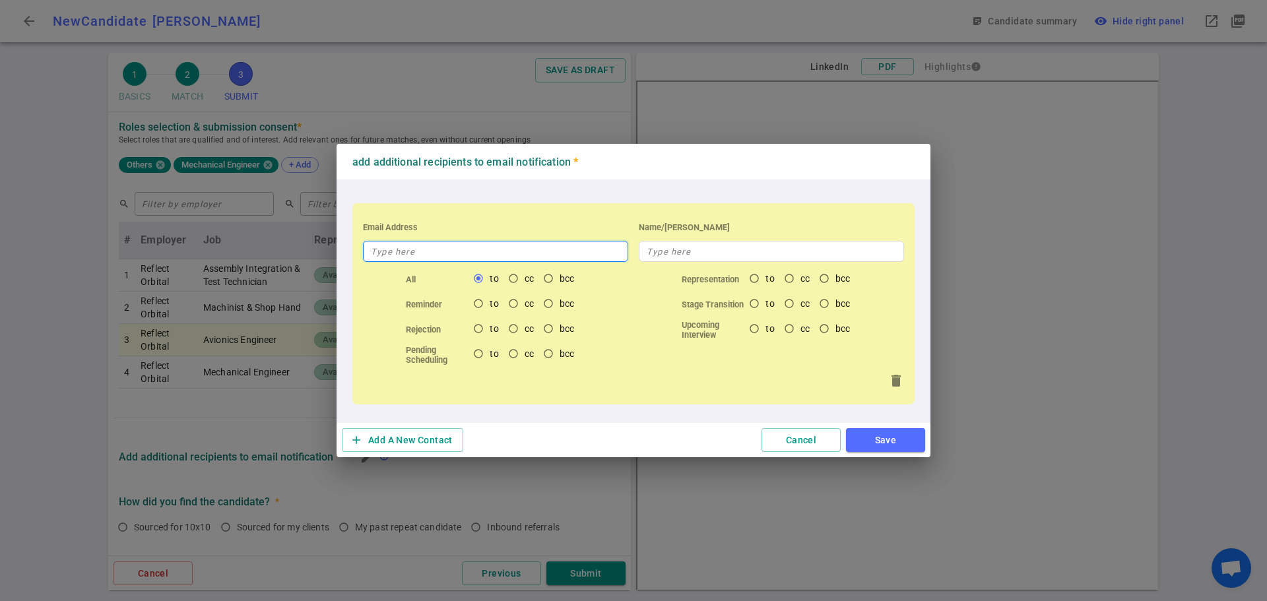
click at [424, 258] on input "text" at bounding box center [495, 251] width 265 height 21
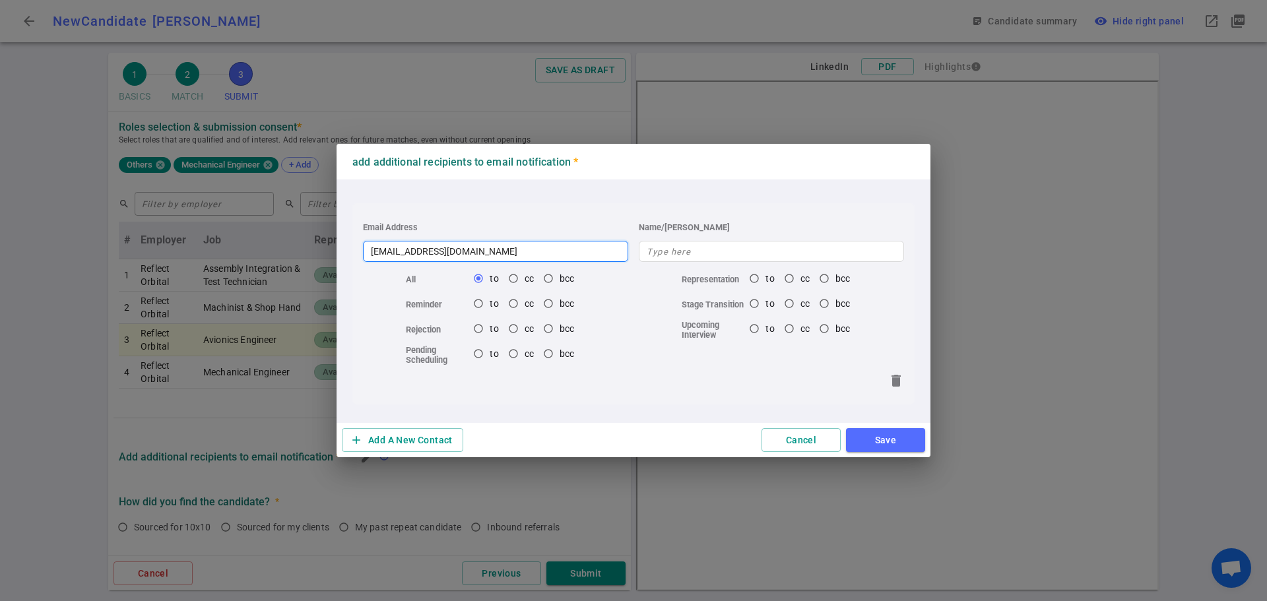
type input "pat.r@terransys.com"
click at [871, 441] on button "Save" at bounding box center [885, 440] width 79 height 24
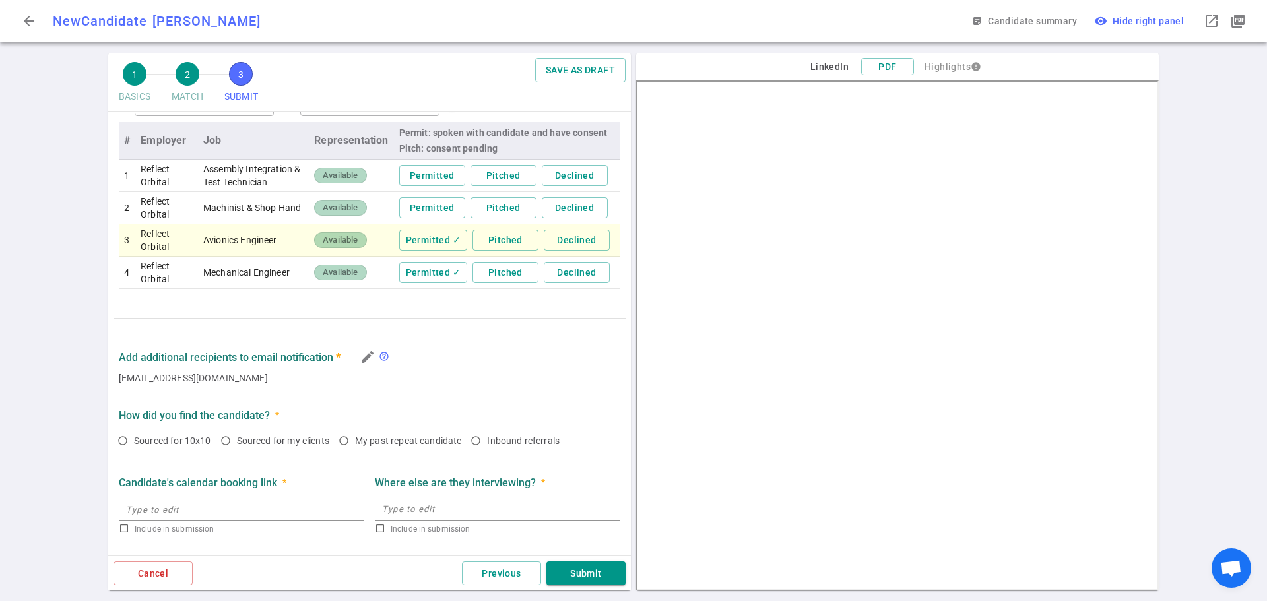
scroll to position [726, 0]
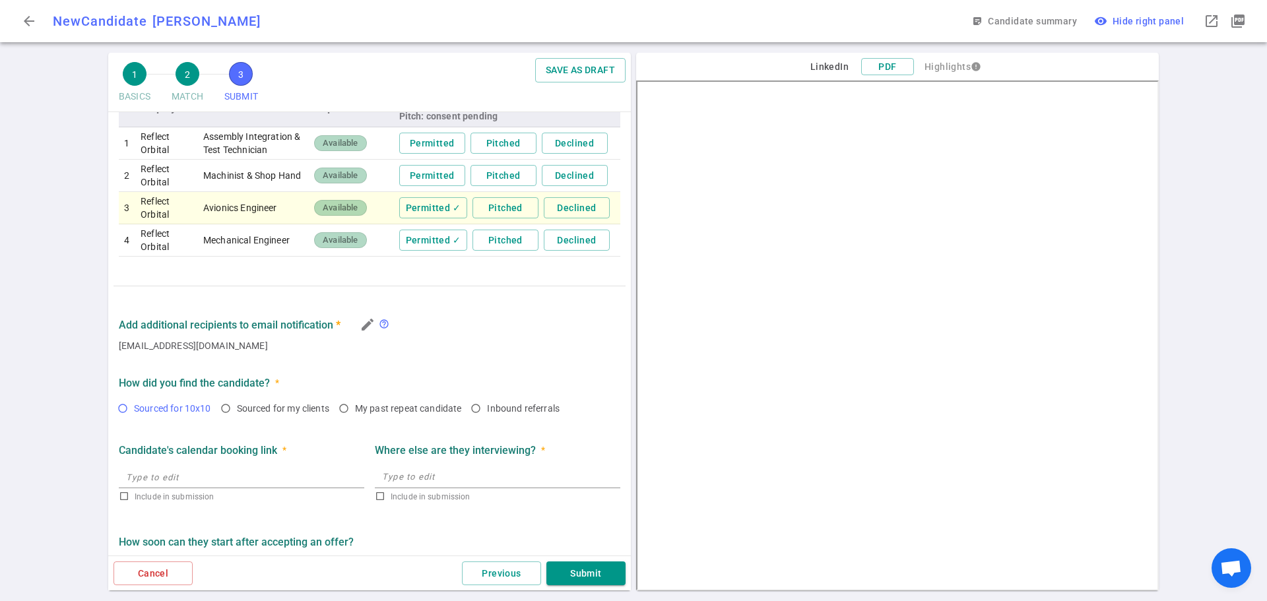
click at [126, 410] on input "Sourced for 10x10" at bounding box center [122, 408] width 22 height 22
radio input "true"
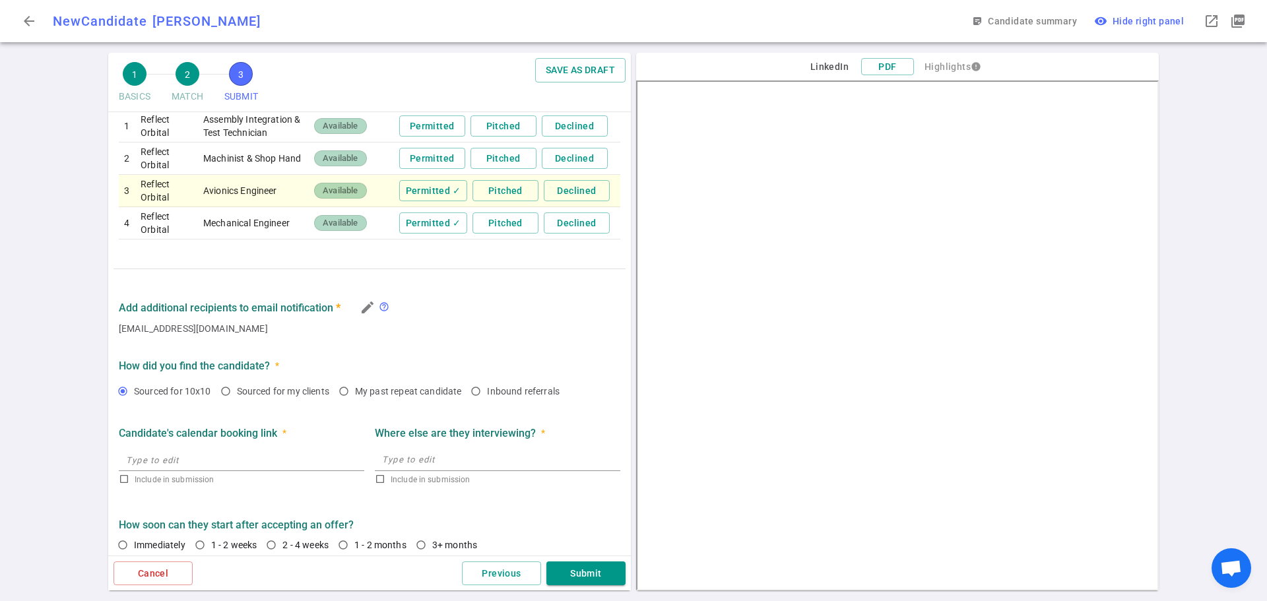
scroll to position [752, 0]
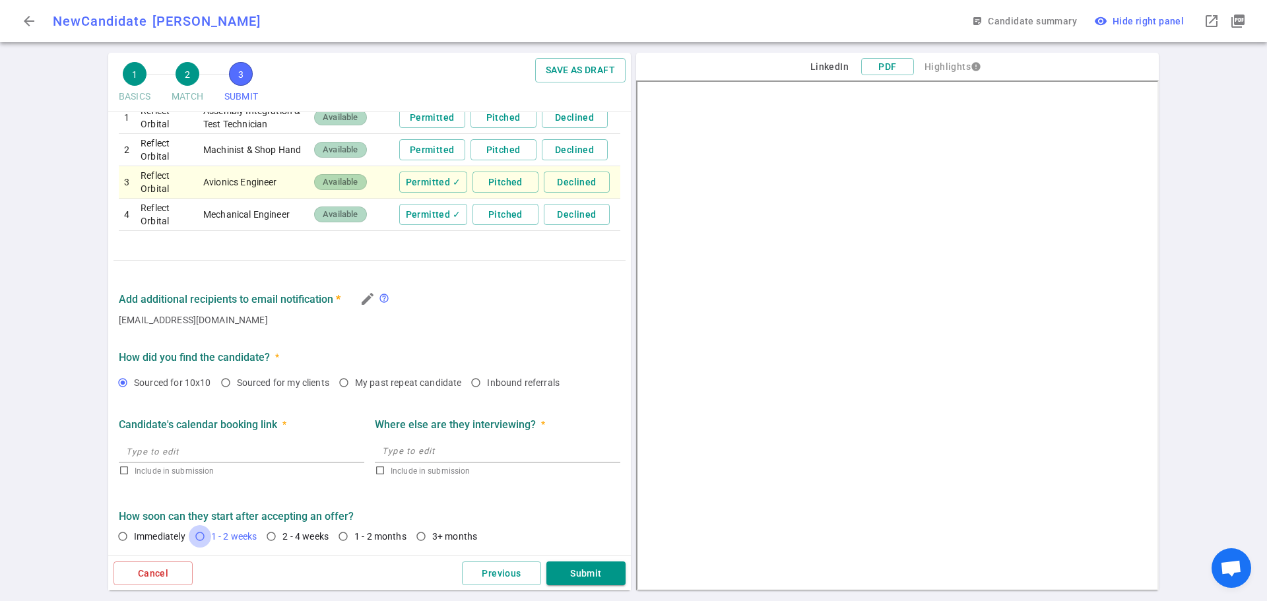
click at [198, 534] on input "1 - 2 weeks" at bounding box center [200, 536] width 22 height 22
radio input "true"
click at [590, 572] on button "Submit" at bounding box center [585, 573] width 79 height 24
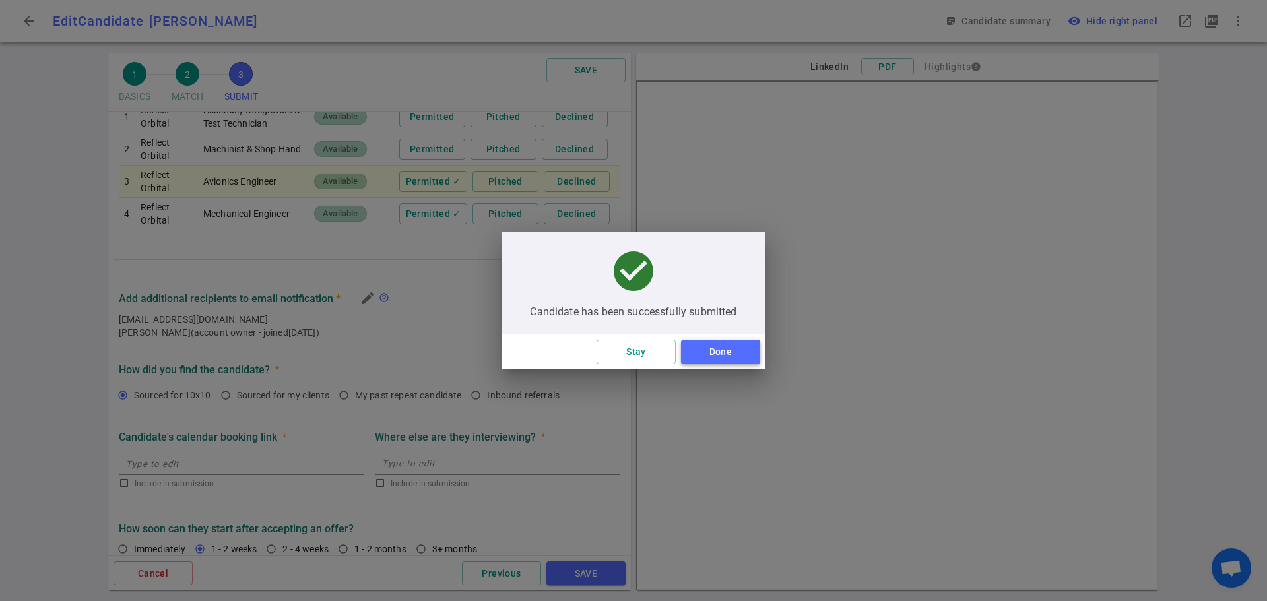
click at [713, 349] on button "Done" at bounding box center [720, 352] width 79 height 24
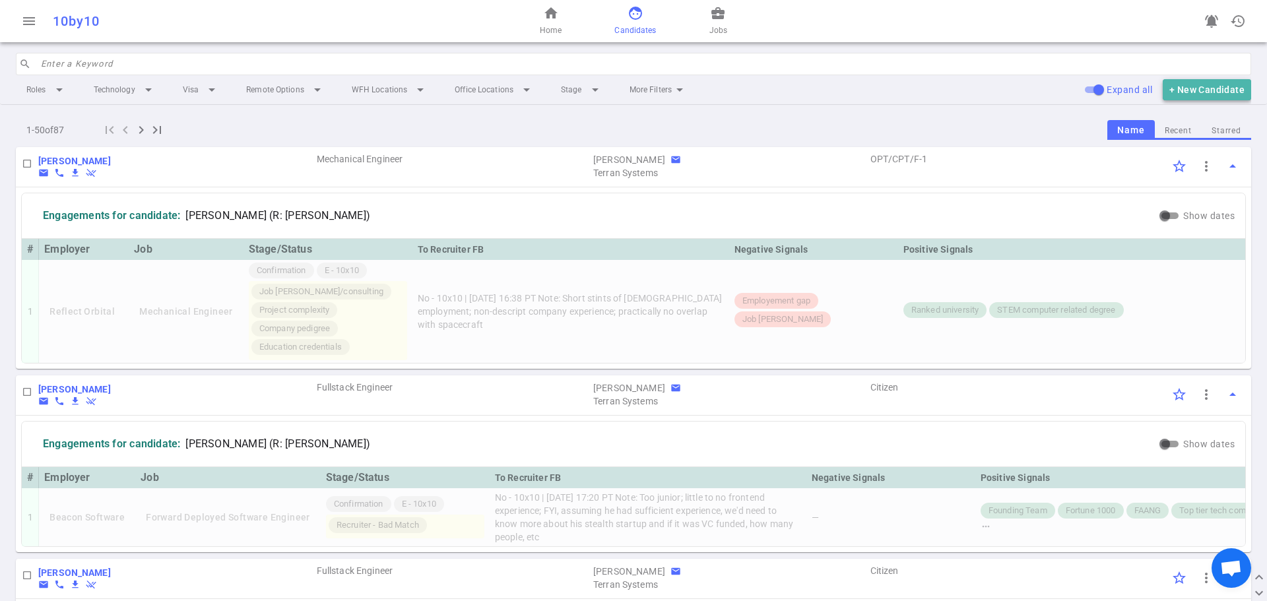
click at [1217, 87] on button "+ New Candidate" at bounding box center [1206, 90] width 88 height 22
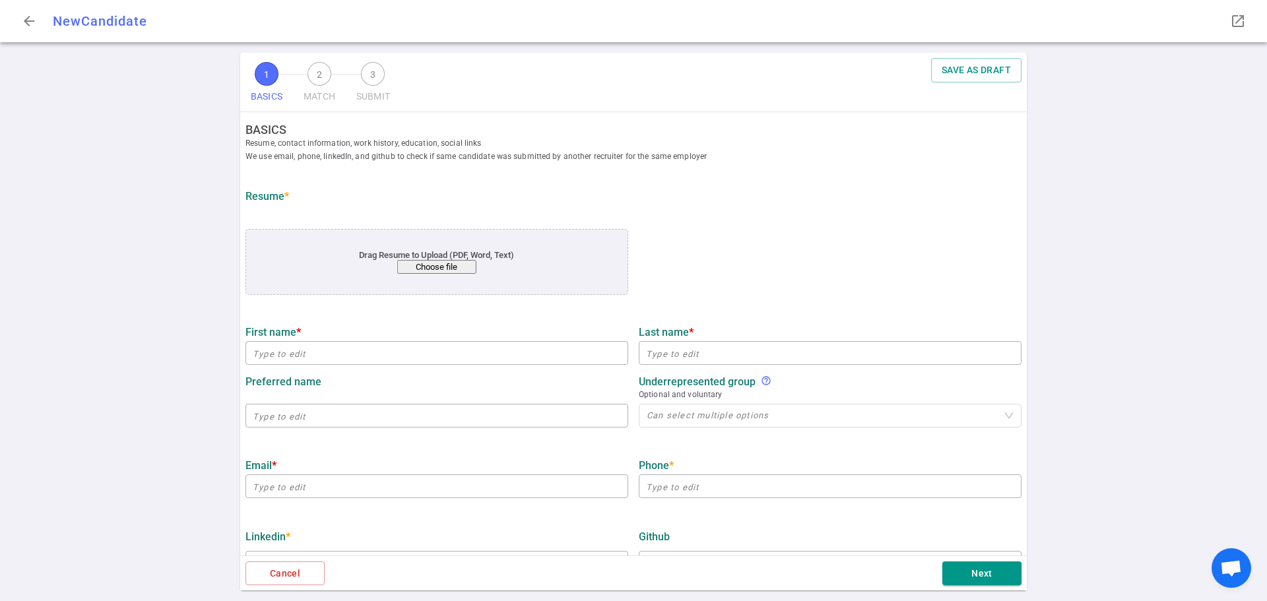
click at [426, 269] on button "Choose file" at bounding box center [436, 267] width 79 height 14
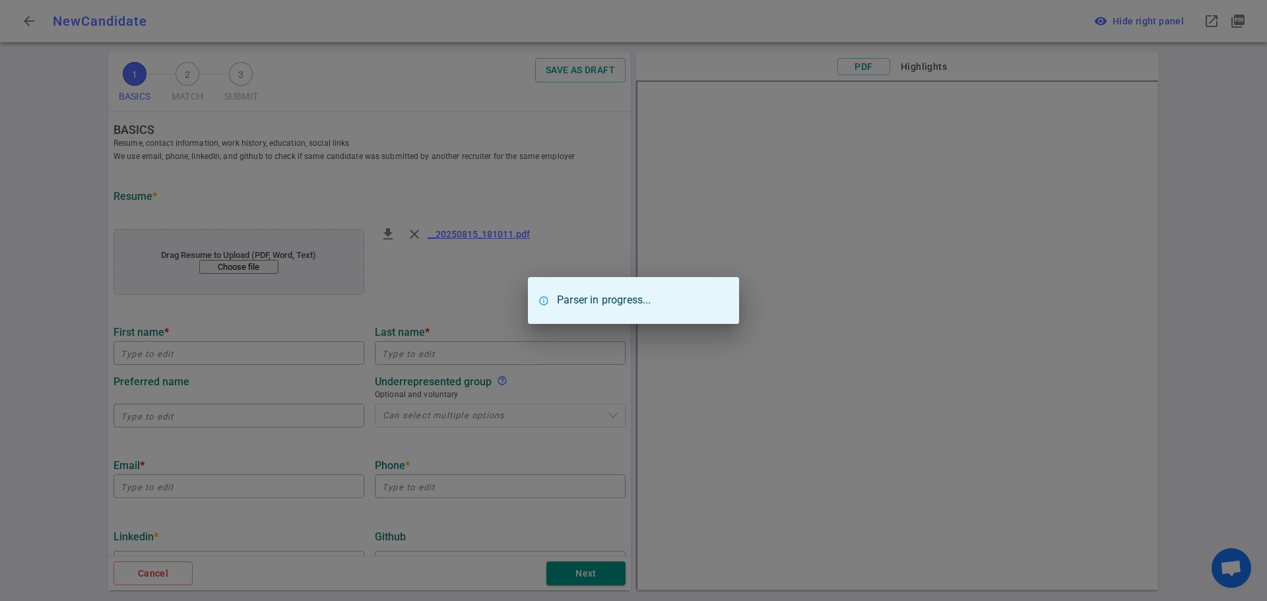
type input "Brandon"
type input "Creager"
type input "Brandon.Creager@gmail.com"
type input "+1 952-250-3577"
type input "https://www.linkedin.com/in/brandon-creager-1349a714"
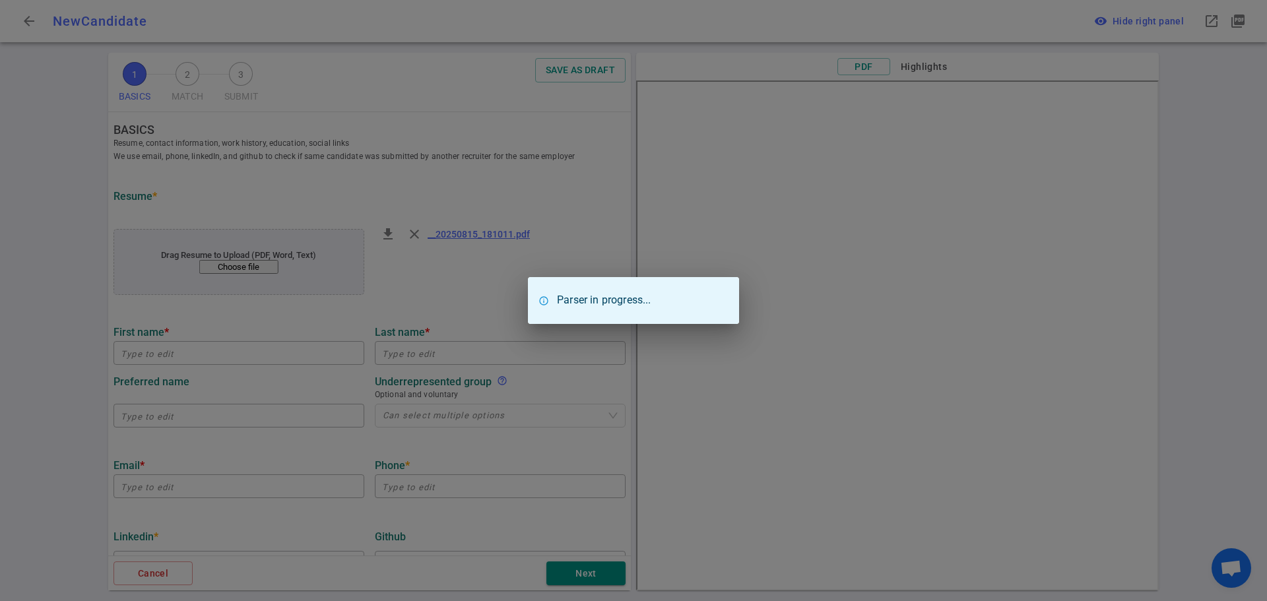
type input "Jet Propulsion Laboratory"
type textarea "Mechanical Product Delivery Manager"
type input "17.7"
type input "University Of Minnesota"
type input "Mechanical Design Integration"
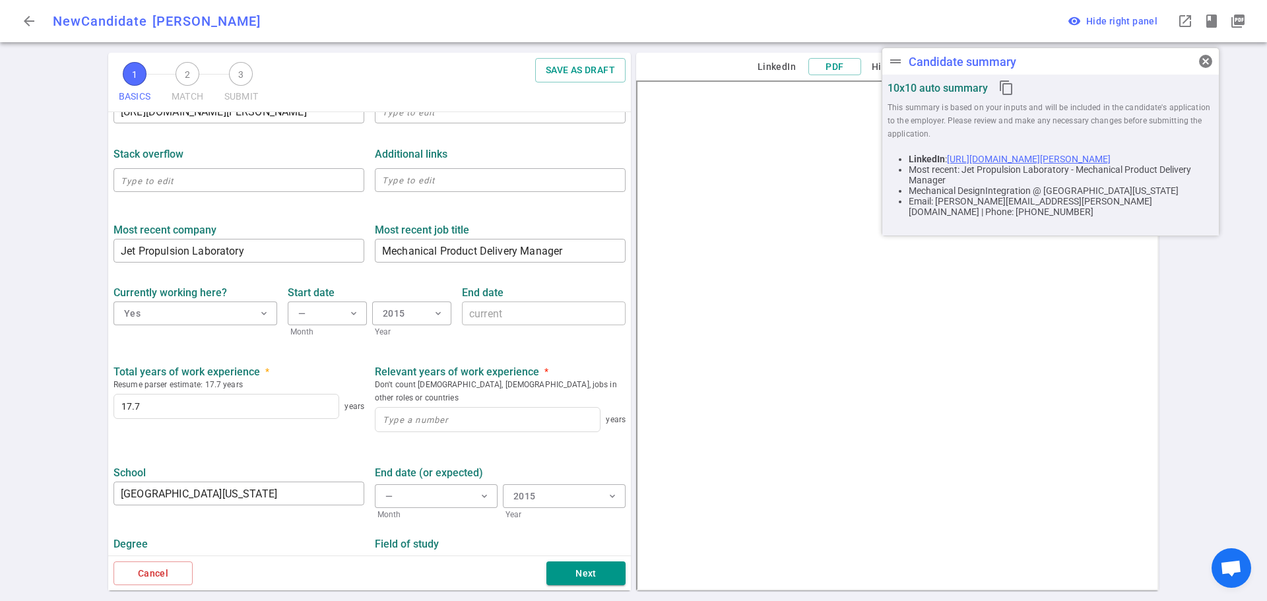
scroll to position [462, 0]
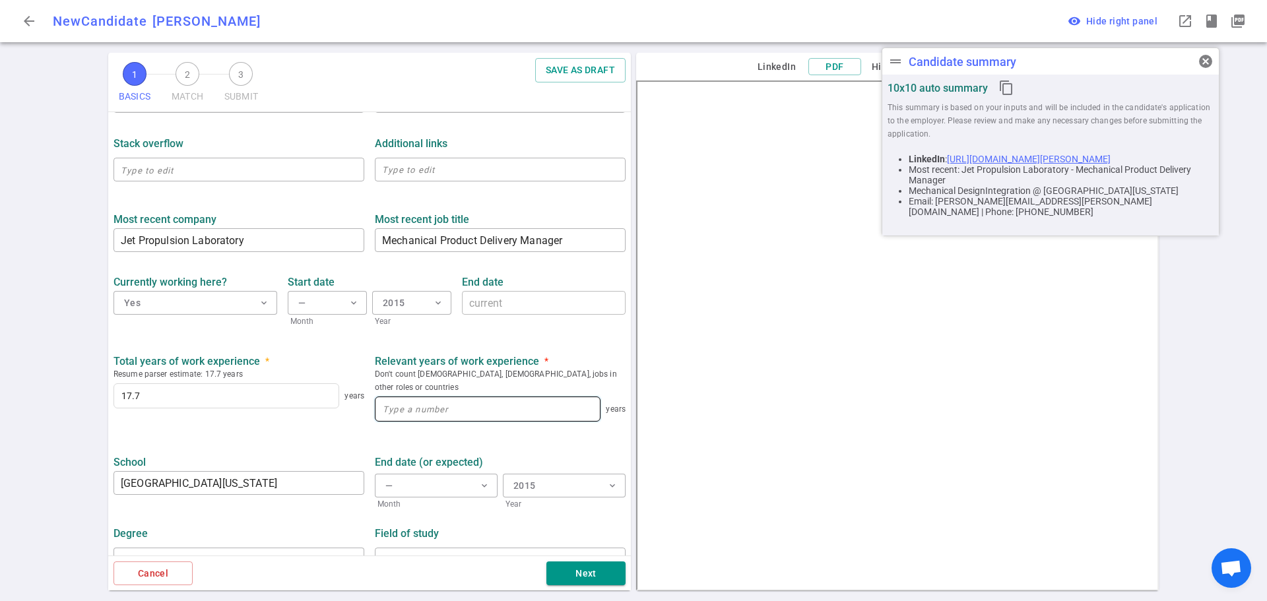
click at [395, 406] on input at bounding box center [487, 409] width 224 height 24
type input "17"
click at [75, 428] on div "1 BASICS 2 MATCH 3 SUBMIT SAVE AS DRAFT BASICS Resume, contact information, wor…" at bounding box center [633, 327] width 1267 height 548
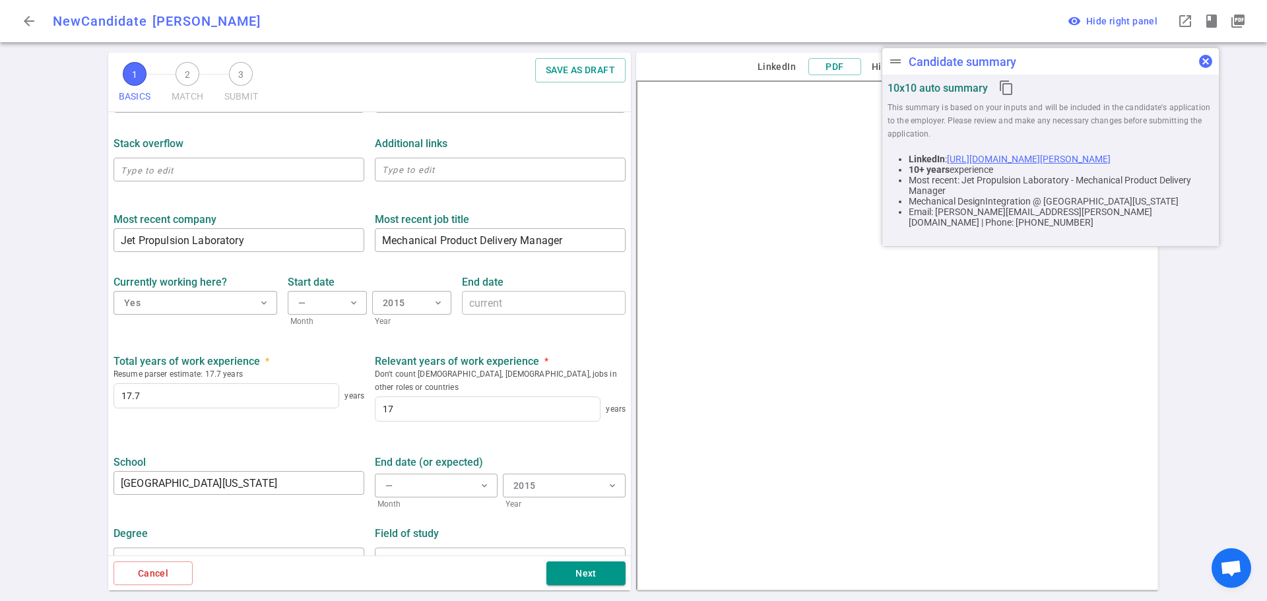
click at [1203, 65] on span "cancel" at bounding box center [1205, 61] width 16 height 16
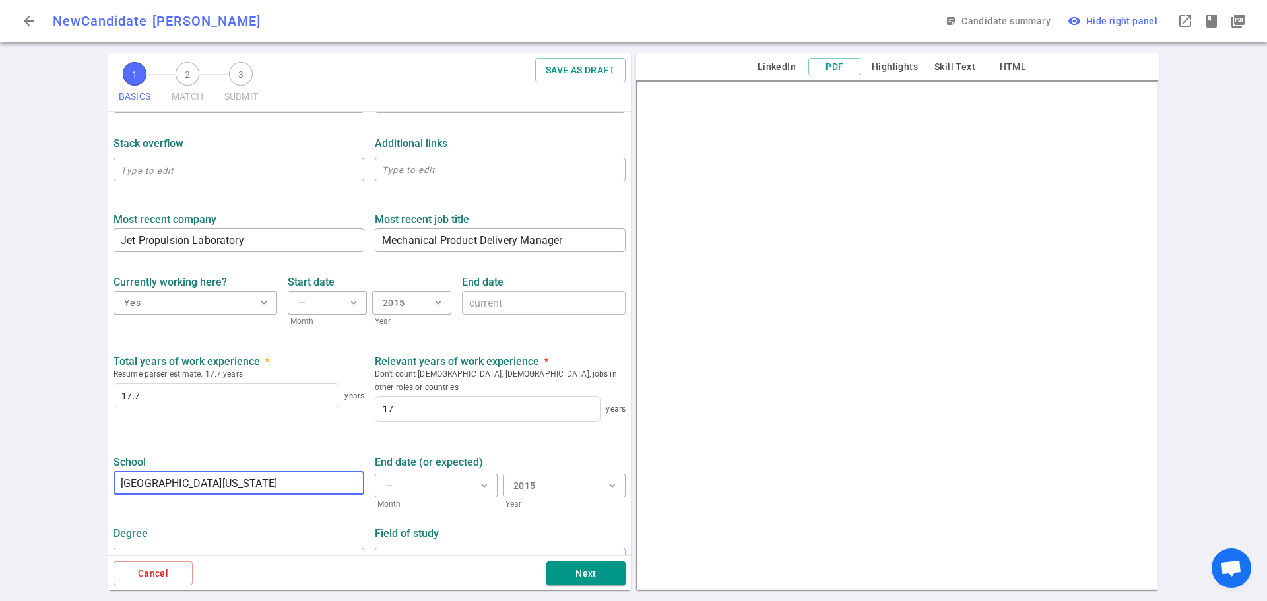
drag, startPoint x: 258, startPoint y: 476, endPoint x: 3, endPoint y: 472, distance: 254.7
click at [4, 472] on div "1 BASICS 2 MATCH 3 SUBMIT SAVE AS DRAFT BASICS Resume, contact information, wor…" at bounding box center [633, 327] width 1267 height 548
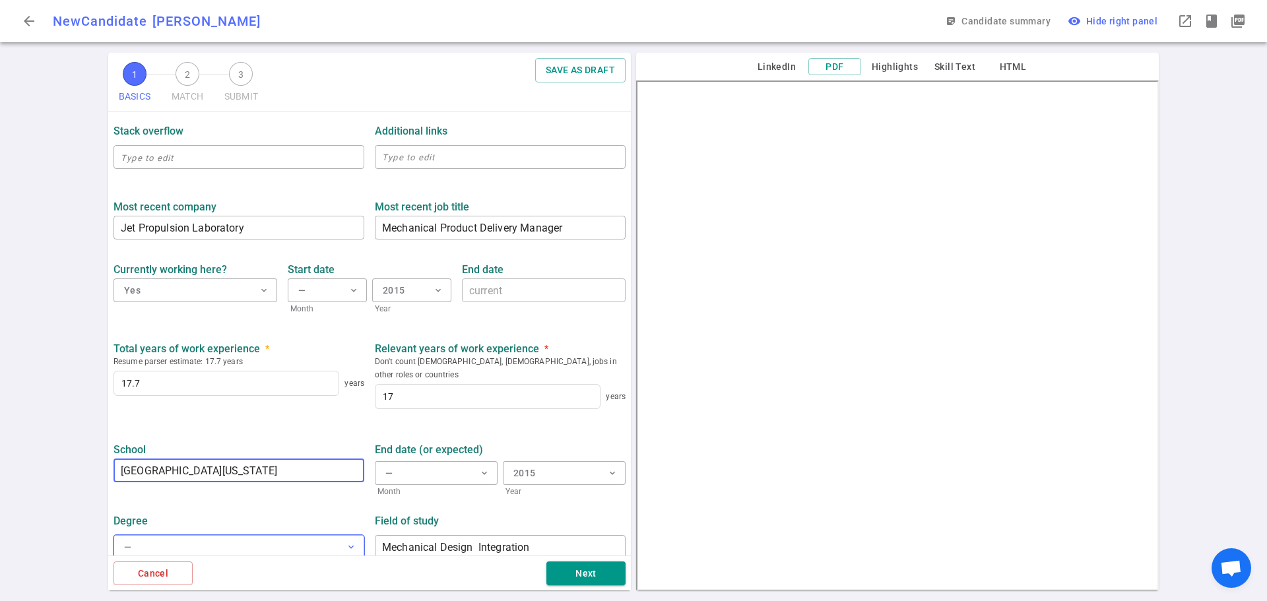
type input "University of California Irvine"
click at [243, 535] on button "— expand_more" at bounding box center [238, 547] width 251 height 24
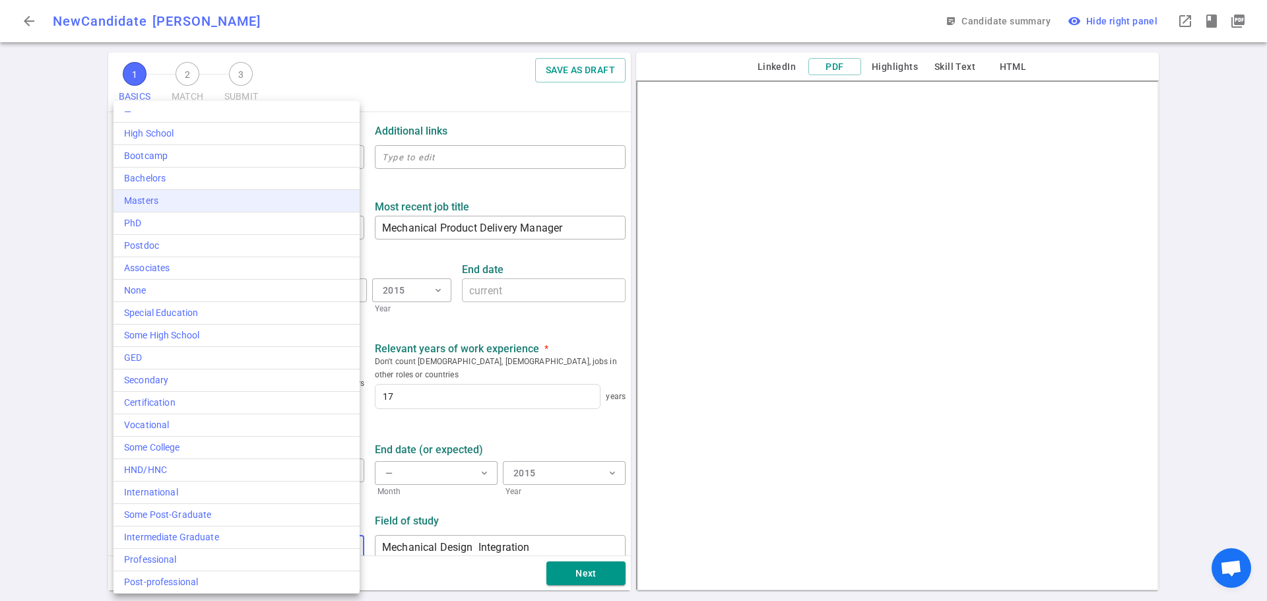
click at [155, 201] on div "Masters" at bounding box center [236, 201] width 225 height 14
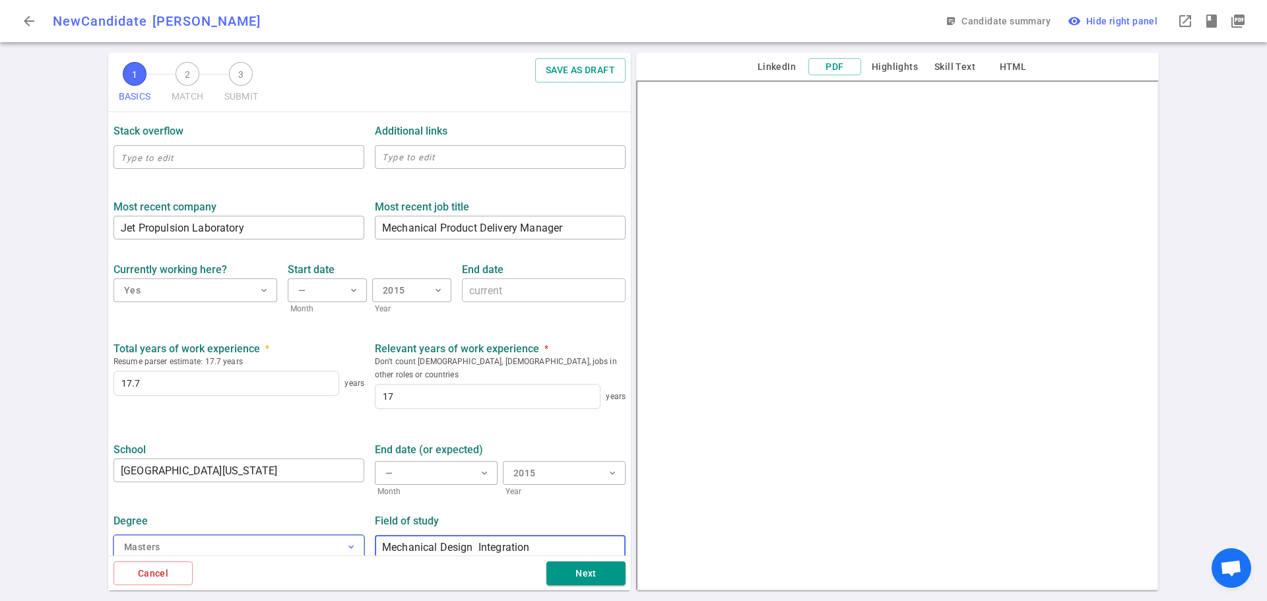
drag, startPoint x: 543, startPoint y: 533, endPoint x: 336, endPoint y: 536, distance: 207.2
click at [337, 534] on div "Degree Masters expand_more Field of study Mechanical Design Integration ​" at bounding box center [369, 532] width 523 height 69
type input "Mechanical Engineering"
click at [538, 461] on button "2015 expand_more" at bounding box center [564, 473] width 123 height 24
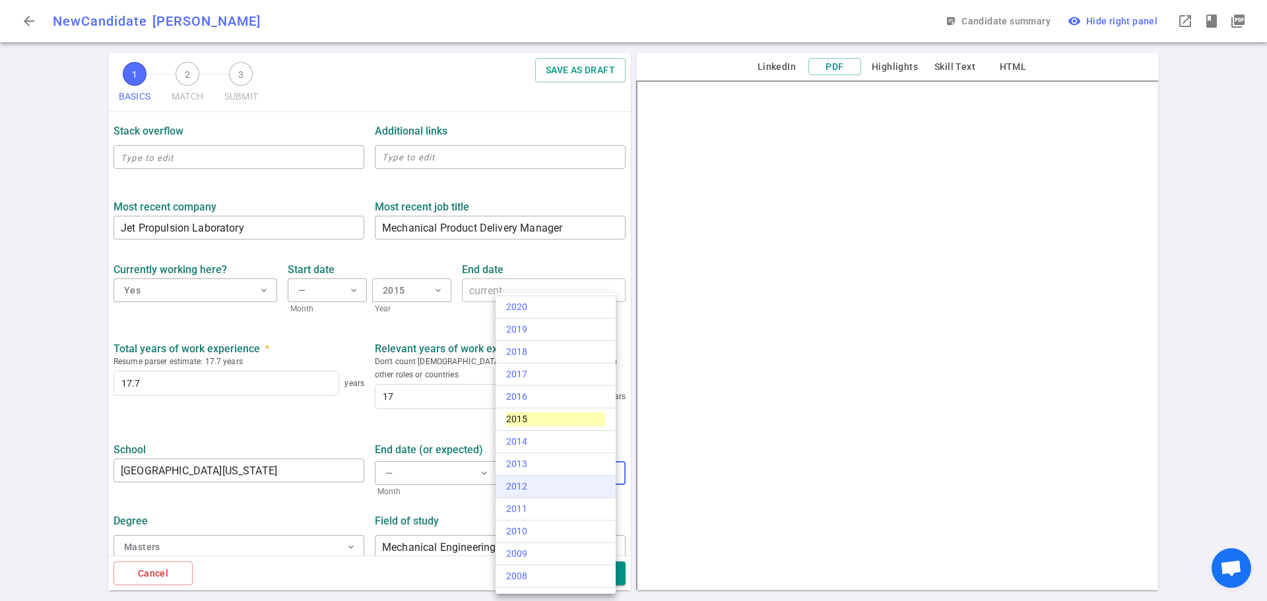
scroll to position [132, 0]
click at [527, 482] on div "2012" at bounding box center [555, 485] width 99 height 14
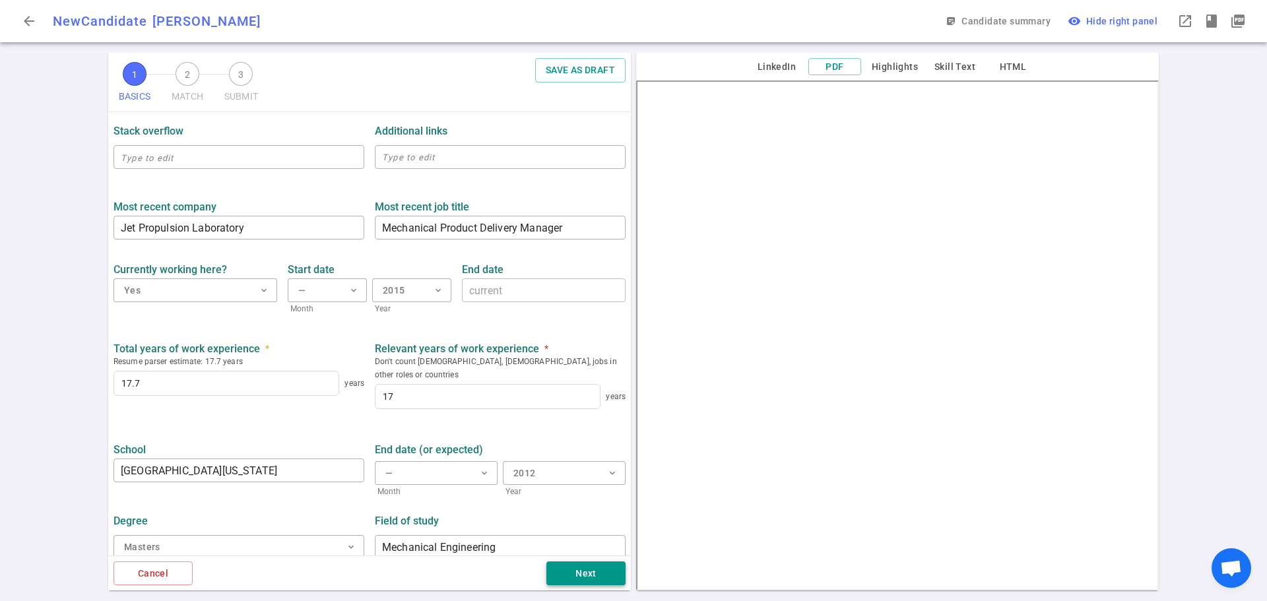
click at [567, 575] on button "Next" at bounding box center [585, 573] width 79 height 24
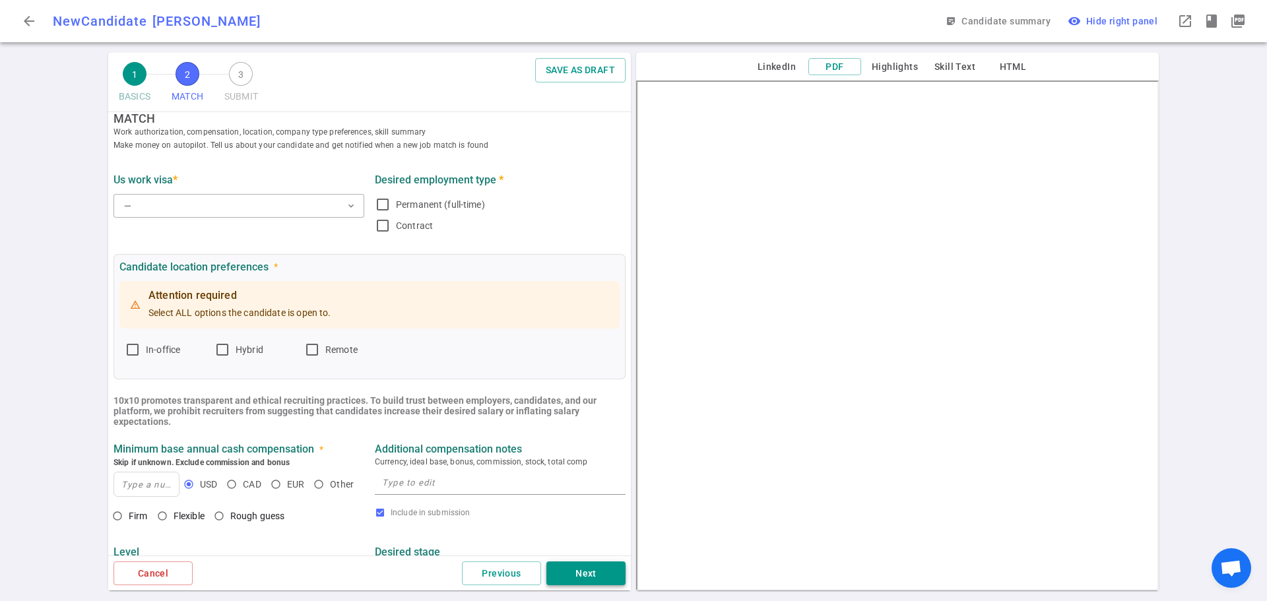
scroll to position [0, 0]
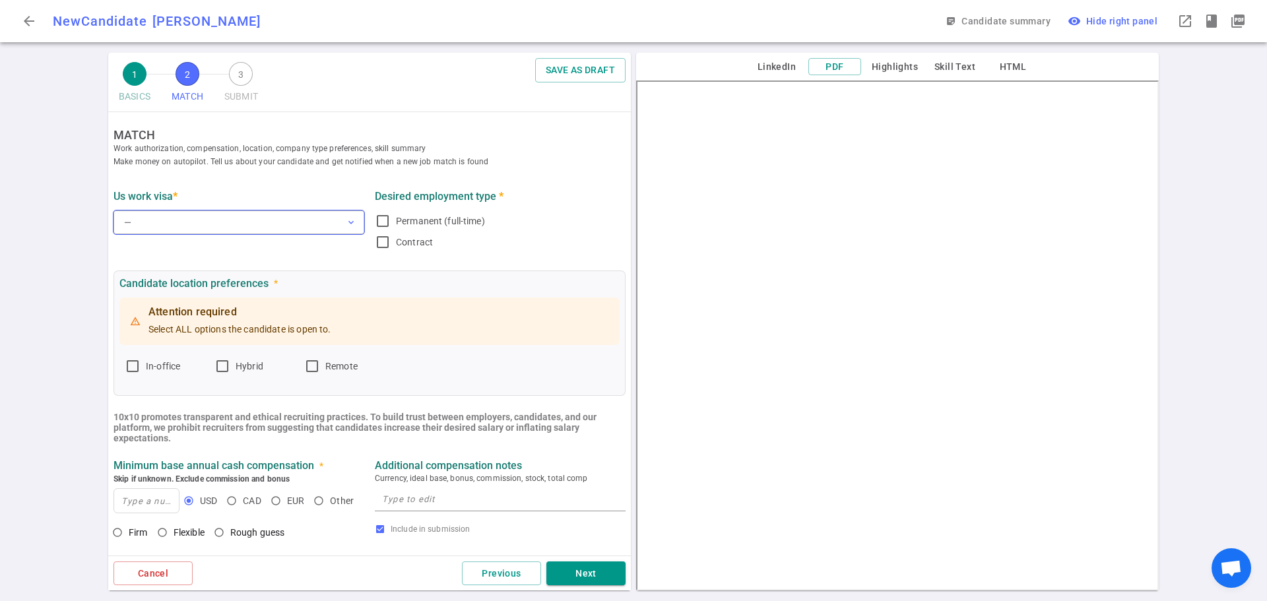
click at [252, 229] on button "— expand_more" at bounding box center [238, 222] width 251 height 24
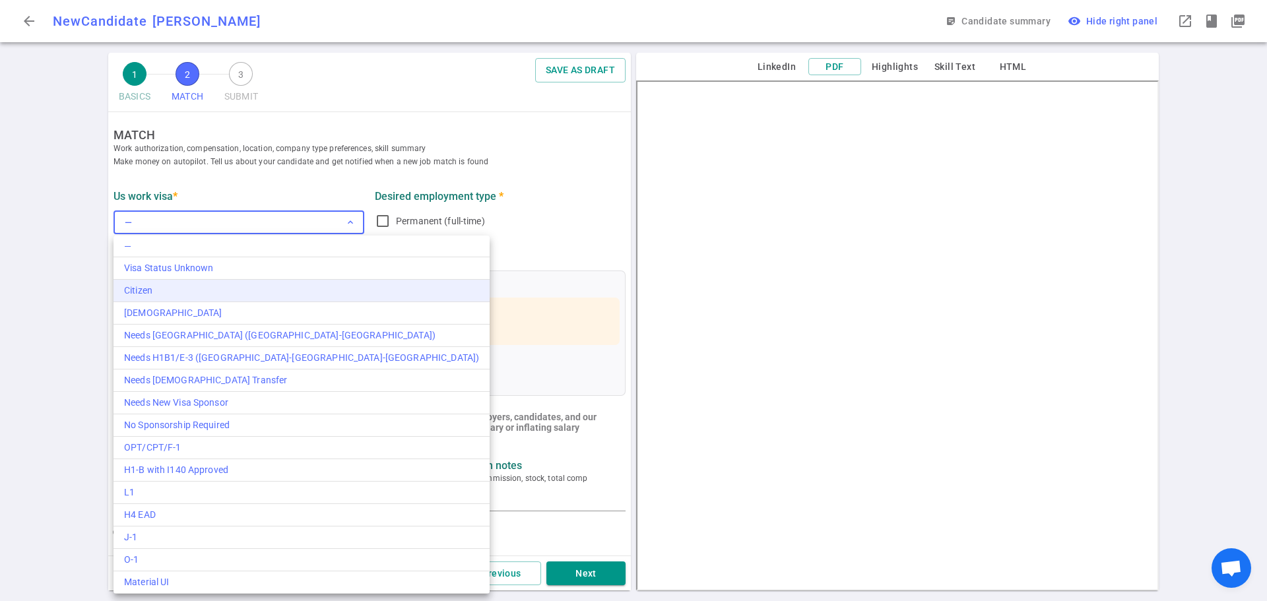
click at [141, 292] on div "Citizen" at bounding box center [301, 291] width 355 height 14
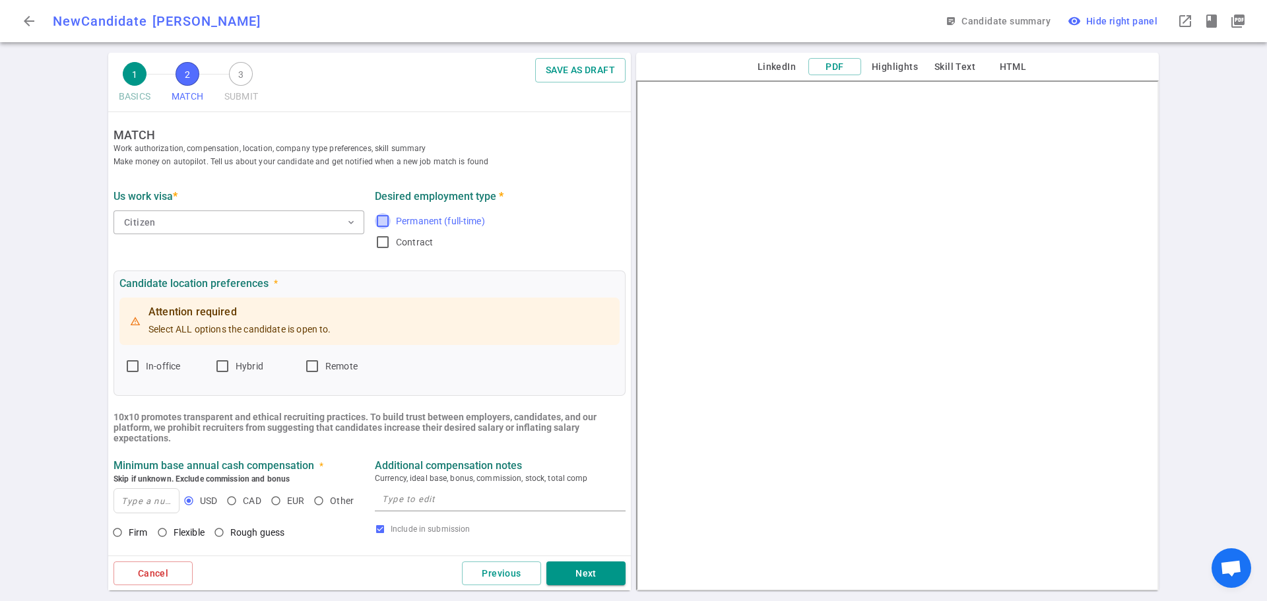
click at [375, 215] on input "Permanent (full-time)" at bounding box center [383, 221] width 16 height 16
checkbox input "true"
drag, startPoint x: 131, startPoint y: 371, endPoint x: 152, endPoint y: 373, distance: 21.2
click at [132, 371] on input "In-office" at bounding box center [133, 366] width 16 height 16
checkbox input "true"
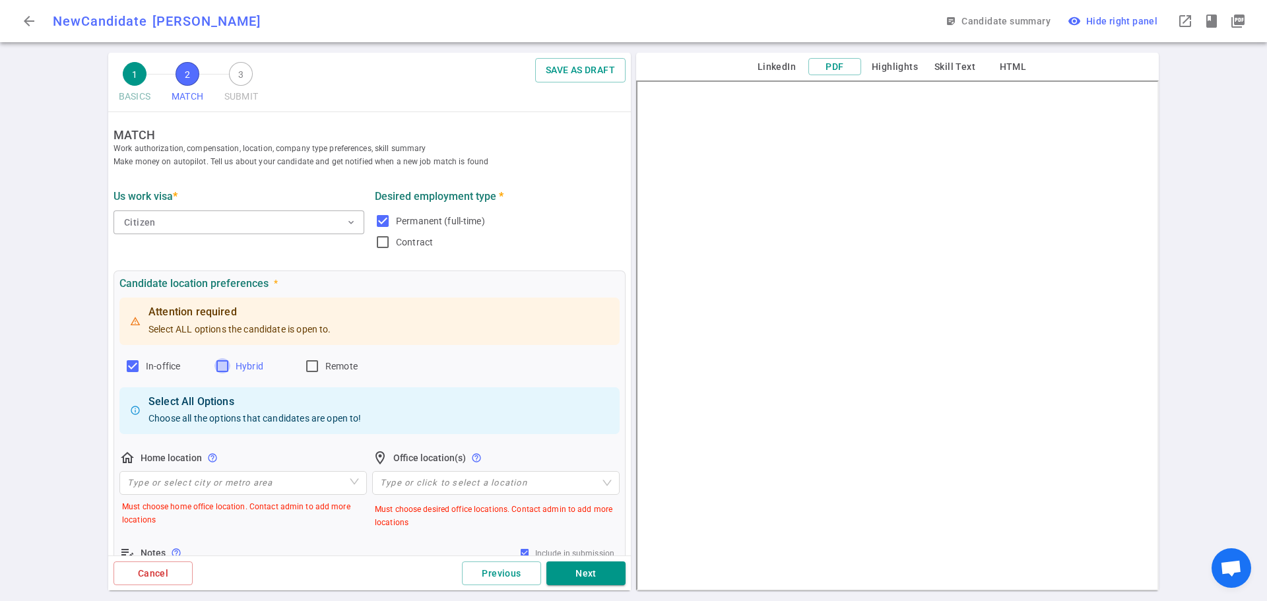
click at [224, 366] on input "Hybrid" at bounding box center [222, 366] width 16 height 16
checkbox input "true"
click at [175, 490] on input "search" at bounding box center [243, 483] width 232 height 22
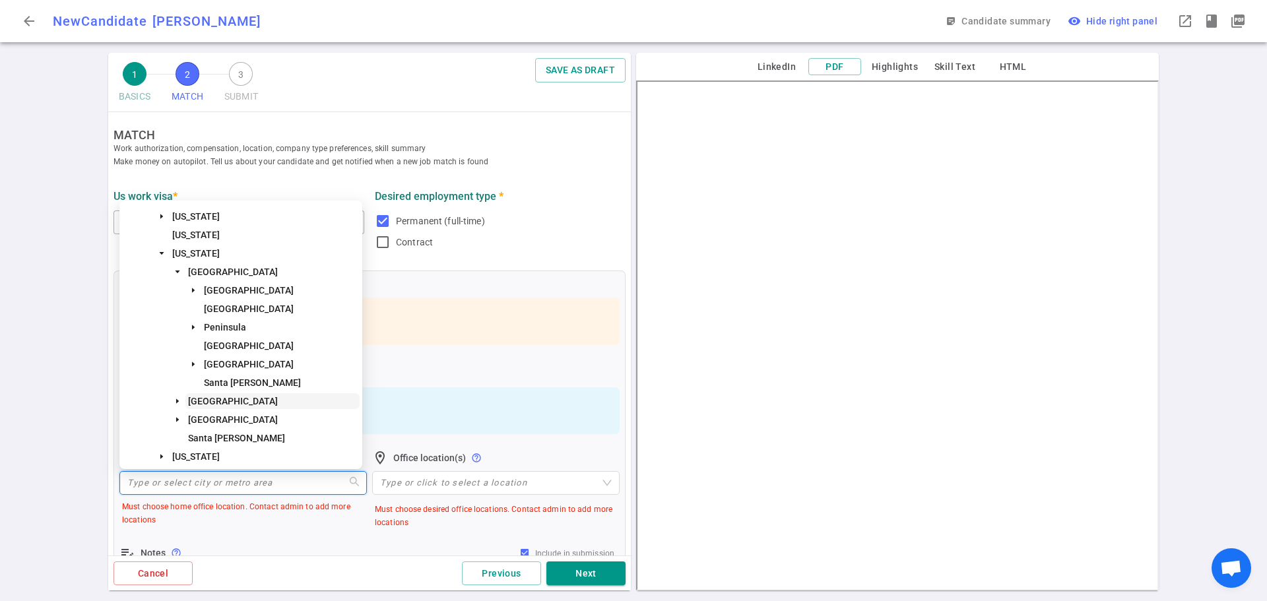
scroll to position [132, 0]
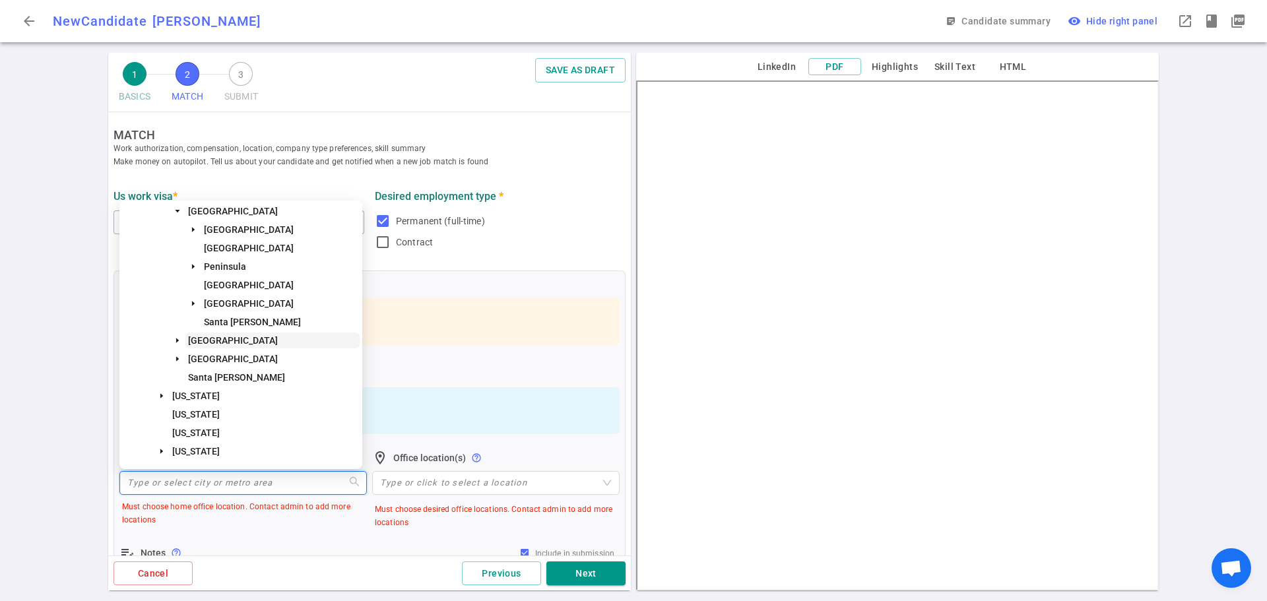
click at [206, 333] on span "[GEOGRAPHIC_DATA]" at bounding box center [272, 341] width 174 height 16
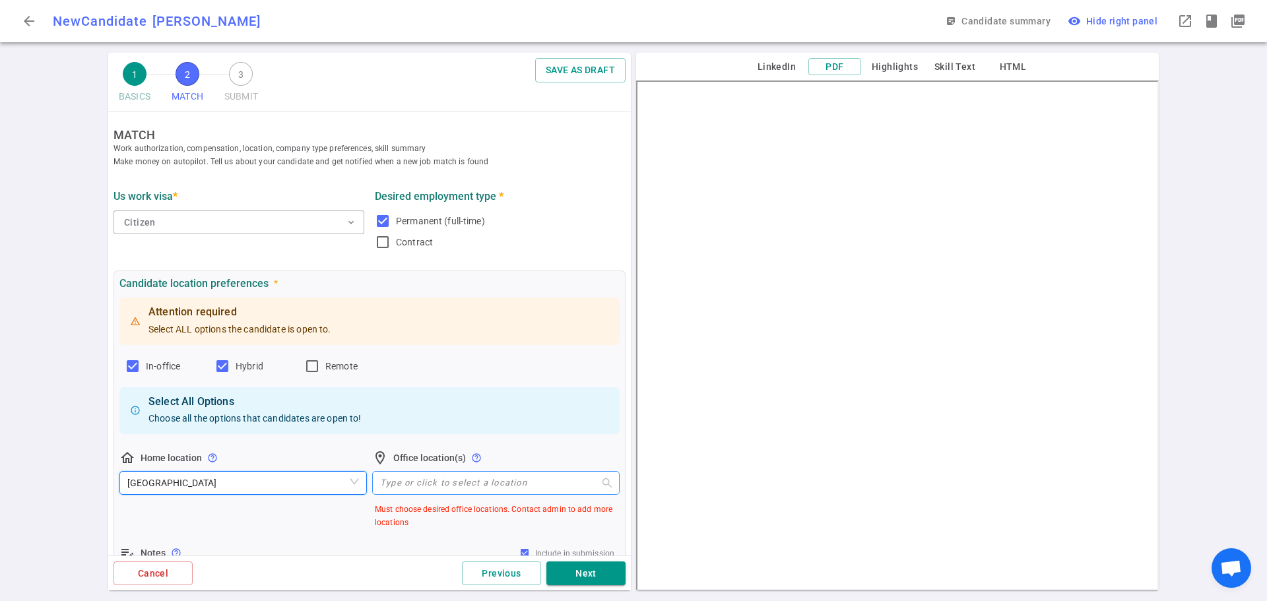
click at [406, 479] on div at bounding box center [489, 483] width 228 height 10
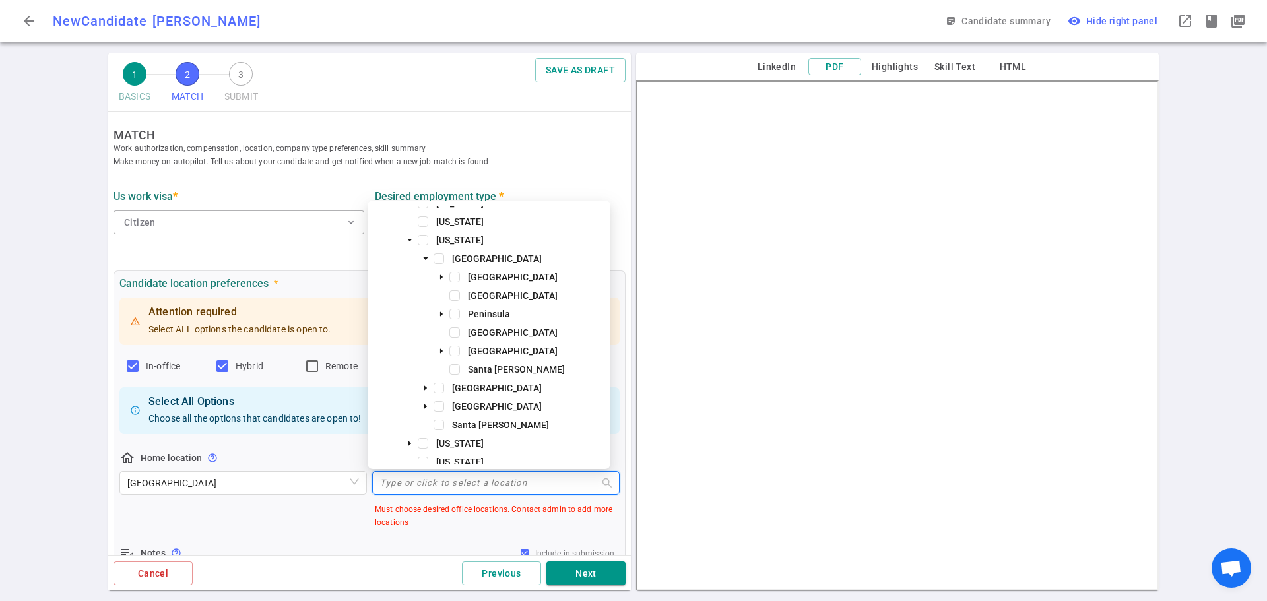
scroll to position [66, 0]
click at [462, 405] on span "[GEOGRAPHIC_DATA]" at bounding box center [497, 406] width 90 height 11
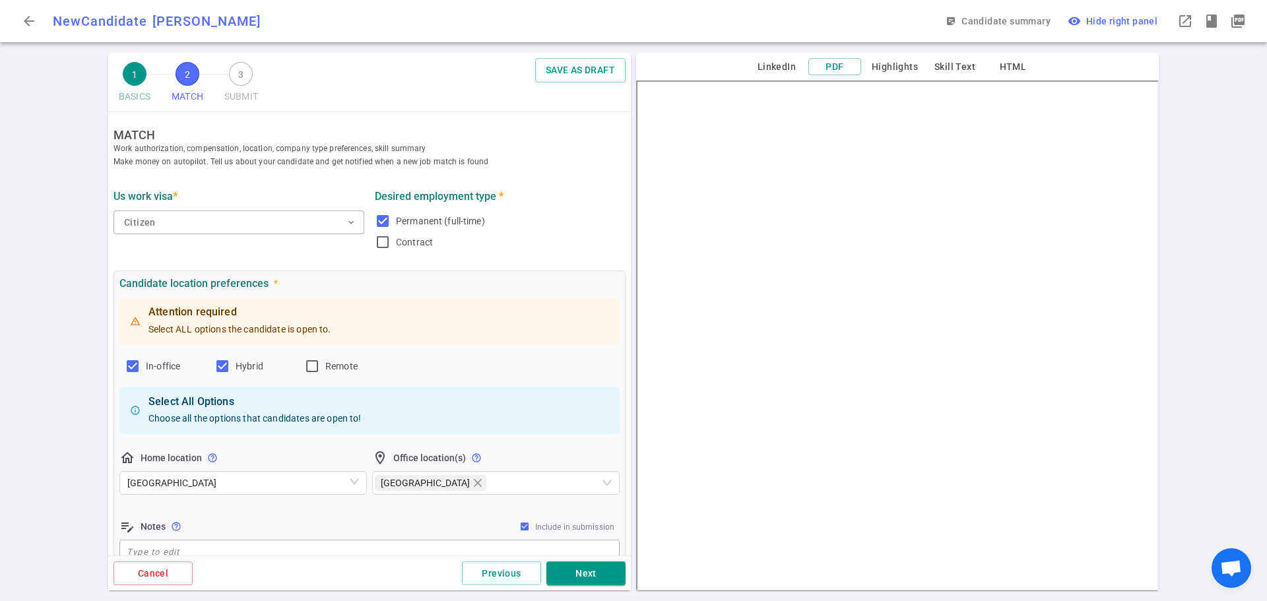
click at [329, 521] on div "edit_note Notes help_outline Include in submission" at bounding box center [369, 527] width 500 height 16
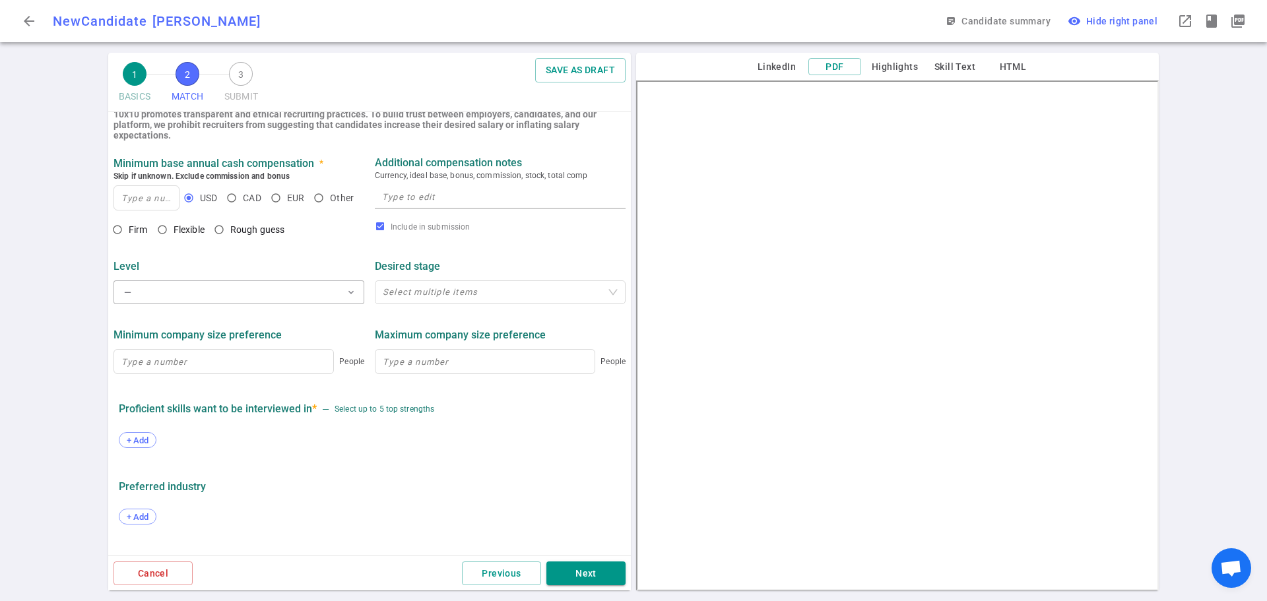
scroll to position [528, 0]
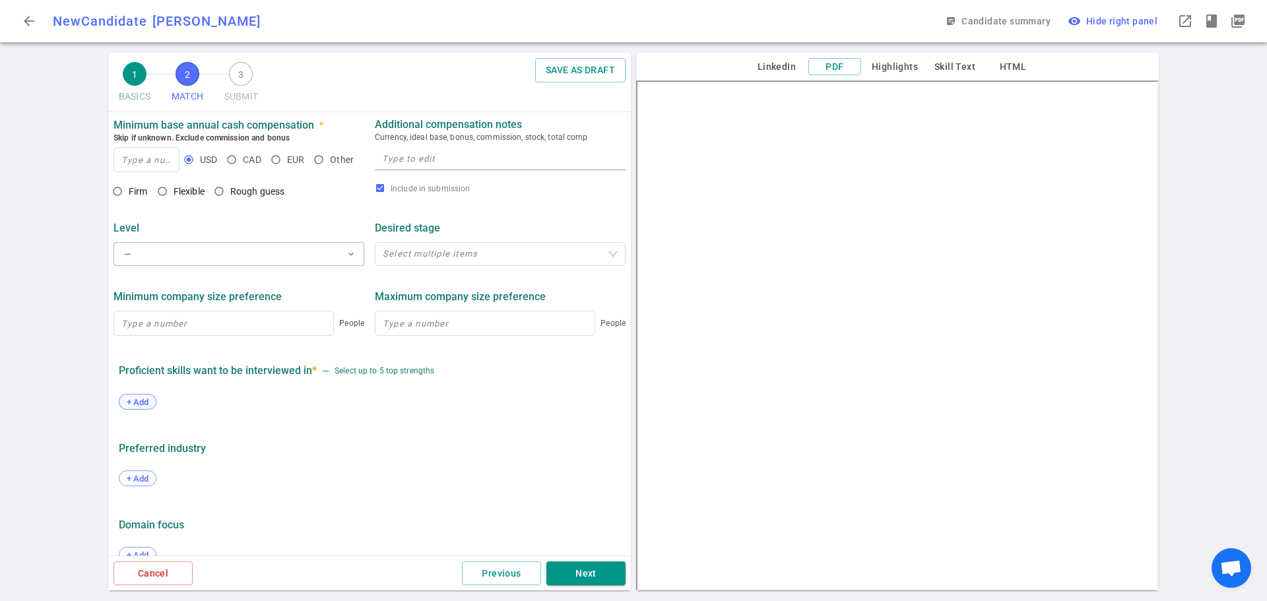
click at [130, 397] on div "+ Add" at bounding box center [138, 402] width 38 height 16
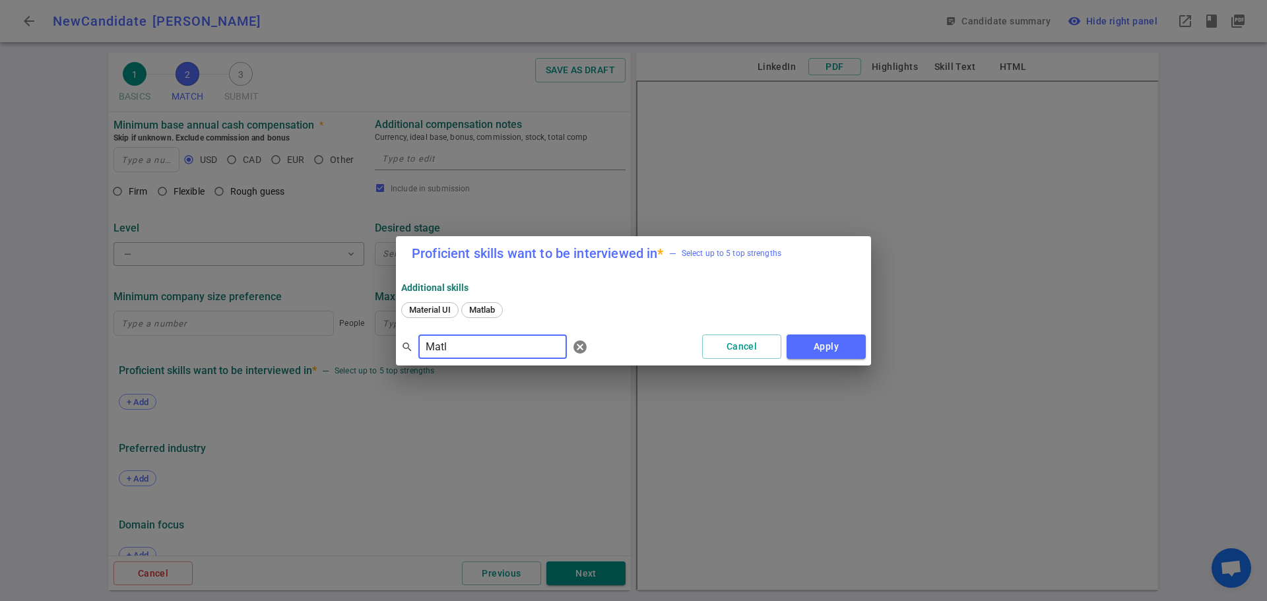
click at [479, 309] on span "Matlab" at bounding box center [481, 310] width 35 height 10
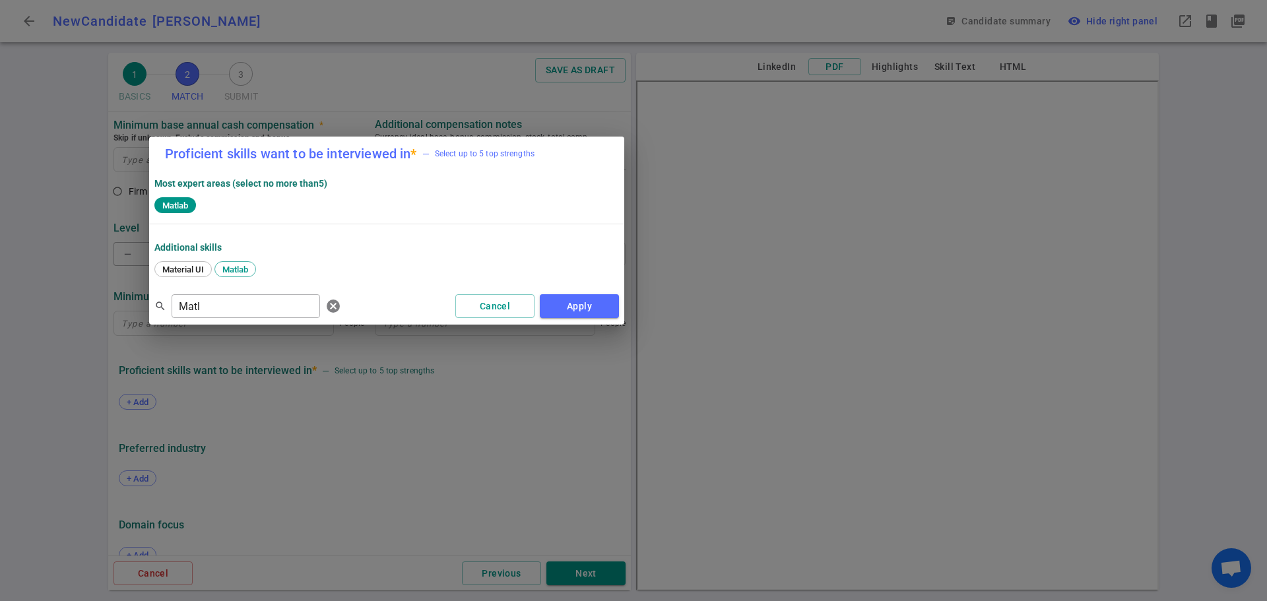
drag, startPoint x: 556, startPoint y: 231, endPoint x: 294, endPoint y: 158, distance: 271.3
click at [302, 160] on h2 "Proficient skills want to be interviewed in * — Select up to 5 top strengths" at bounding box center [386, 154] width 475 height 34
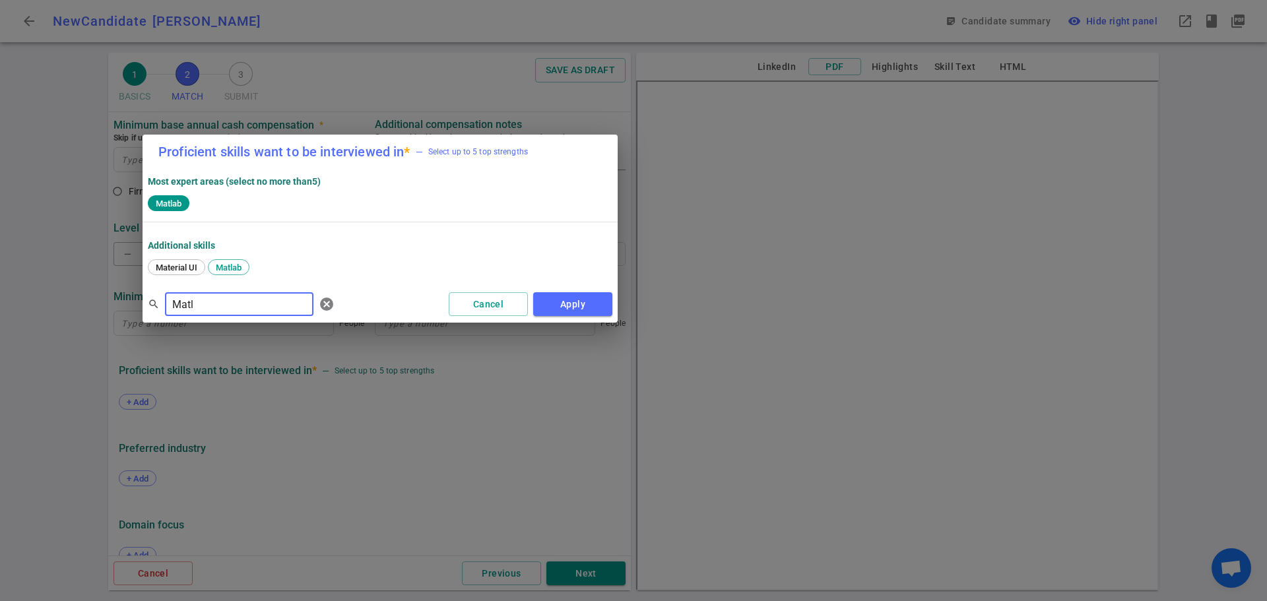
drag, startPoint x: 229, startPoint y: 300, endPoint x: 69, endPoint y: 301, distance: 160.3
click at [67, 300] on div "Proficient skills want to be interviewed in * — Select up to 5 top strengths Mo…" at bounding box center [633, 300] width 1267 height 601
type input "solid"
click at [225, 266] on span "Solidworks" at bounding box center [222, 268] width 51 height 10
click at [556, 303] on button "Apply" at bounding box center [572, 304] width 79 height 24
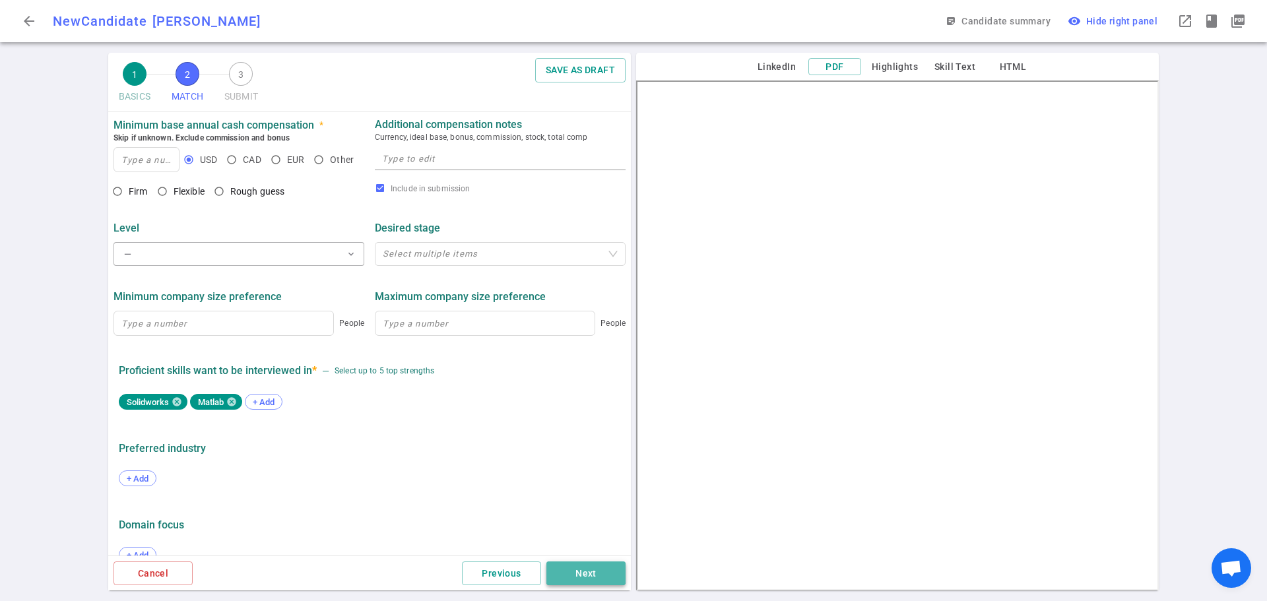
click at [600, 573] on button "Next" at bounding box center [585, 573] width 79 height 24
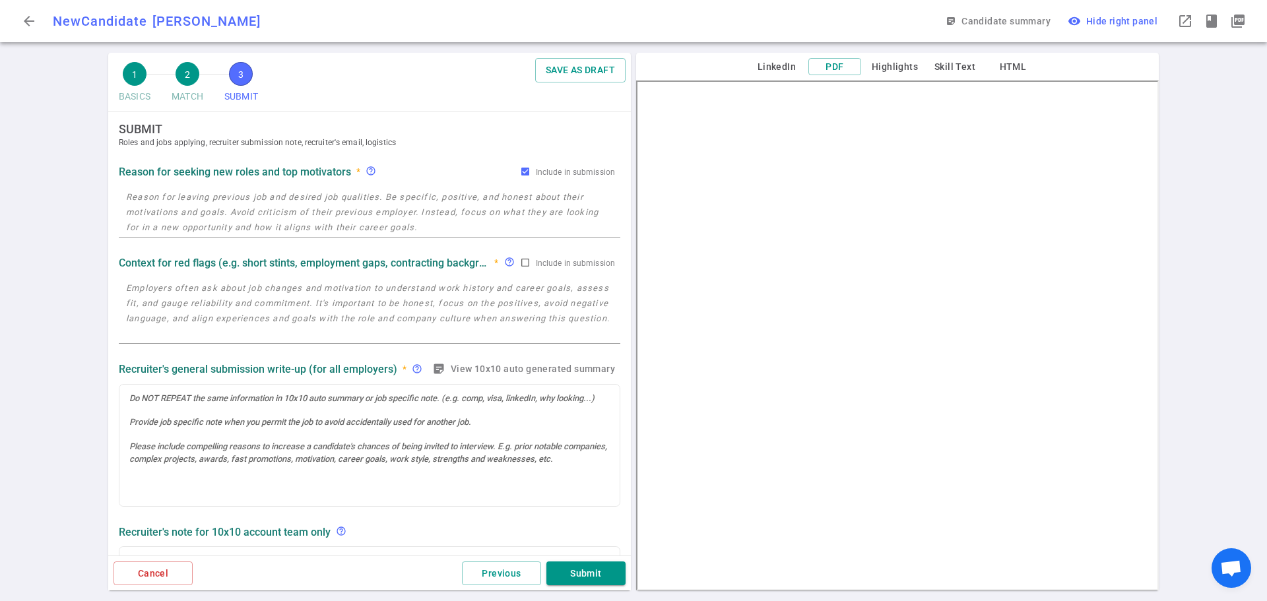
scroll to position [0, 0]
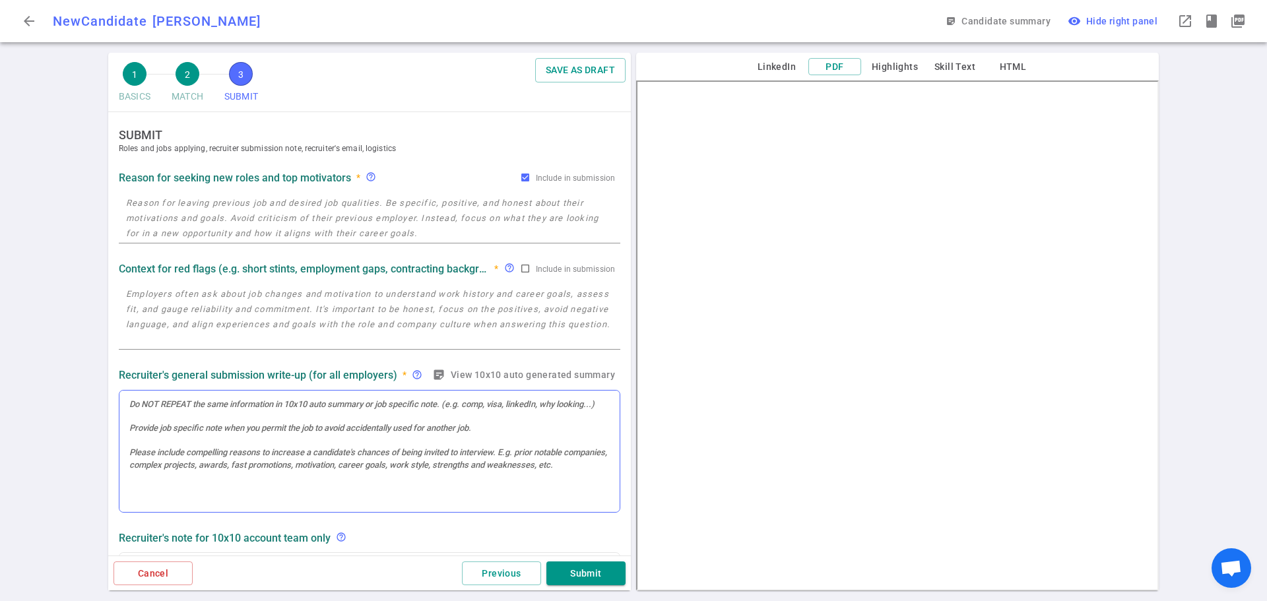
click at [172, 445] on div at bounding box center [369, 452] width 500 height 122
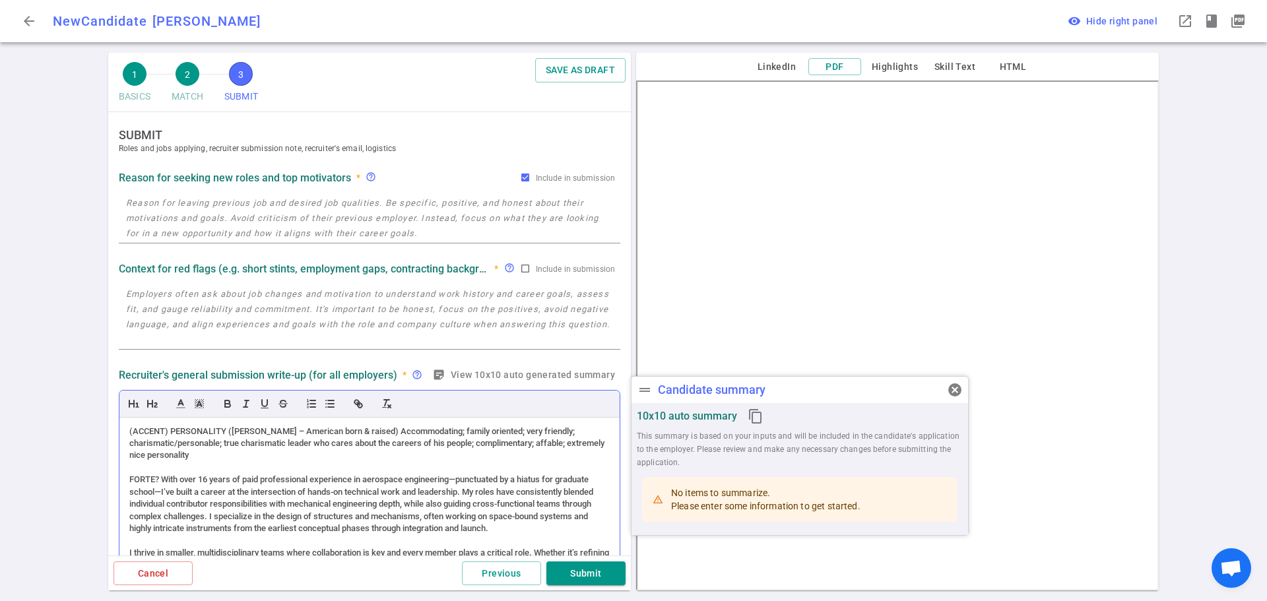
scroll to position [785, 0]
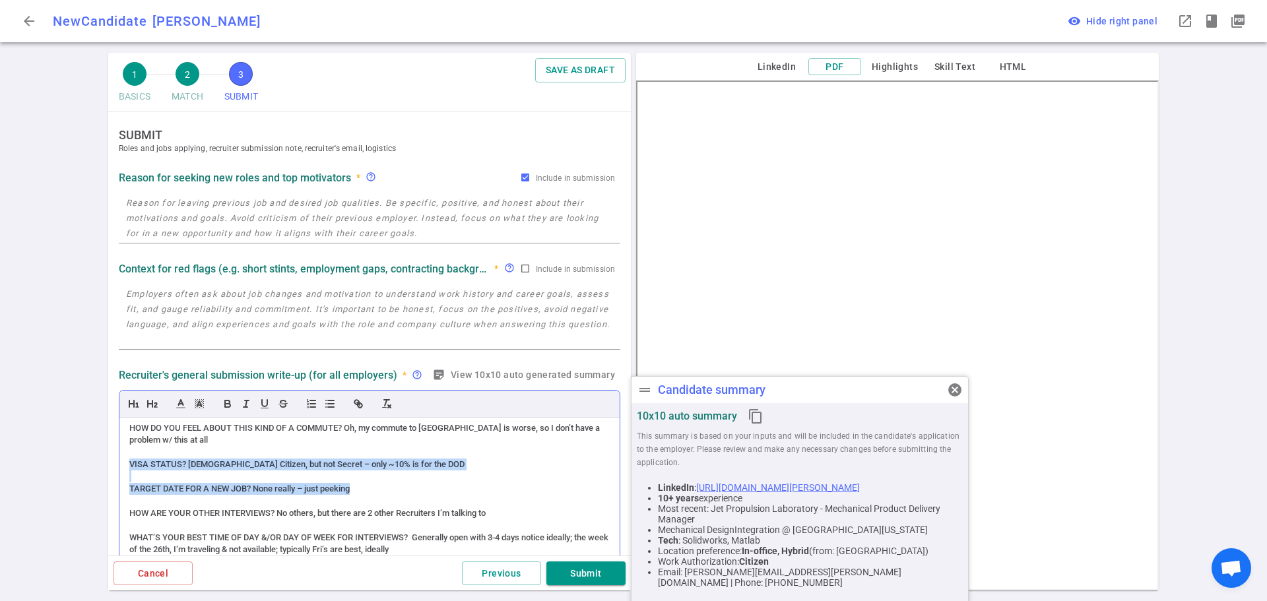
drag, startPoint x: 363, startPoint y: 502, endPoint x: 180, endPoint y: 483, distance: 183.7
click at [129, 473] on div "(ACCENT) PERSONALITY (Zero – American born & raised) Accommodating; family orie…" at bounding box center [369, 528] width 500 height 220
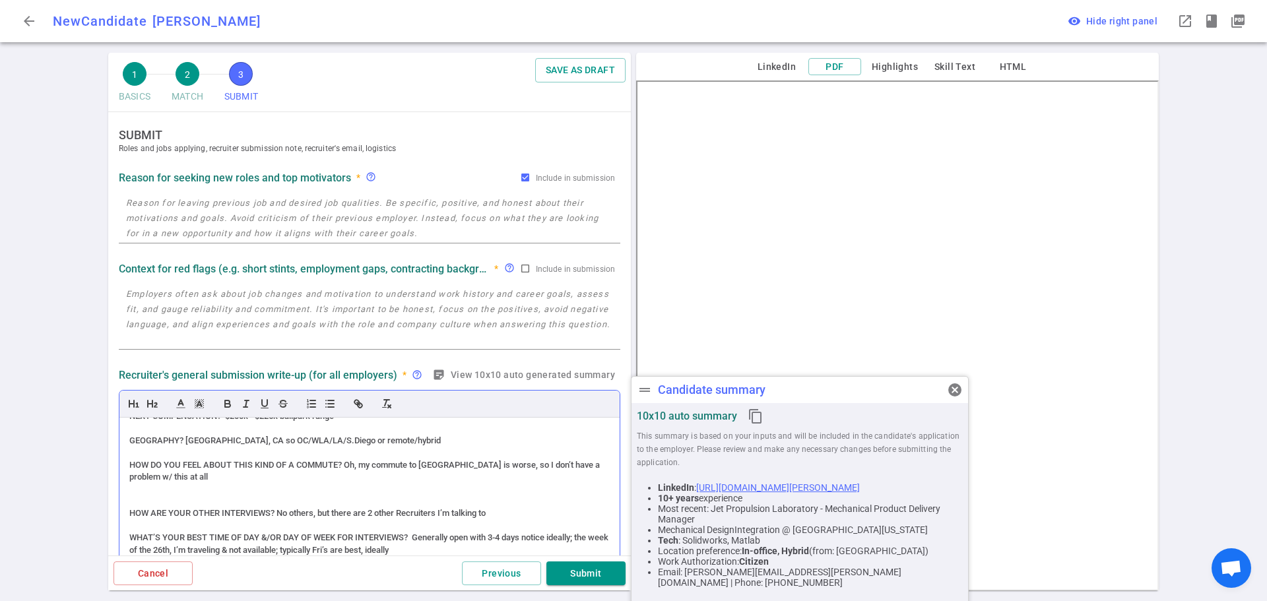
scroll to position [66, 0]
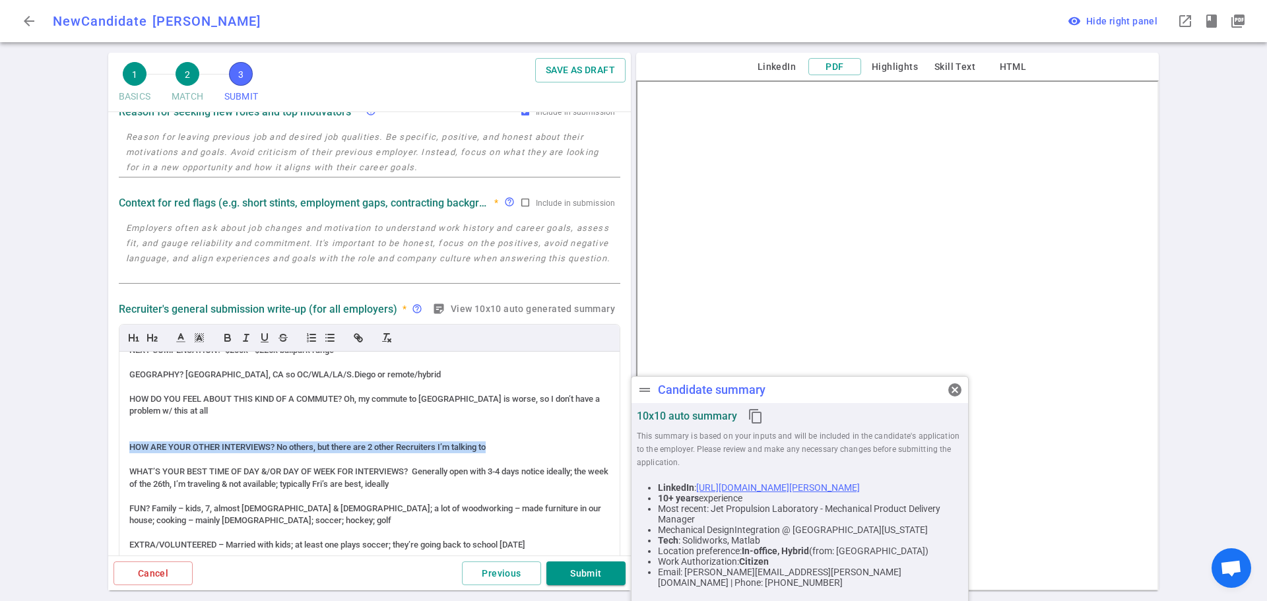
drag, startPoint x: 499, startPoint y: 445, endPoint x: 117, endPoint y: 451, distance: 381.4
click at [117, 451] on div "Recruiter's general submission write-up (for all employers) * help_outline stic…" at bounding box center [369, 436] width 512 height 278
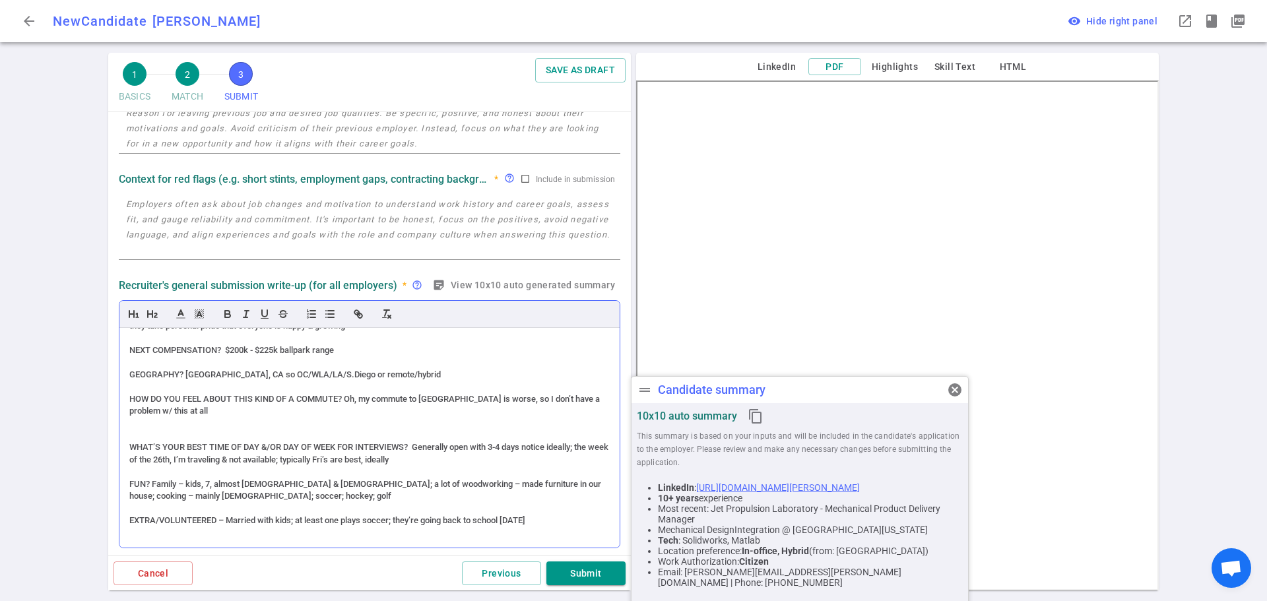
scroll to position [733, 0]
drag, startPoint x: 559, startPoint y: 521, endPoint x: 121, endPoint y: 526, distance: 438.1
click at [120, 525] on div "(ACCENT) PERSONALITY (Zero – American born & raised) Accommodating; family orie…" at bounding box center [369, 438] width 500 height 220
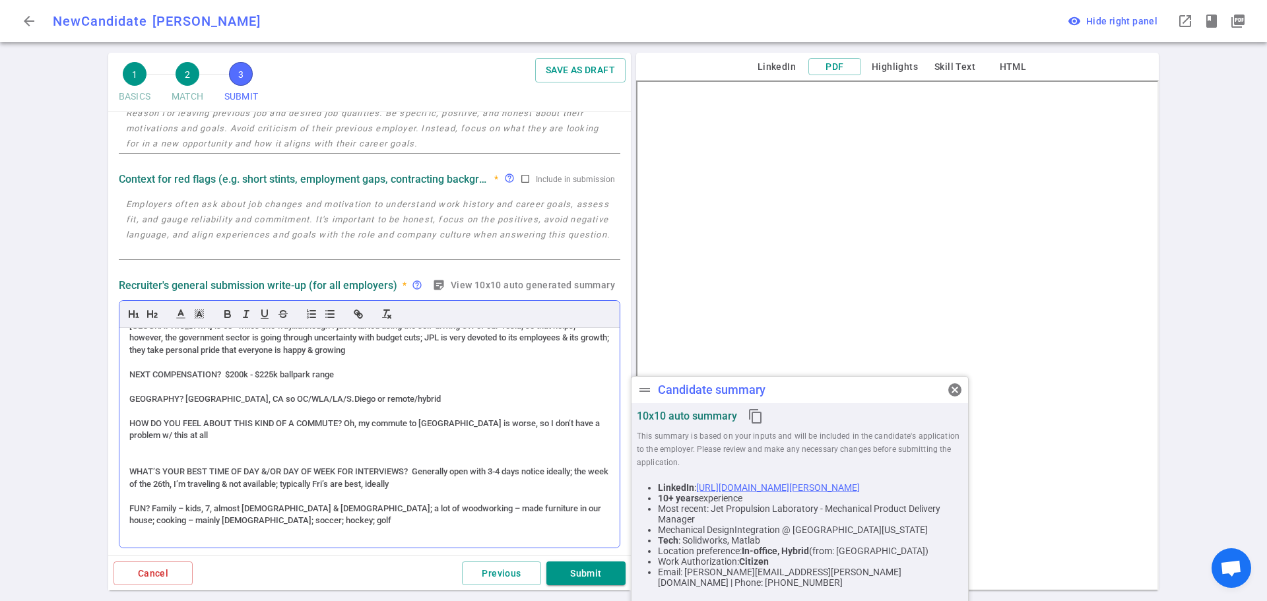
scroll to position [709, 0]
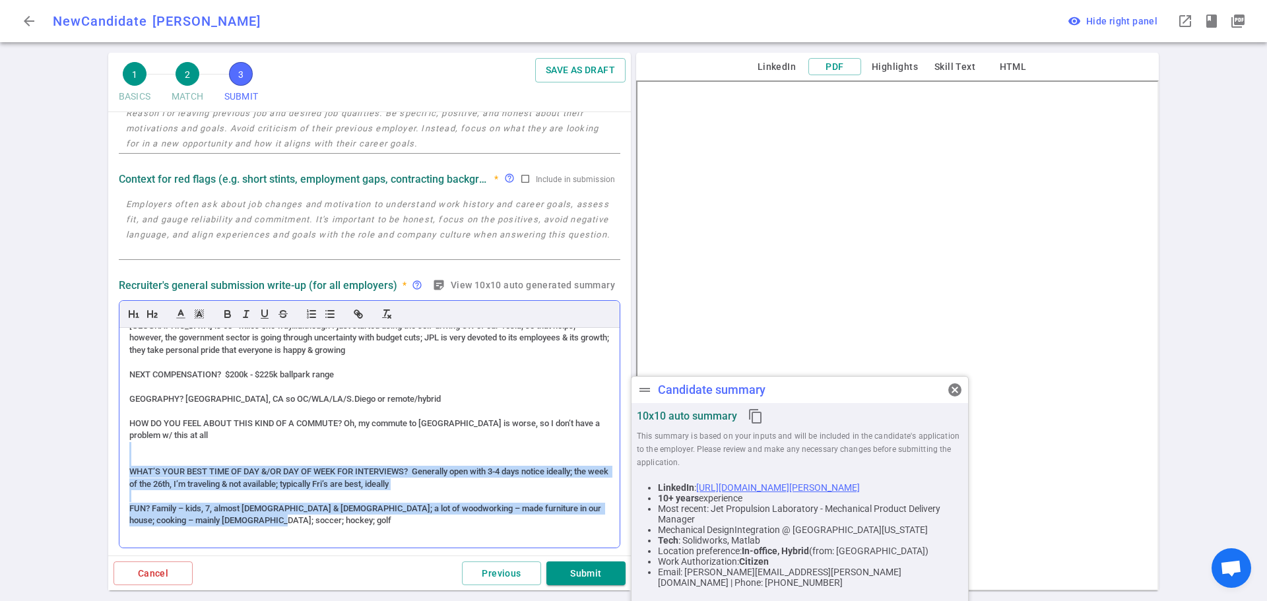
drag, startPoint x: 277, startPoint y: 522, endPoint x: 165, endPoint y: 474, distance: 121.8
click at [126, 453] on div "(ACCENT) PERSONALITY (Zero – American born & raised) Accommodating; family orie…" at bounding box center [369, 438] width 500 height 220
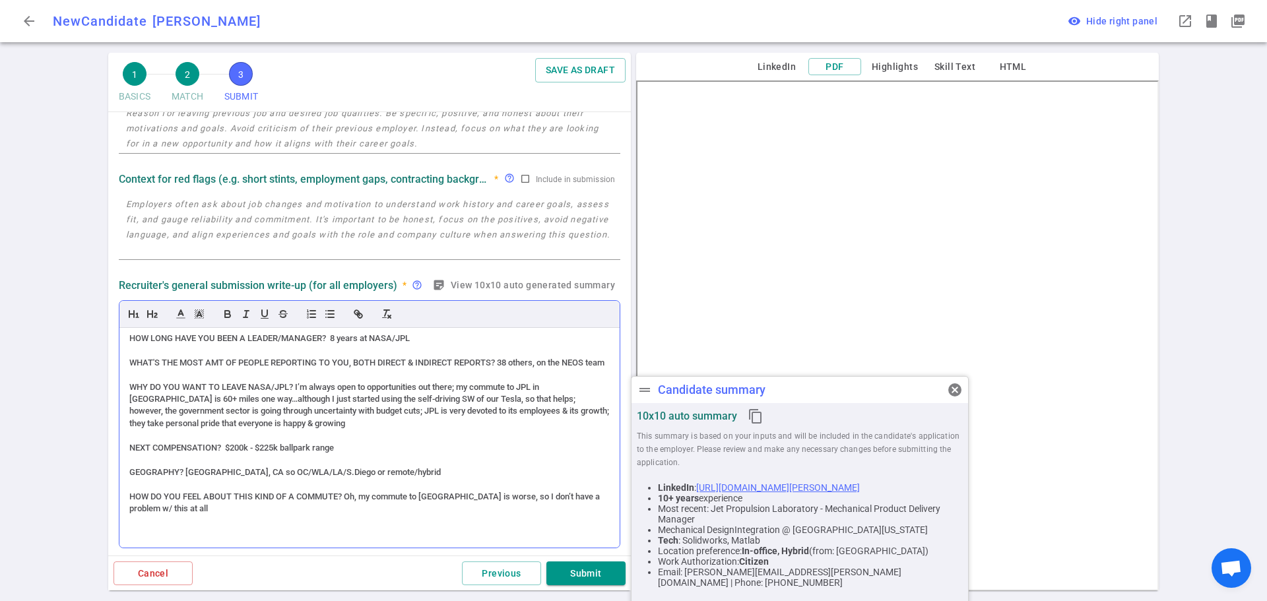
scroll to position [636, 0]
drag, startPoint x: 364, startPoint y: 451, endPoint x: 128, endPoint y: 448, distance: 235.5
click at [128, 448] on div "(ACCENT) PERSONALITY (Zero – American born & raised) Accommodating; family orie…" at bounding box center [369, 438] width 500 height 220
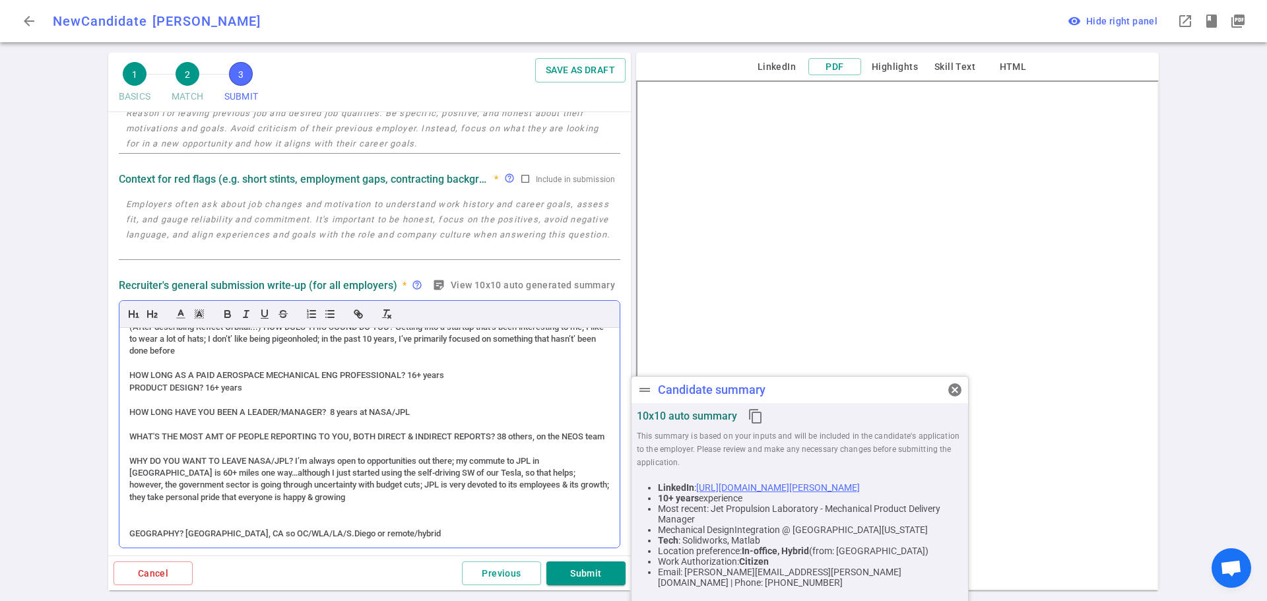
scroll to position [558, 0]
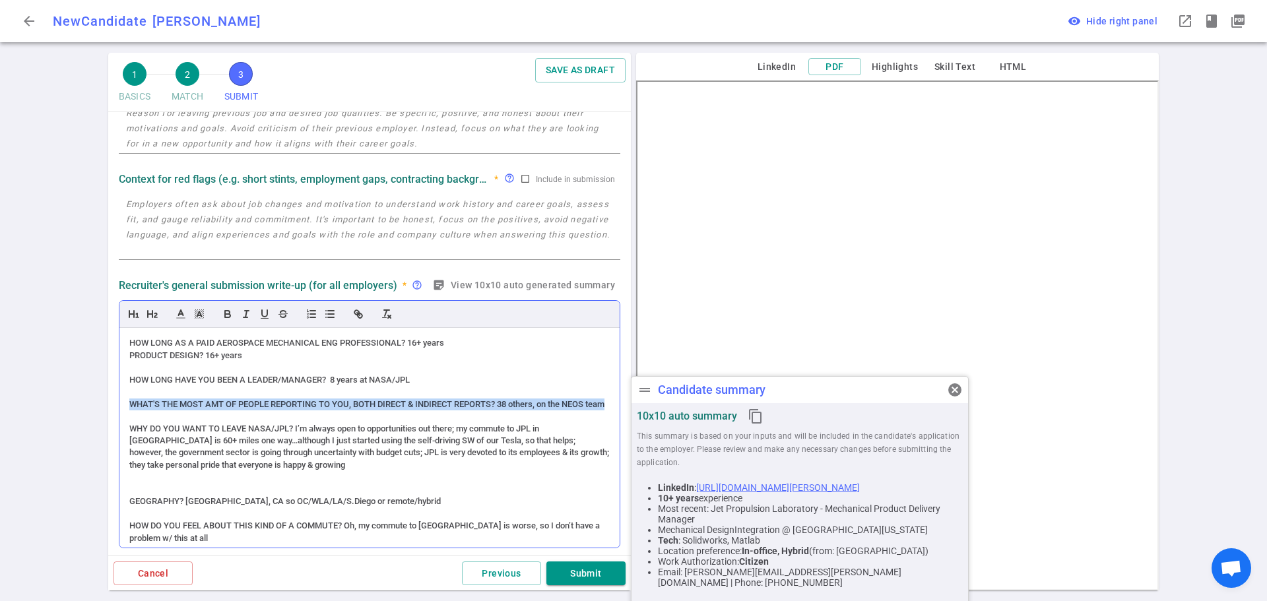
drag, startPoint x: 164, startPoint y: 441, endPoint x: 129, endPoint y: 432, distance: 36.2
click at [129, 432] on div "(ACCENT) PERSONALITY (Zero – American born & raised) Accommodating; family orie…" at bounding box center [369, 438] width 500 height 220
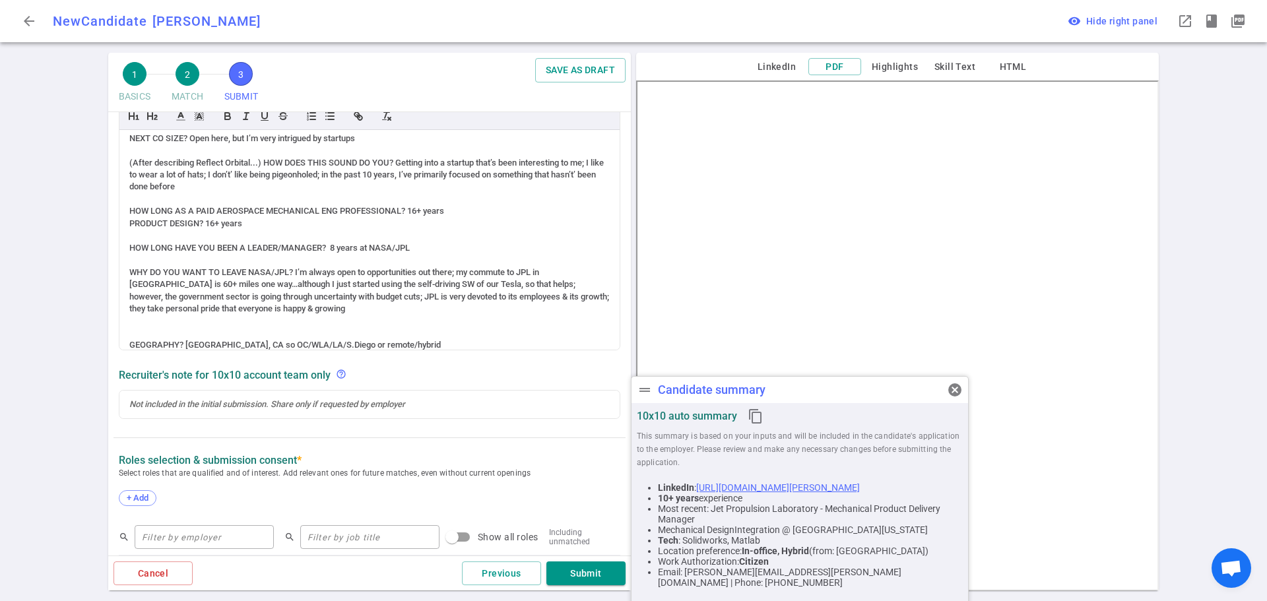
scroll to position [420, 0]
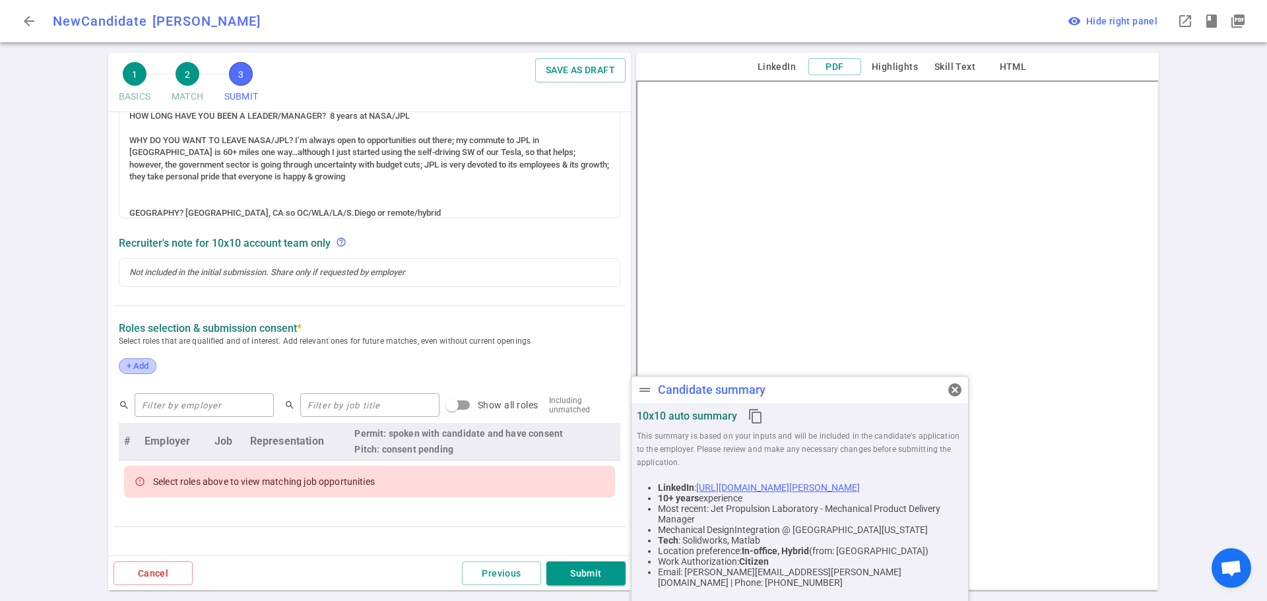
click at [139, 367] on span "+ Add" at bounding box center [137, 366] width 31 height 10
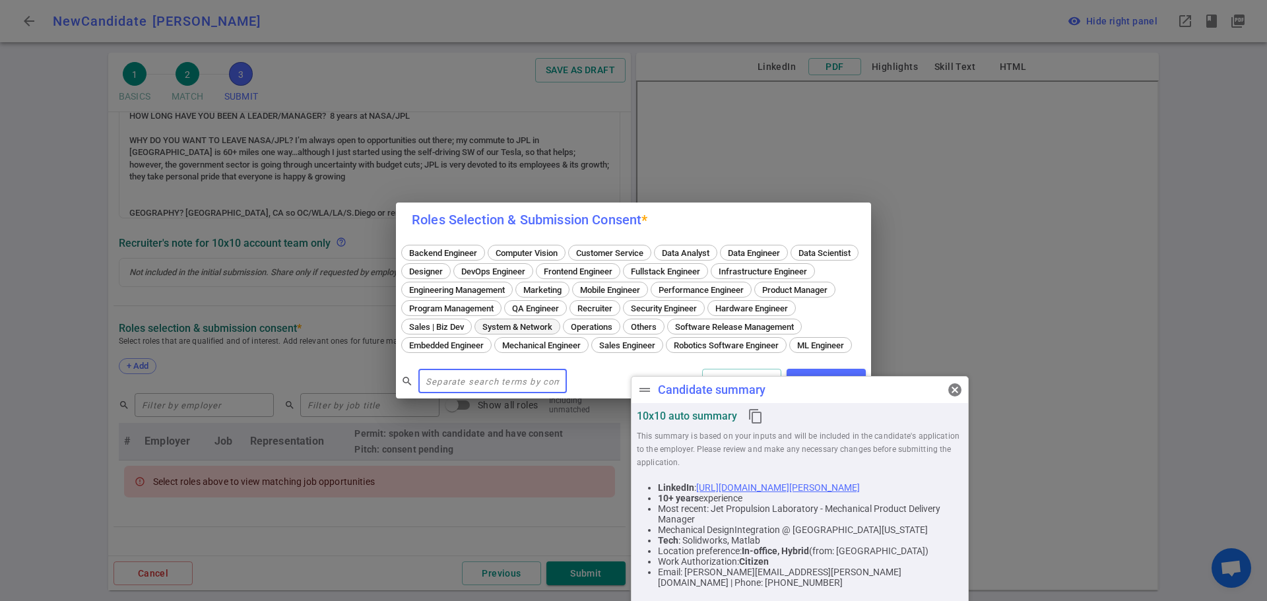
click at [585, 340] on span "Mechanical Engineer" at bounding box center [541, 345] width 88 height 10
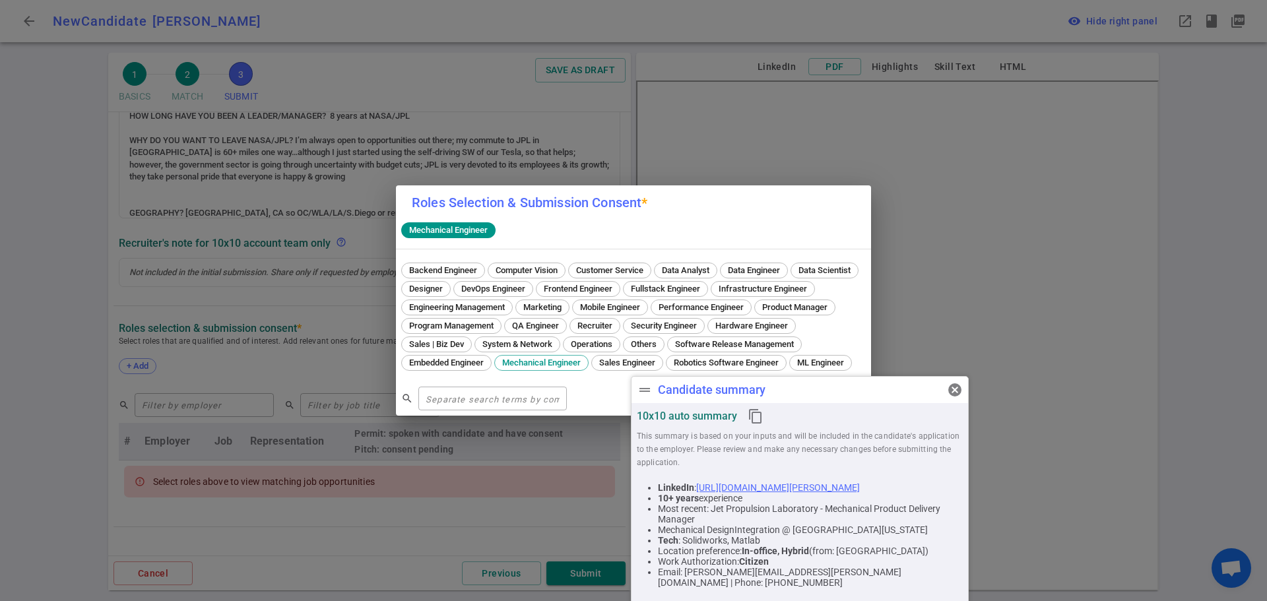
click at [957, 392] on span "cancel" at bounding box center [955, 390] width 16 height 16
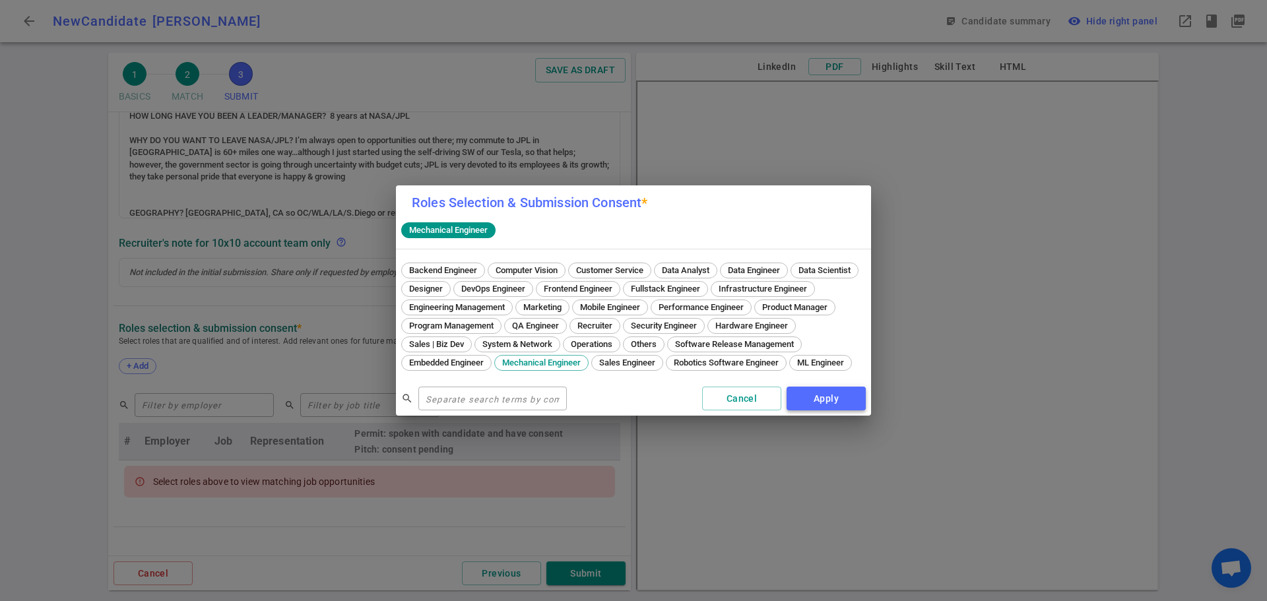
click at [836, 411] on button "Apply" at bounding box center [825, 399] width 79 height 24
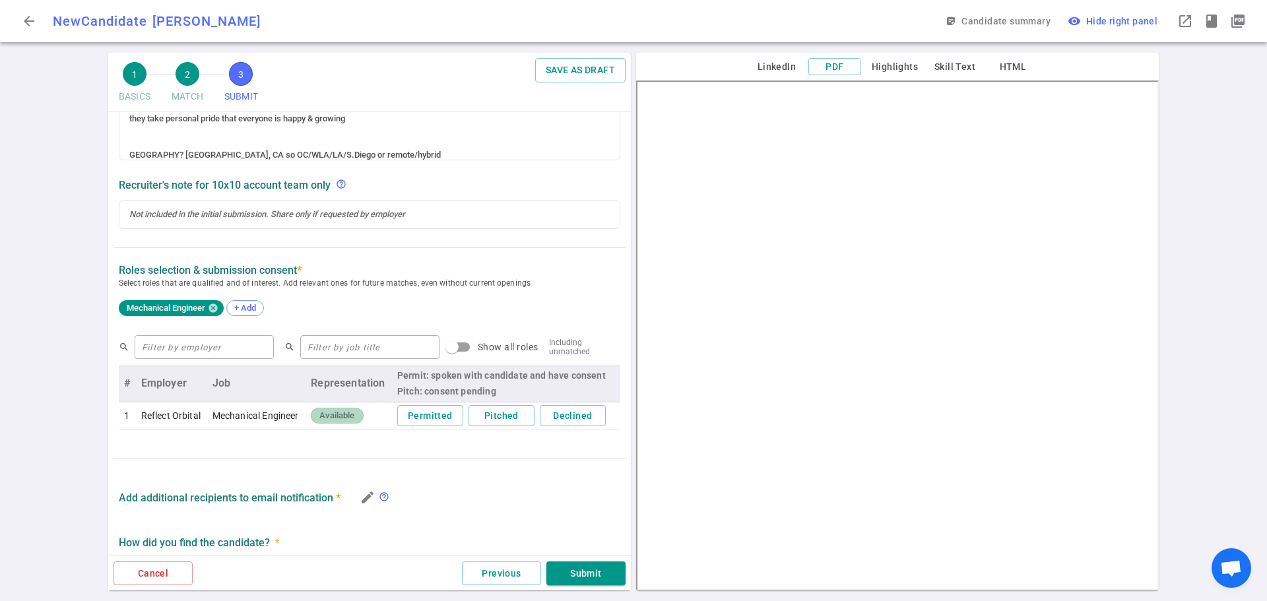
scroll to position [525, 0]
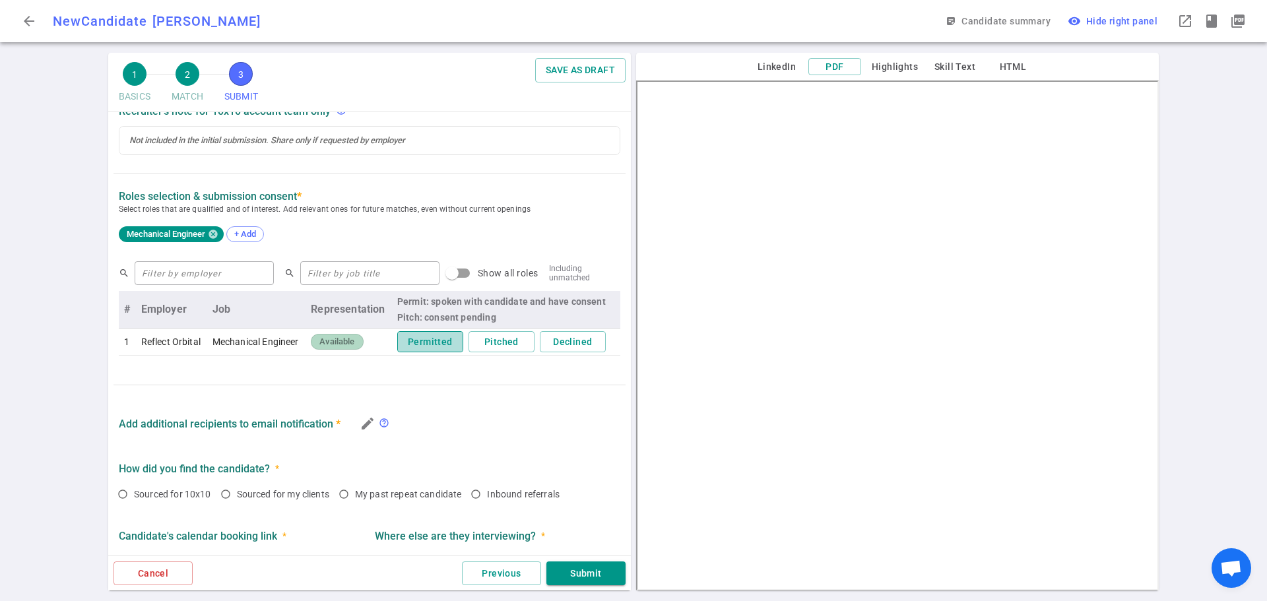
click at [420, 342] on button "Permitted" at bounding box center [430, 342] width 66 height 22
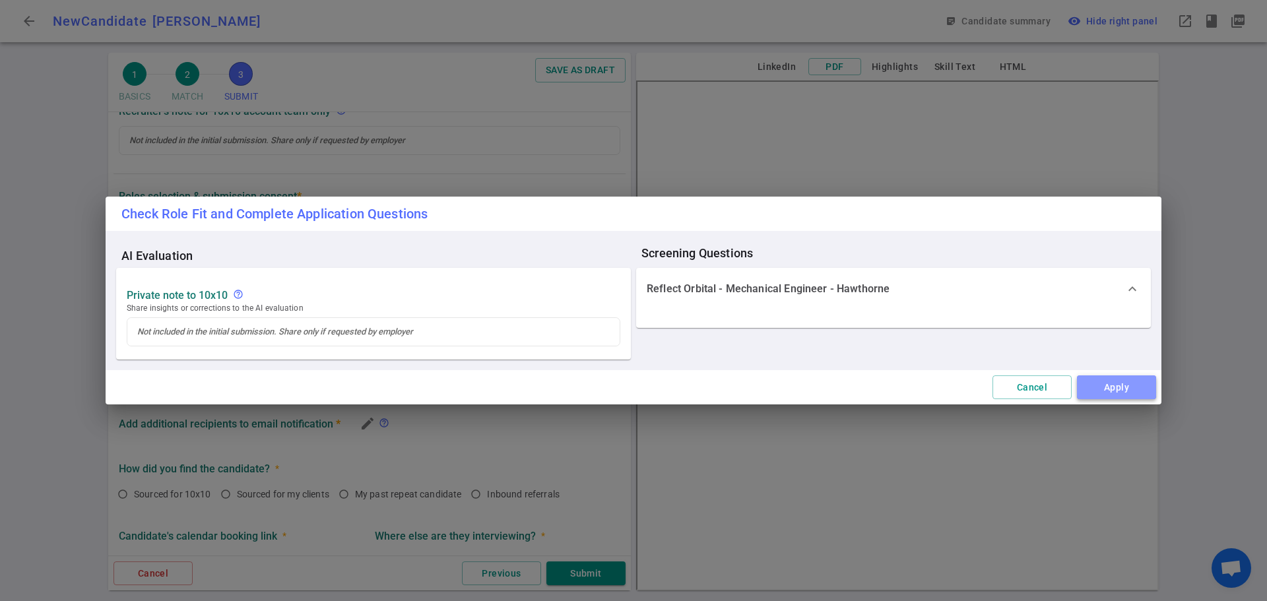
click at [1113, 380] on button "Apply" at bounding box center [1116, 387] width 79 height 24
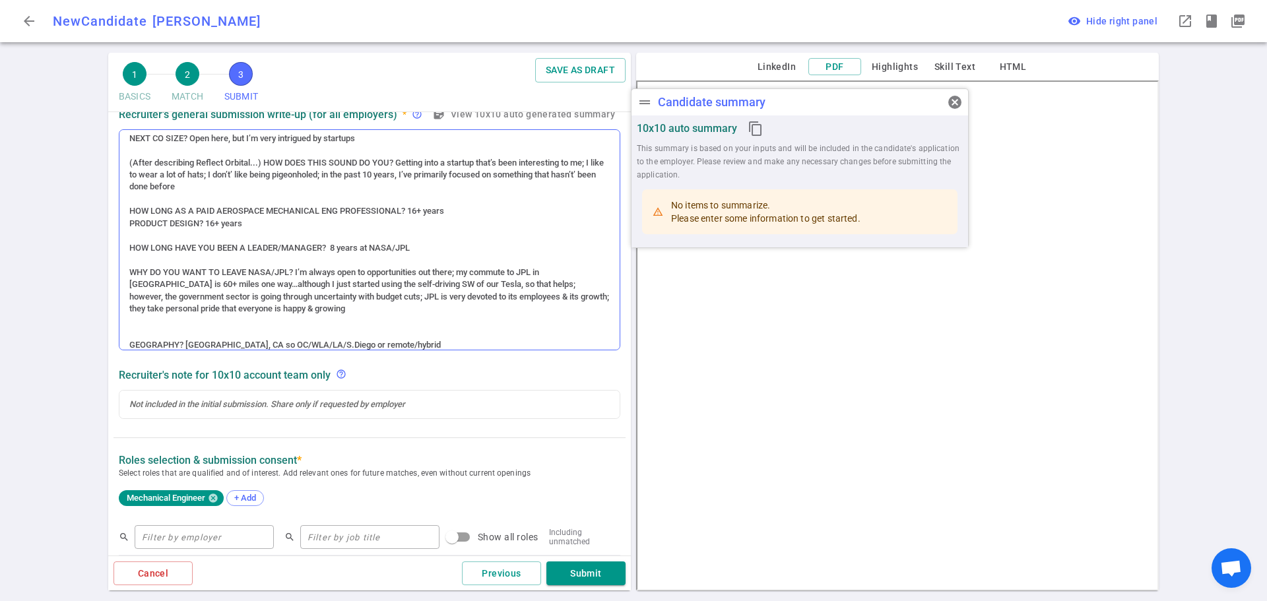
scroll to position [288, 0]
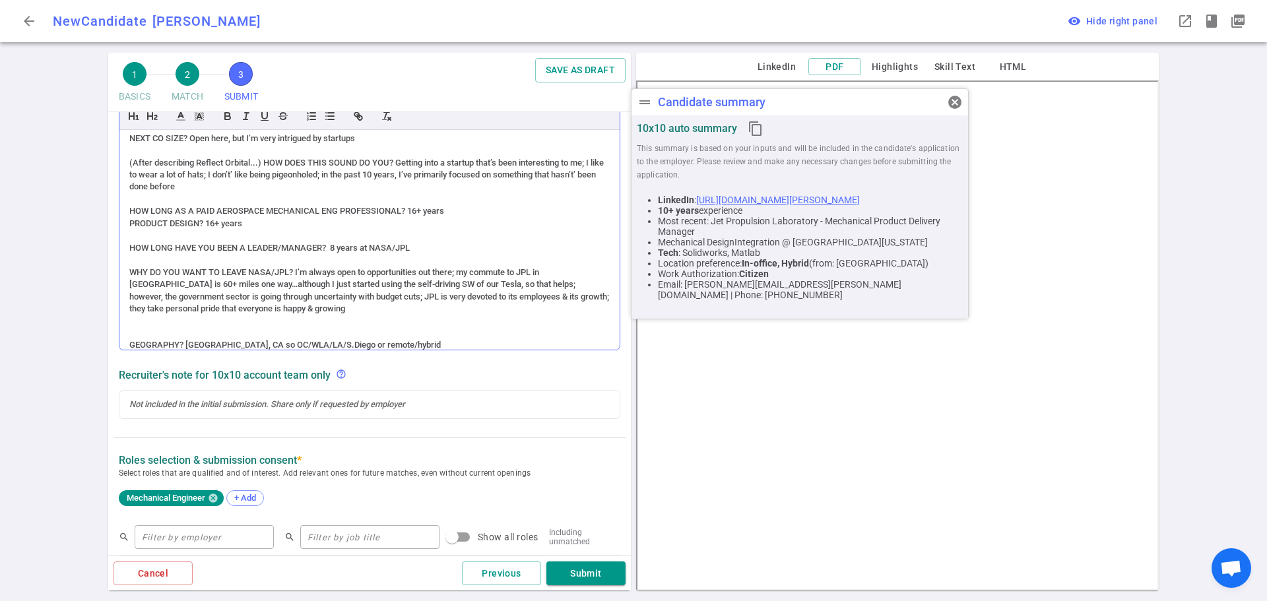
drag, startPoint x: 250, startPoint y: 212, endPoint x: 173, endPoint y: 197, distance: 78.7
click at [128, 165] on div "(ACCENT) PERSONALITY (Zero – American born & raised) Accommodating; family orie…" at bounding box center [369, 240] width 500 height 220
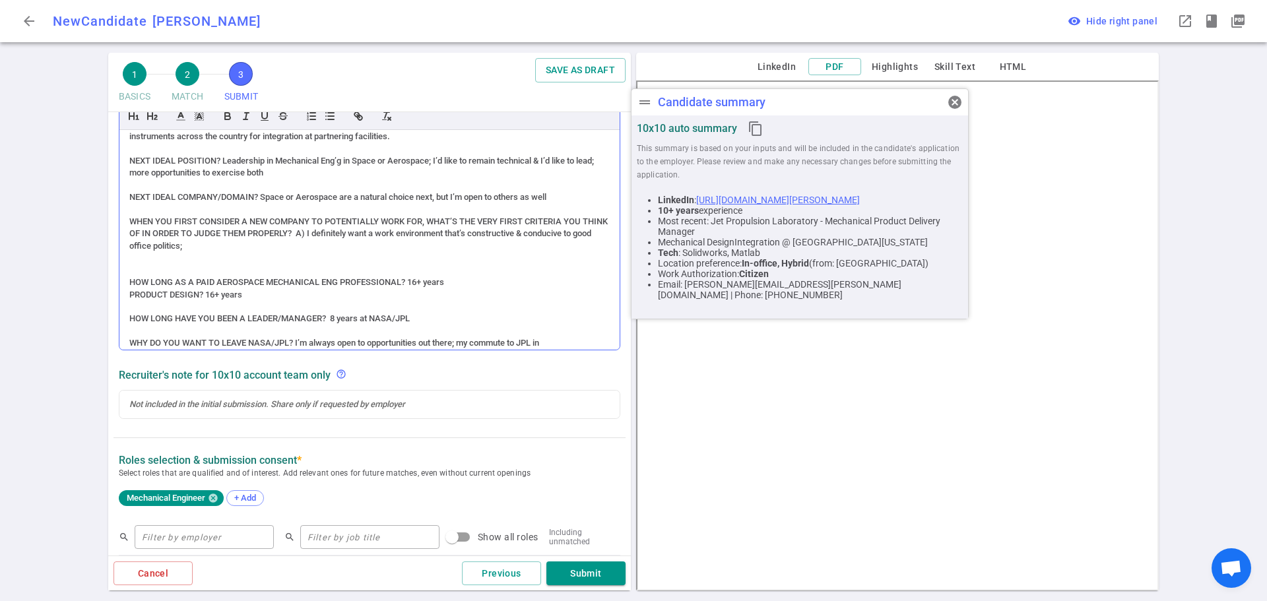
scroll to position [294, 0]
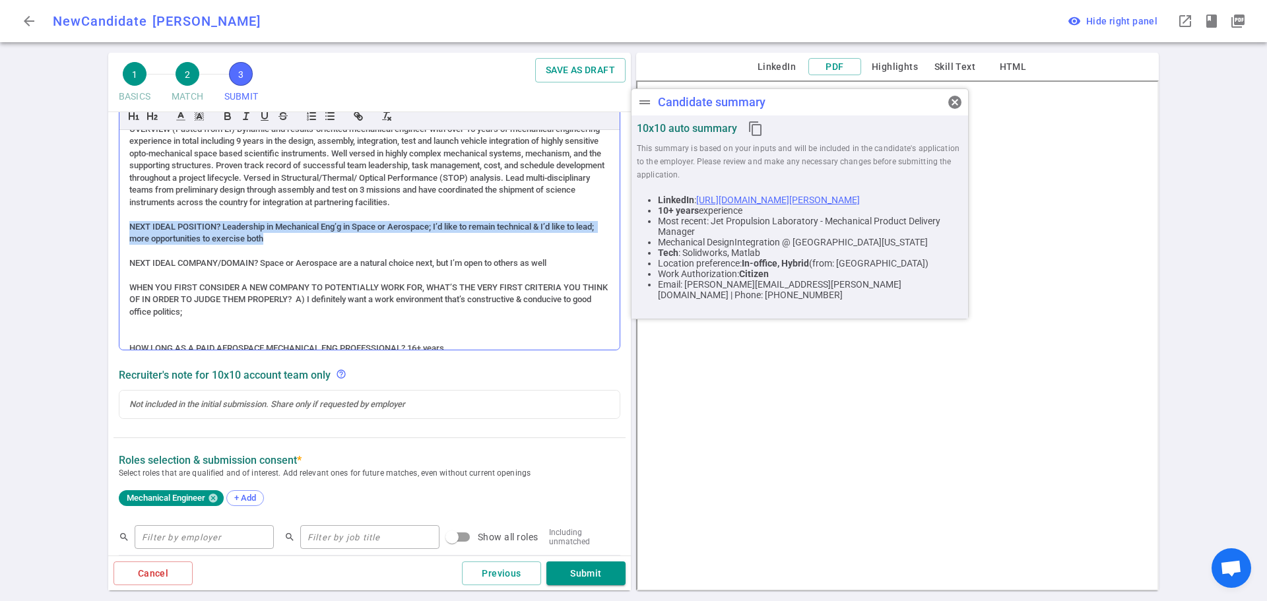
drag, startPoint x: 292, startPoint y: 261, endPoint x: 131, endPoint y: 251, distance: 161.9
click at [131, 245] on div "NEXT IDEAL POSITION? Leadership in Mechanical Eng’g in Space or Aerospace; I’d …" at bounding box center [369, 233] width 480 height 24
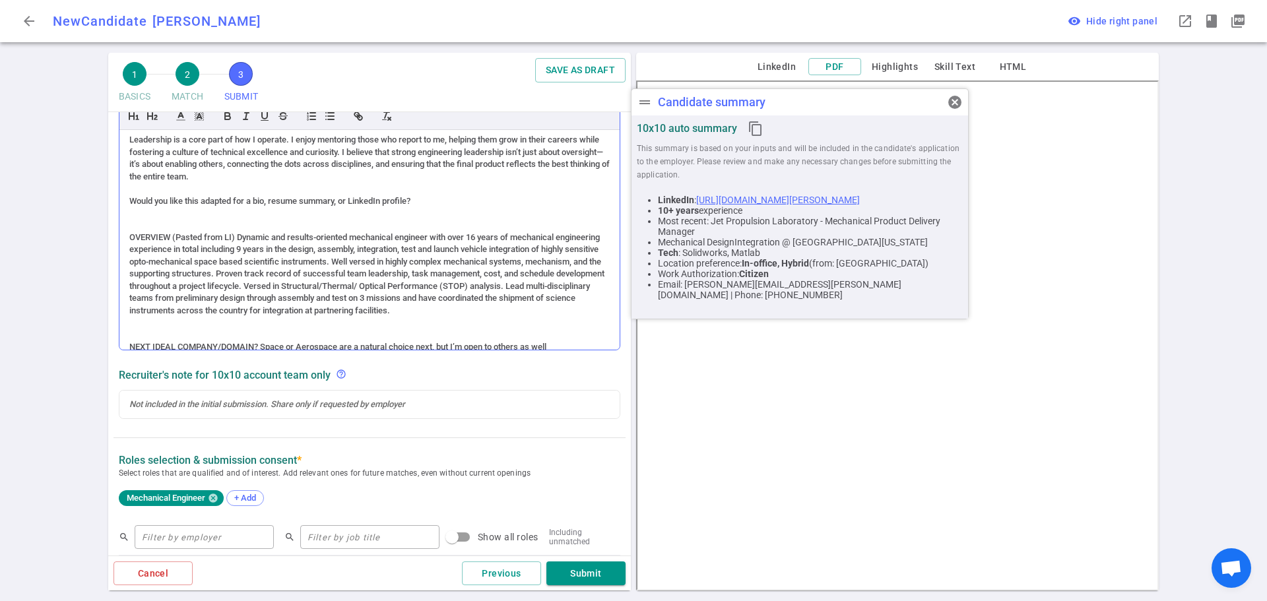
scroll to position [162, 0]
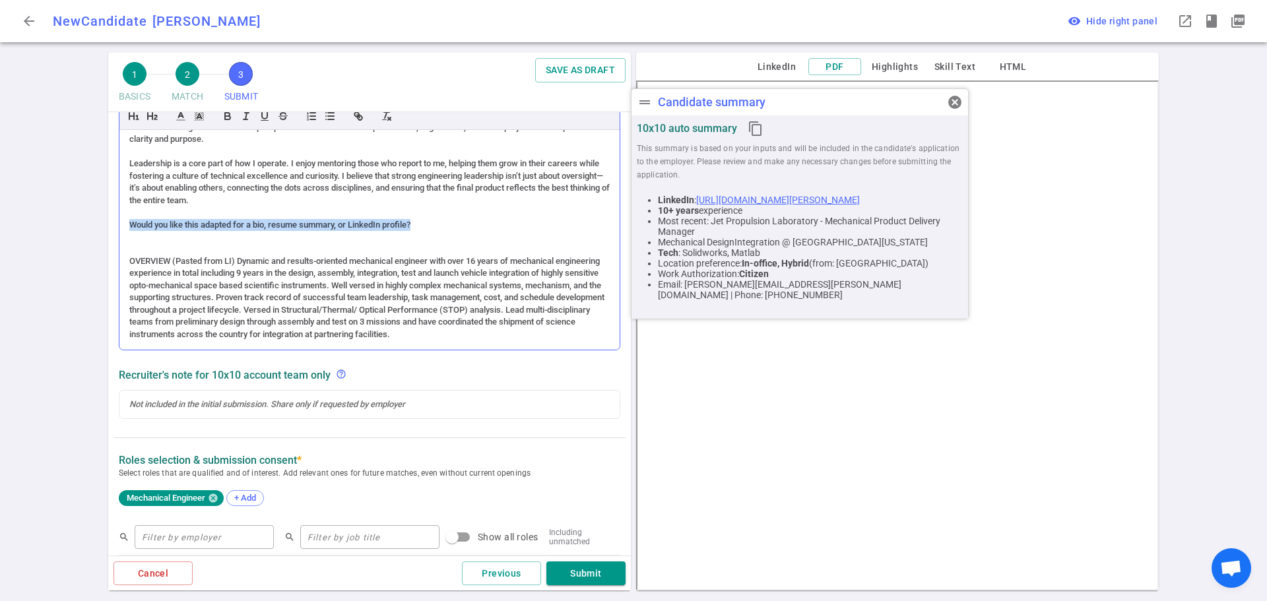
drag, startPoint x: 438, startPoint y: 234, endPoint x: 123, endPoint y: 237, distance: 314.7
click at [123, 237] on div "(ACCENT) PERSONALITY (Zero – American born & raised) Accommodating; family orie…" at bounding box center [369, 240] width 500 height 220
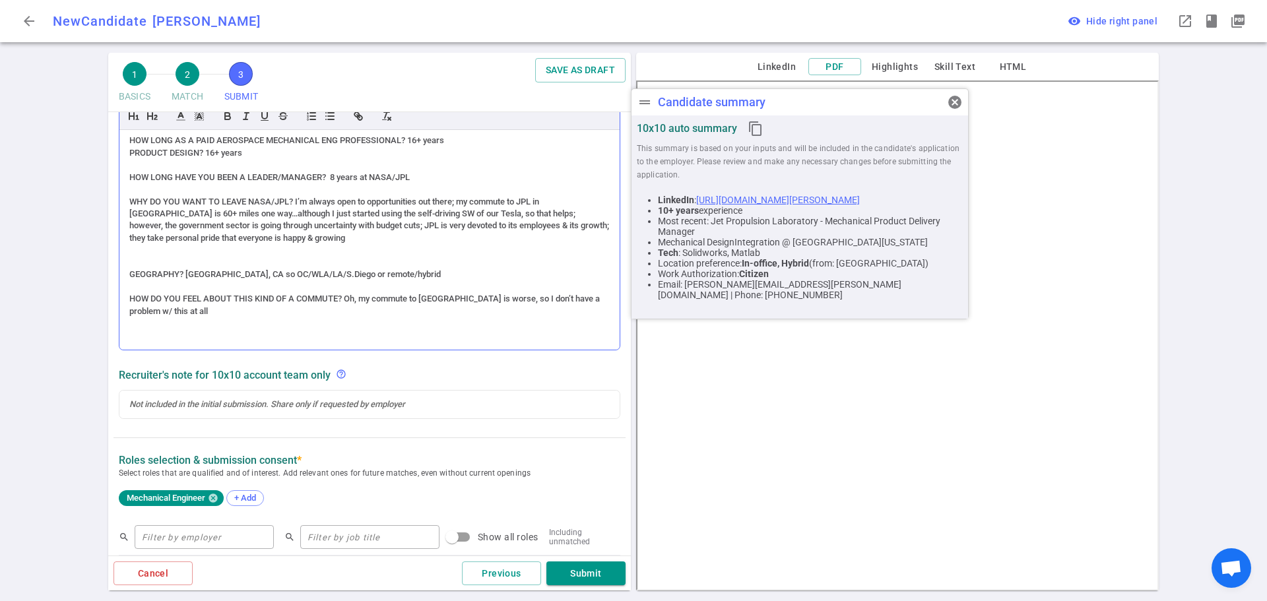
scroll to position [478, 0]
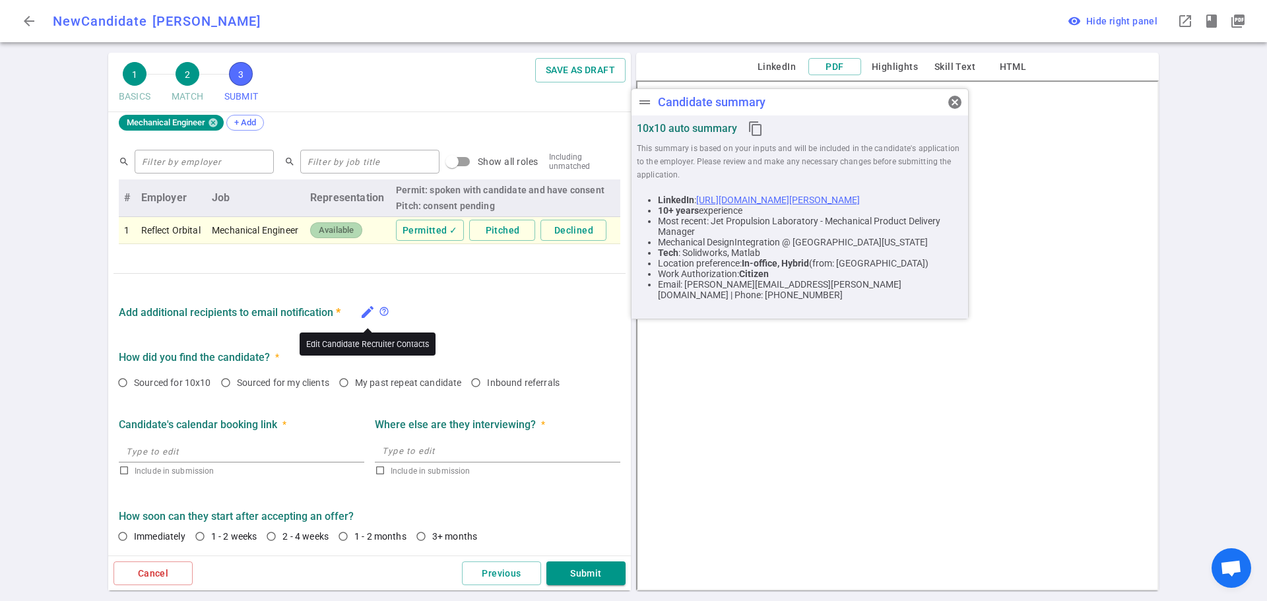
click at [369, 309] on icon "edit" at bounding box center [368, 312] width 16 height 16
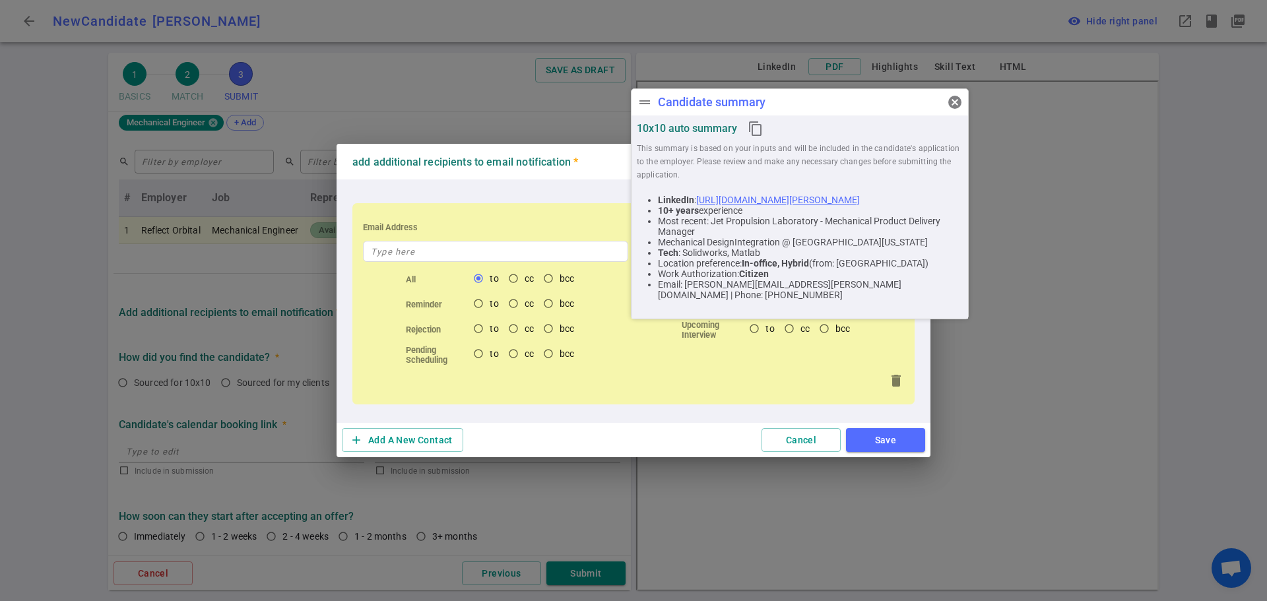
scroll to position [642, 0]
click at [429, 253] on input "text" at bounding box center [495, 251] width 265 height 21
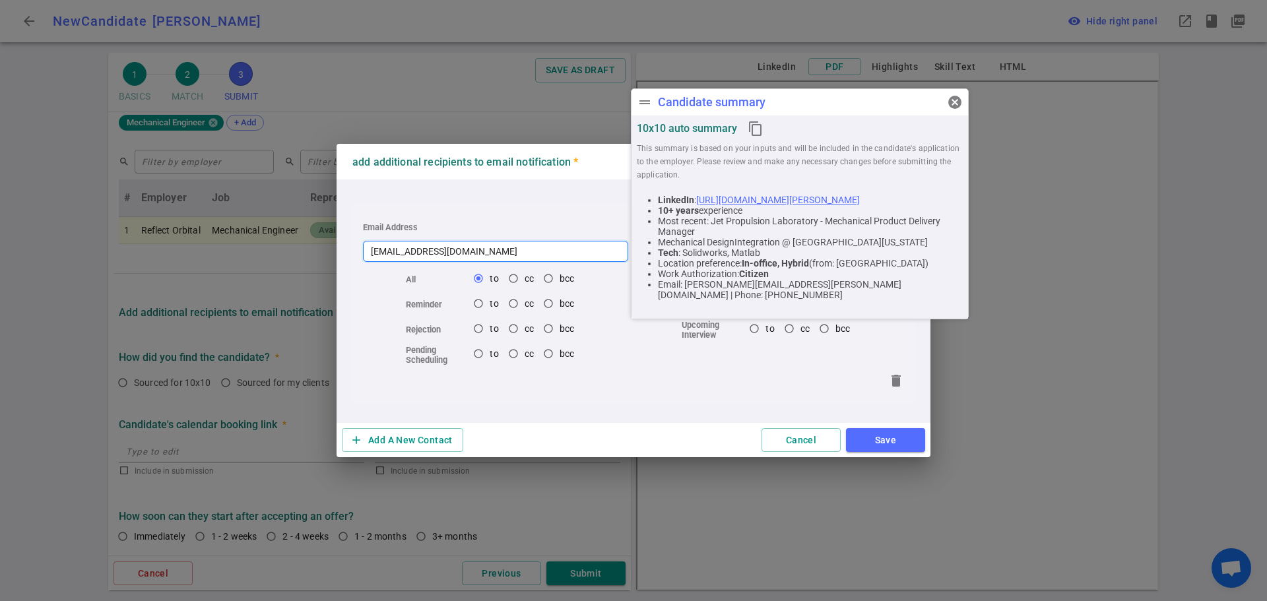
type input "pat.r@terransys.com"
click at [899, 443] on button "Save" at bounding box center [885, 440] width 79 height 24
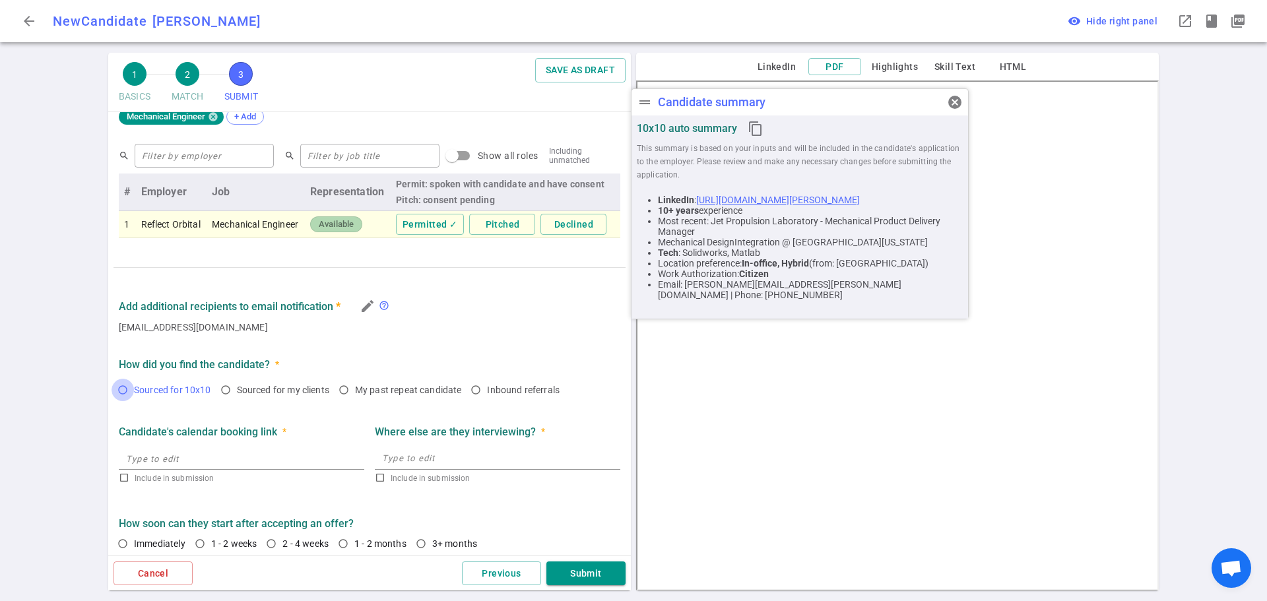
click at [121, 396] on input "Sourced for 10x10" at bounding box center [122, 390] width 22 height 22
radio input "true"
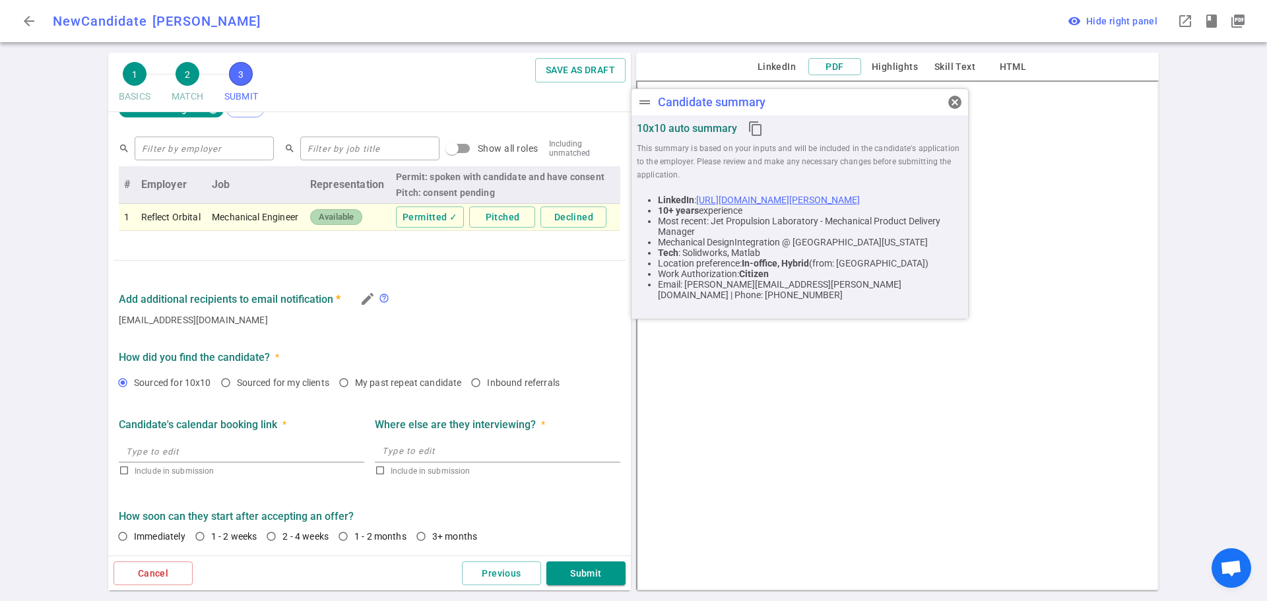
scroll to position [655, 0]
click at [201, 538] on input "1 - 2 weeks" at bounding box center [200, 536] width 22 height 22
radio input "true"
click at [606, 567] on button "Submit" at bounding box center [585, 573] width 79 height 24
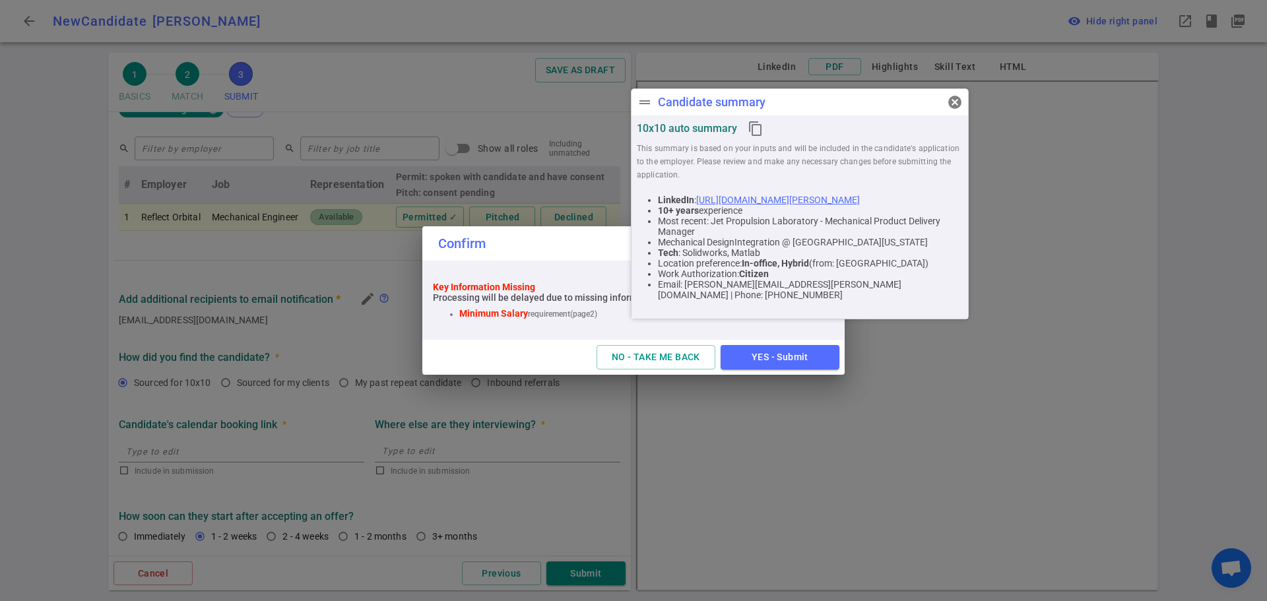
click at [767, 359] on button "YES - Submit" at bounding box center [779, 357] width 119 height 24
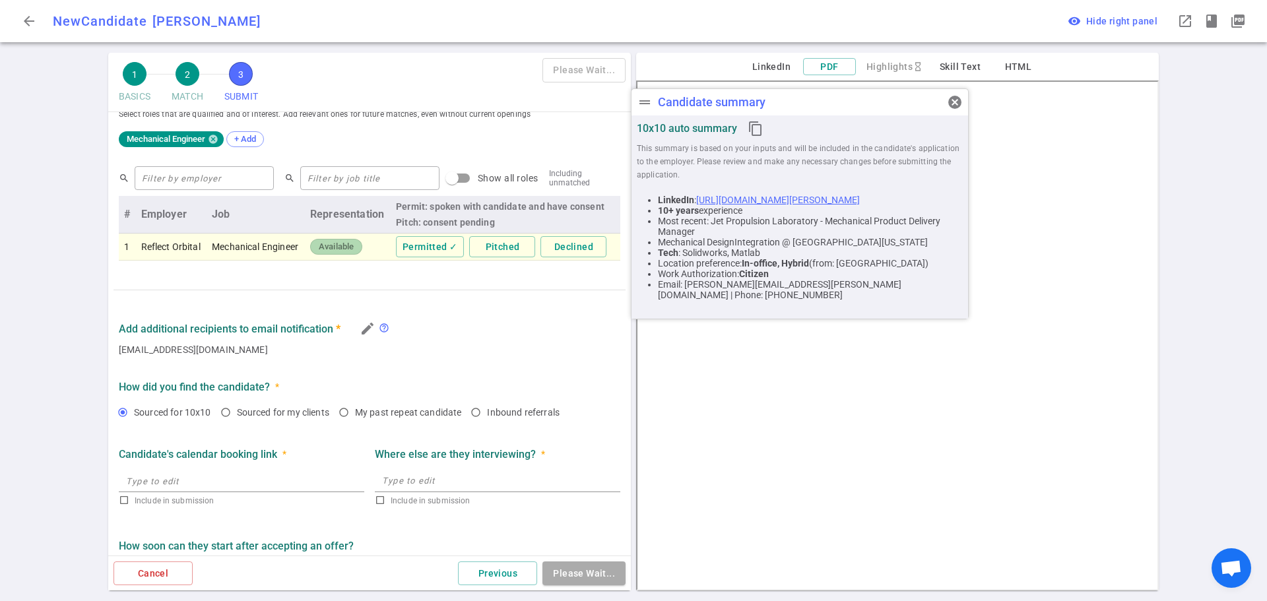
scroll to position [214, 0]
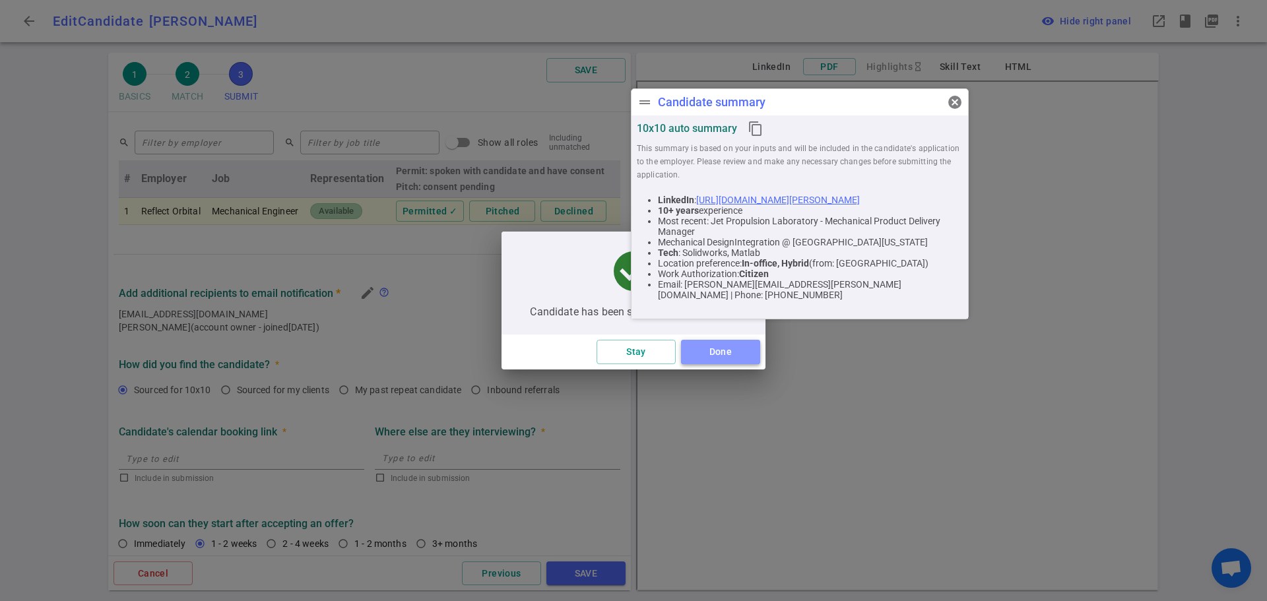
click at [715, 350] on button "Done" at bounding box center [720, 352] width 79 height 24
